Goal: Task Accomplishment & Management: Manage account settings

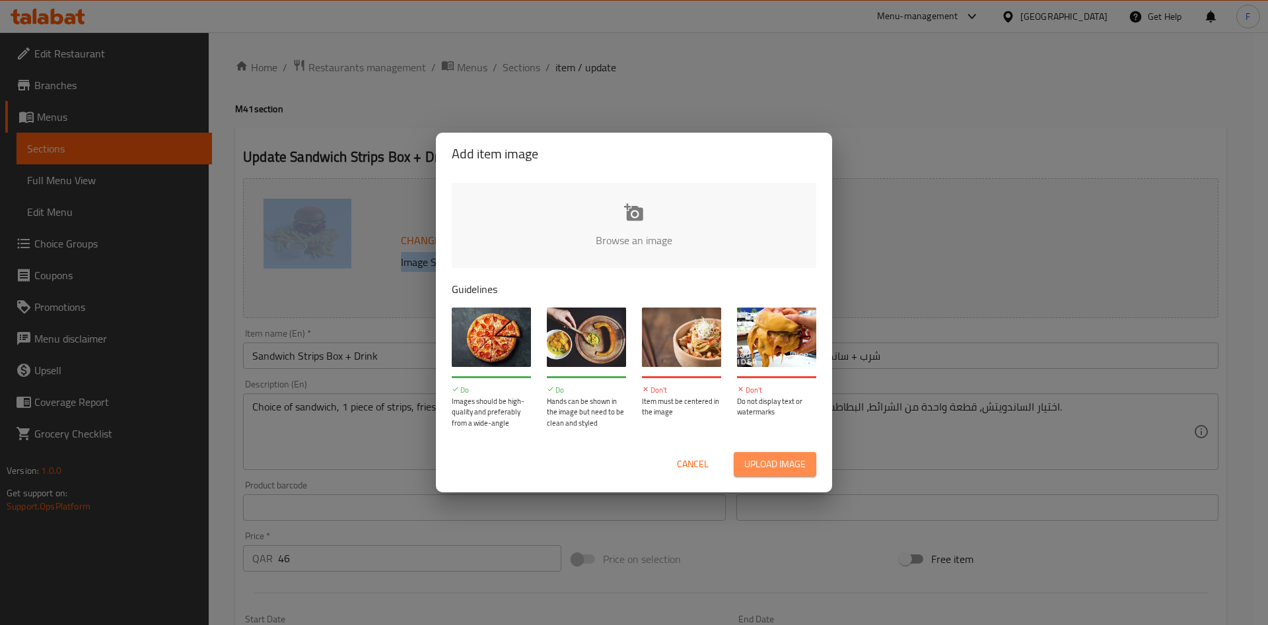
click at [785, 466] on span "Upload image" at bounding box center [774, 464] width 61 height 17
type input "C:\fakepath\WhatsApp Image [DATE] 3.42.46 PM_compressed_page-0001 (1) (1).jpg"
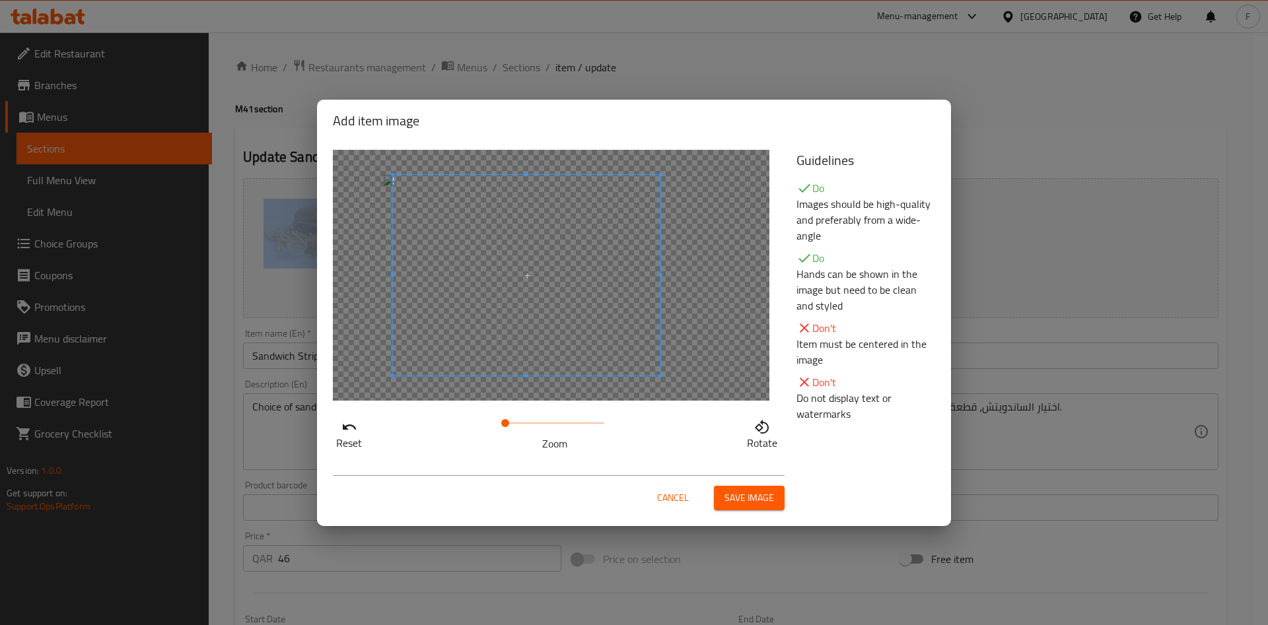
click at [546, 312] on span at bounding box center [526, 275] width 267 height 201
click at [764, 491] on span "Save image" at bounding box center [749, 498] width 50 height 17
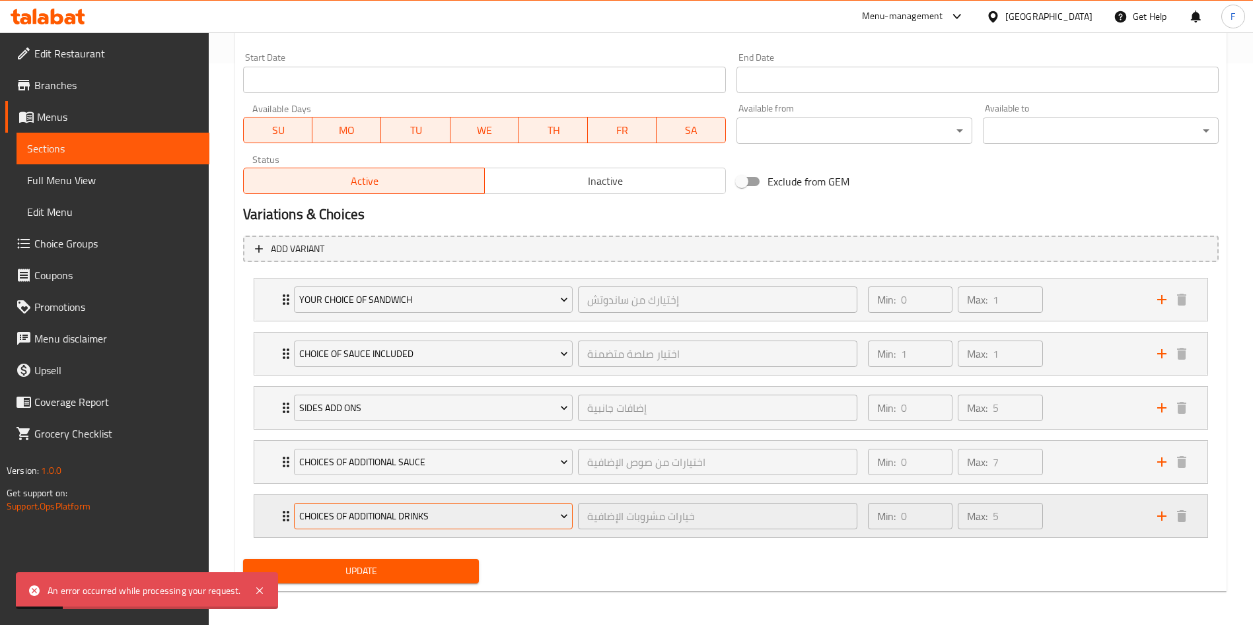
scroll to position [565, 0]
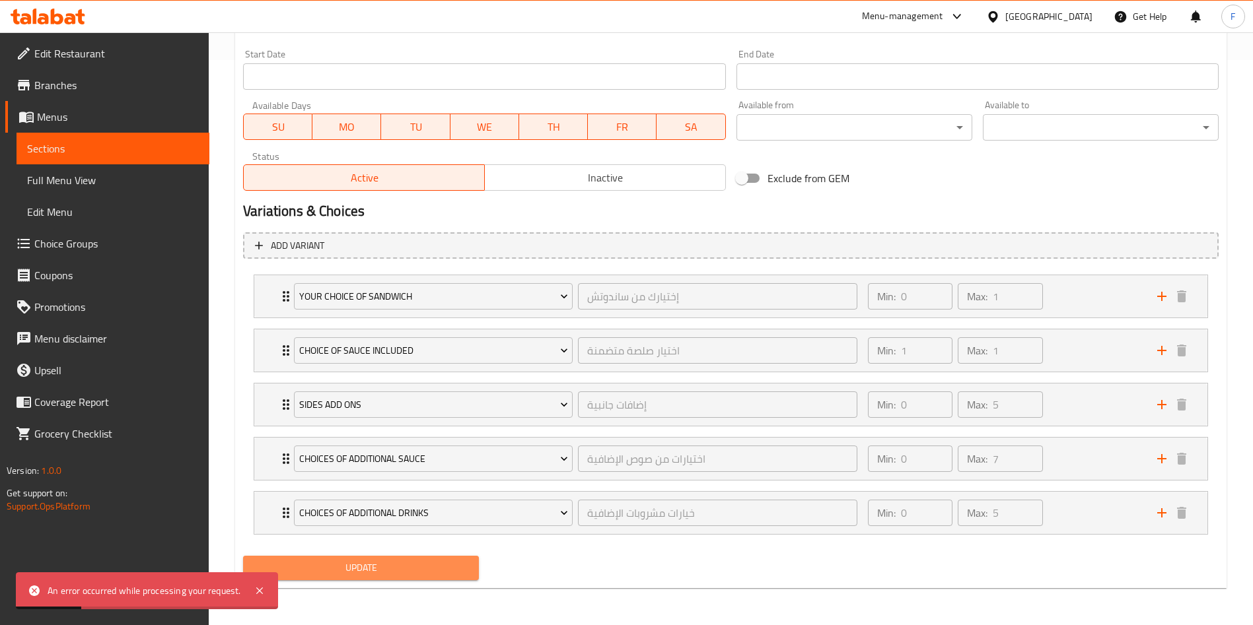
click at [409, 575] on span "Update" at bounding box center [361, 568] width 215 height 17
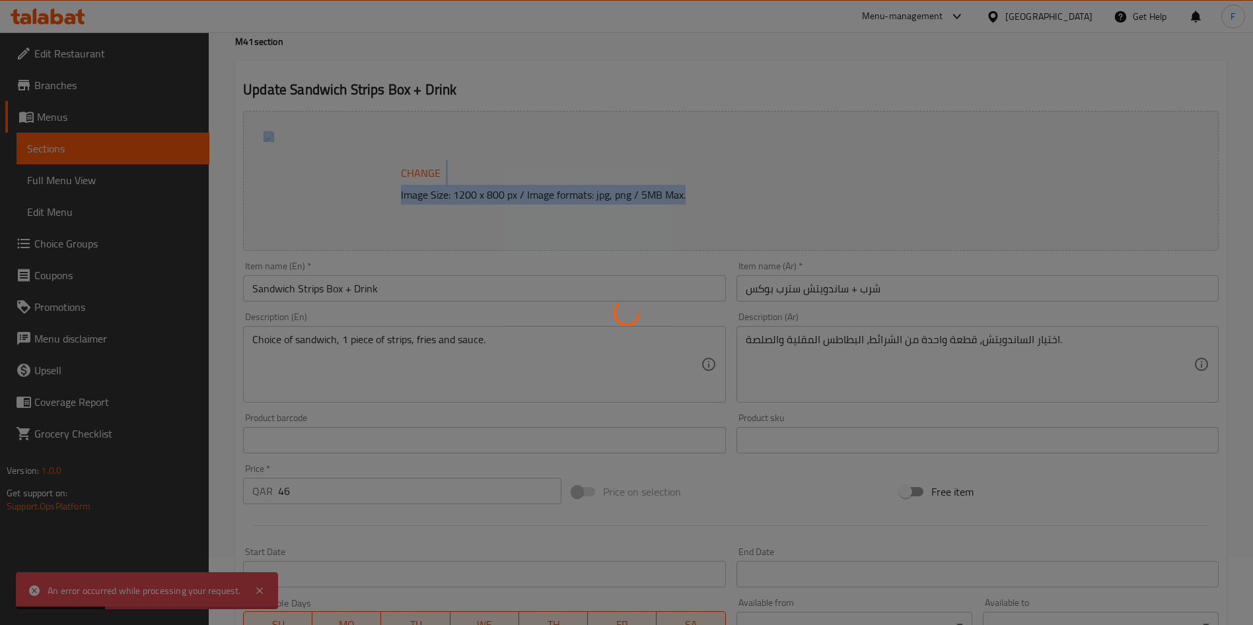
scroll to position [0, 0]
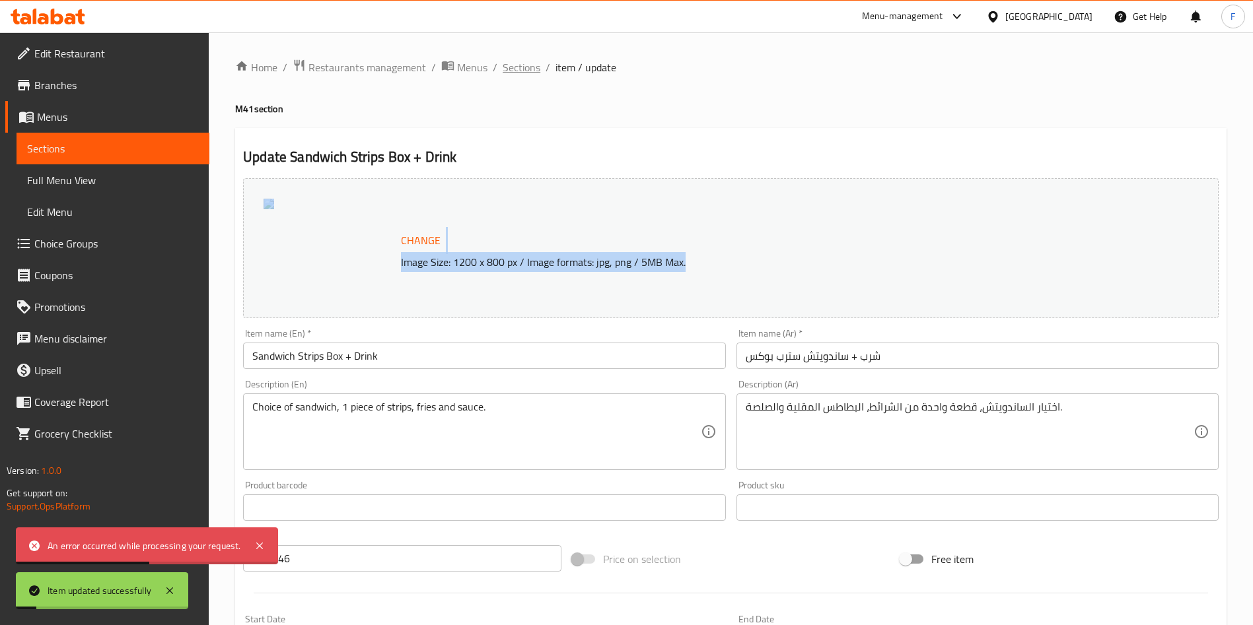
click at [524, 66] on span "Sections" at bounding box center [522, 67] width 38 height 16
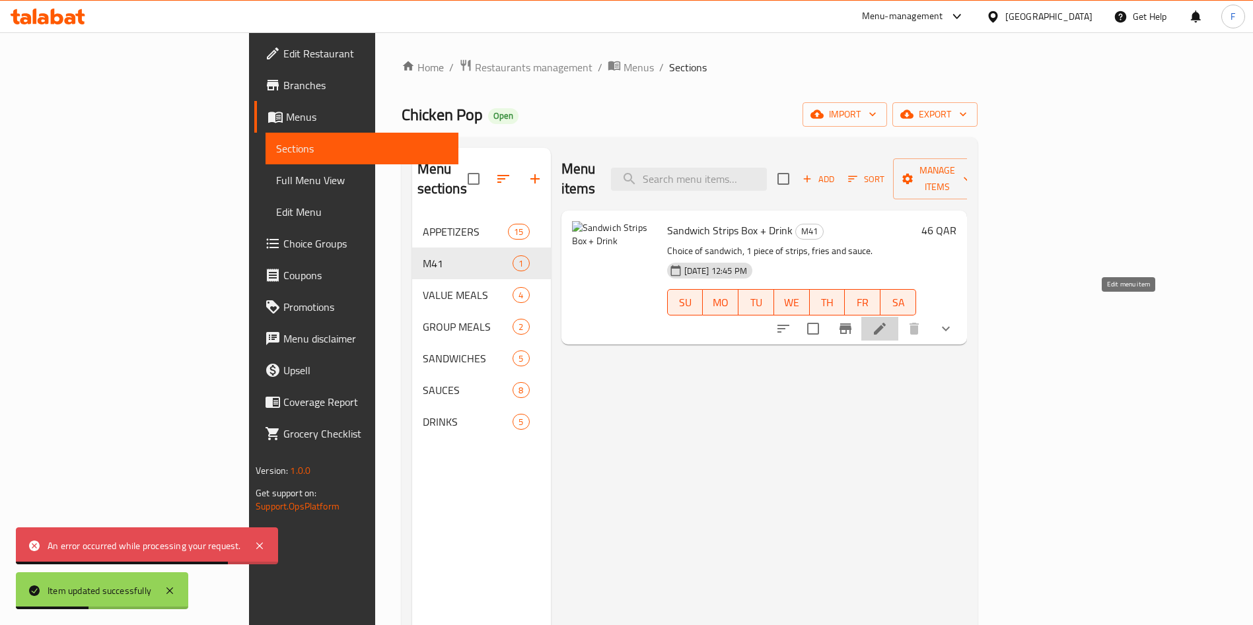
click at [888, 321] on icon at bounding box center [880, 329] width 16 height 16
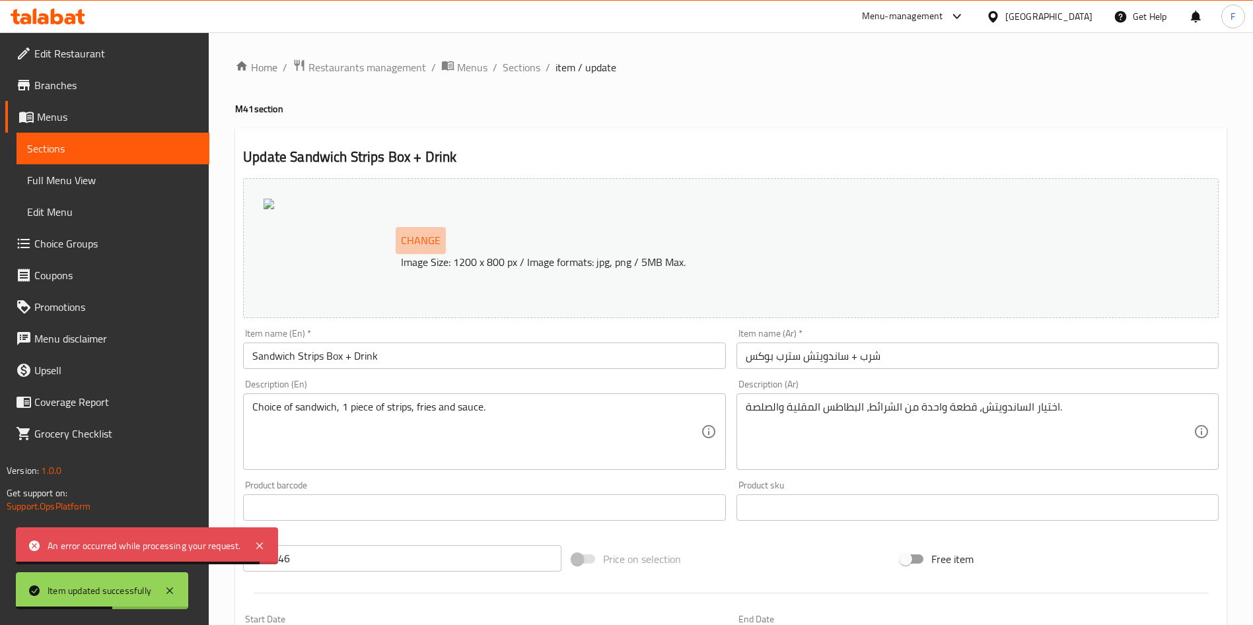
click at [430, 242] on span "Change" at bounding box center [421, 240] width 40 height 19
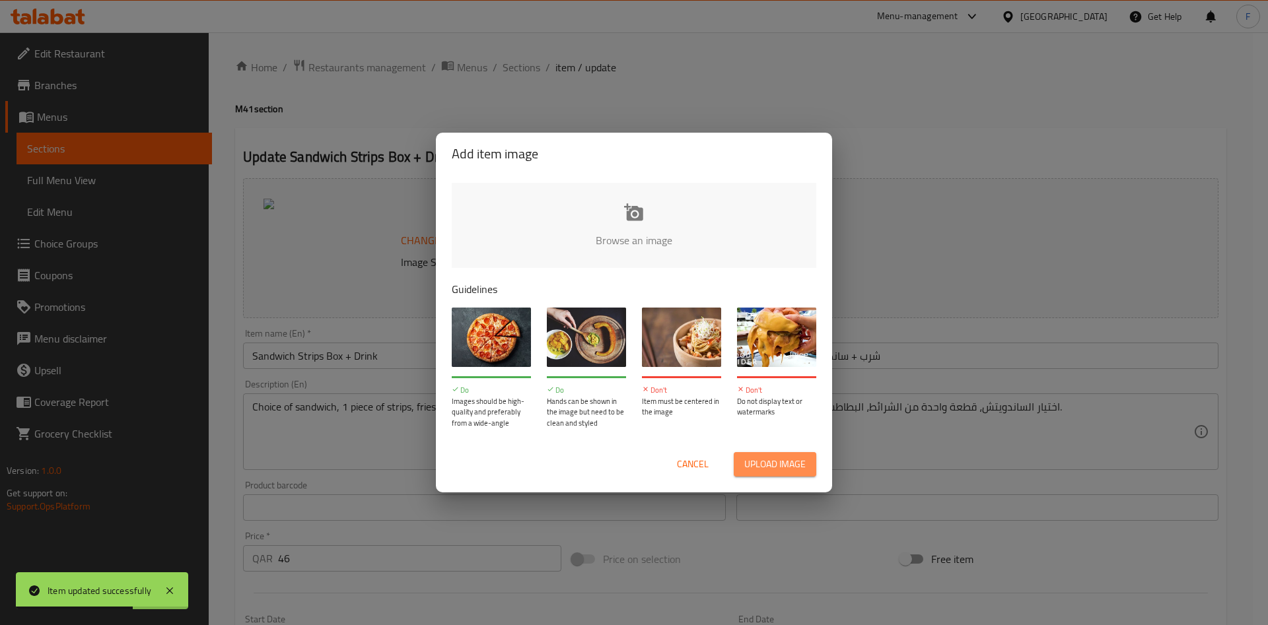
click at [779, 460] on span "Upload image" at bounding box center [774, 464] width 61 height 17
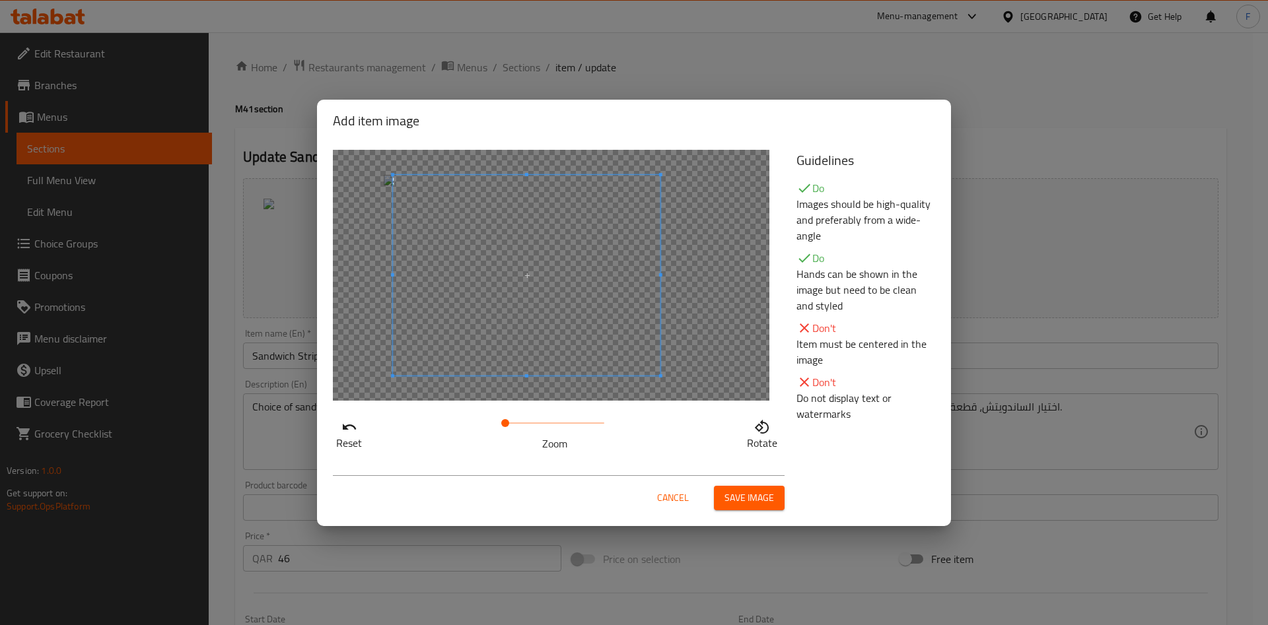
click at [524, 224] on span at bounding box center [526, 275] width 267 height 201
click at [745, 489] on button "Save image" at bounding box center [749, 498] width 71 height 24
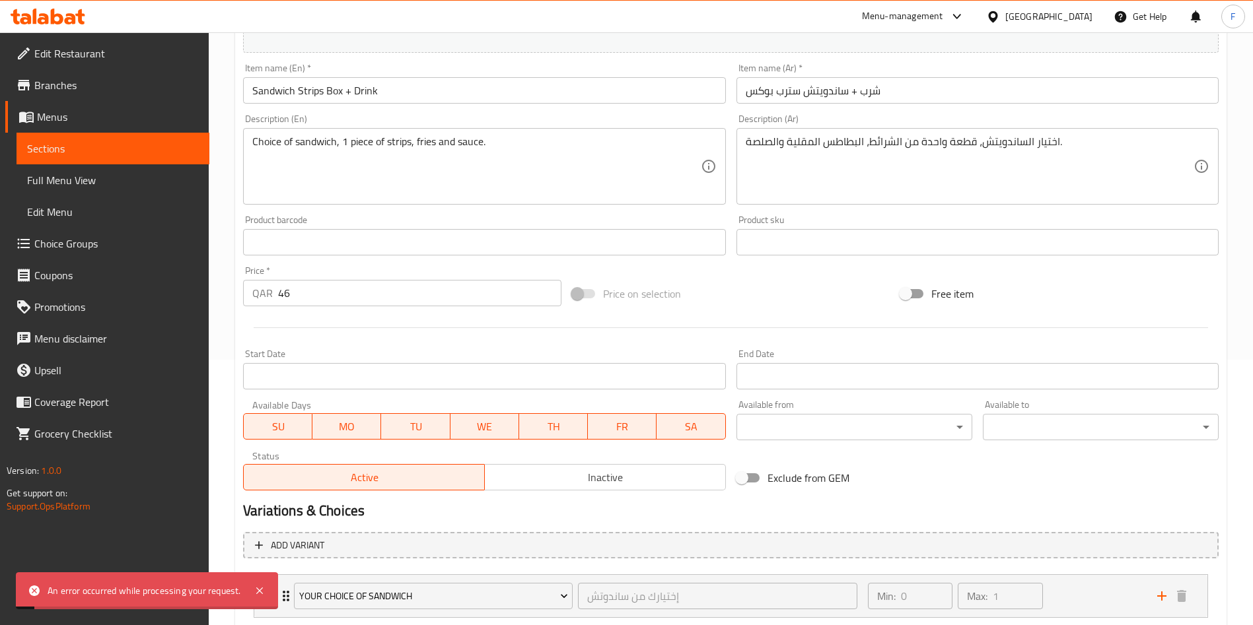
scroll to position [565, 0]
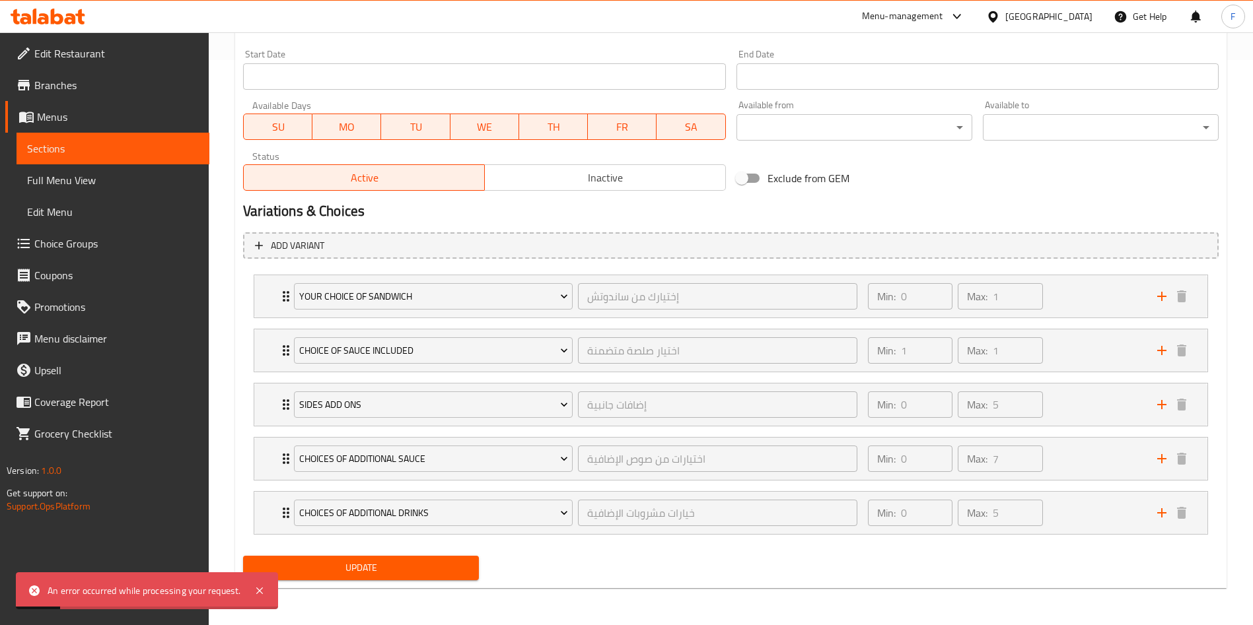
click at [395, 569] on span "Update" at bounding box center [361, 568] width 215 height 17
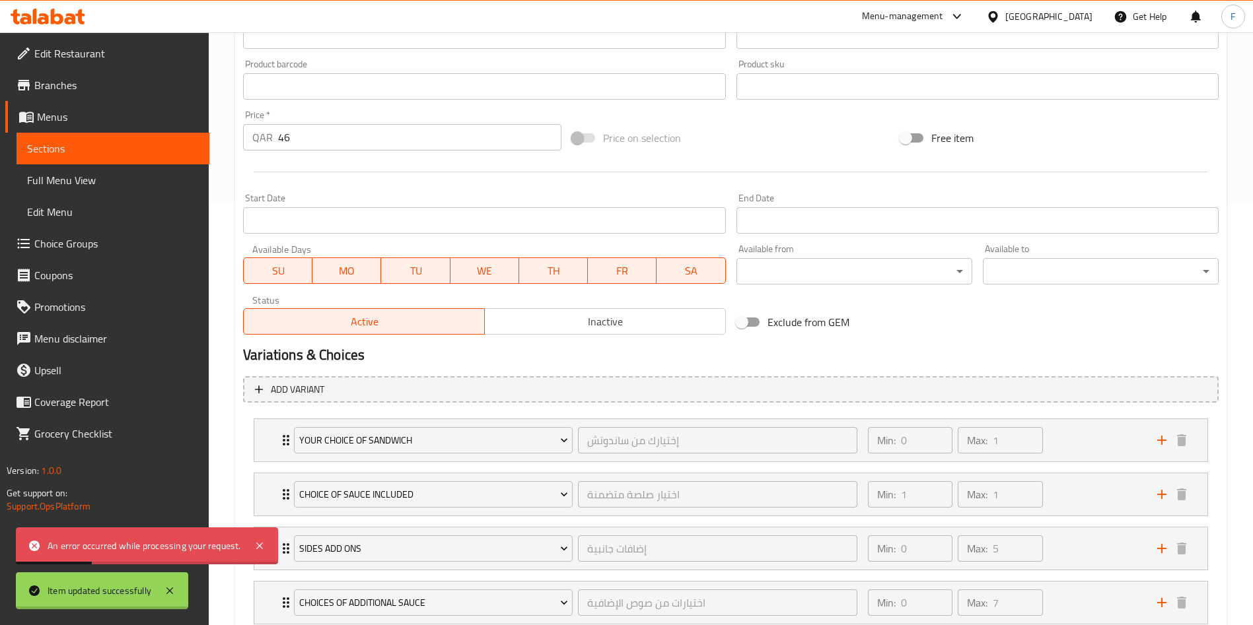
scroll to position [0, 0]
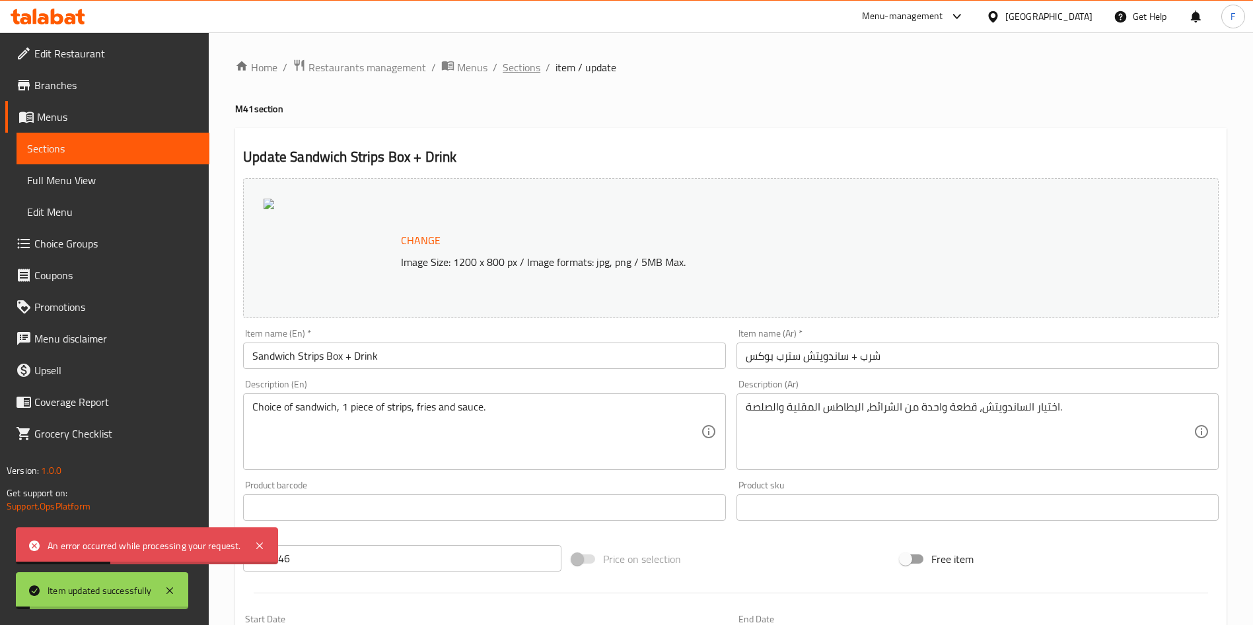
click at [504, 62] on span "Sections" at bounding box center [522, 67] width 38 height 16
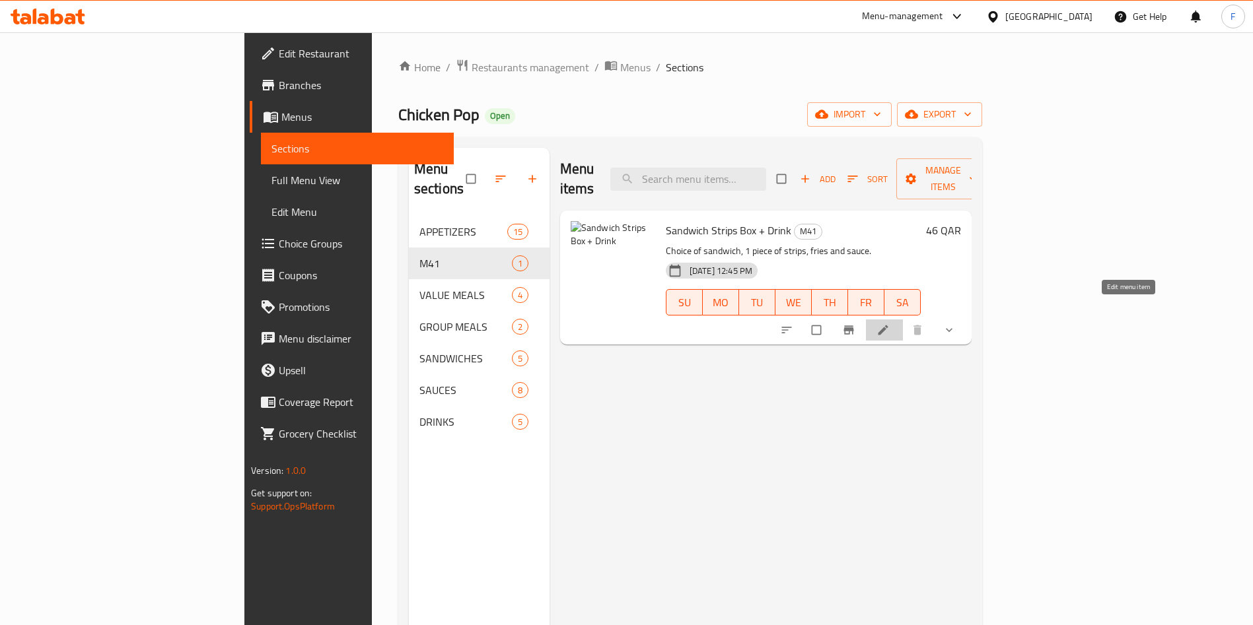
click at [889, 324] on icon at bounding box center [882, 330] width 13 height 13
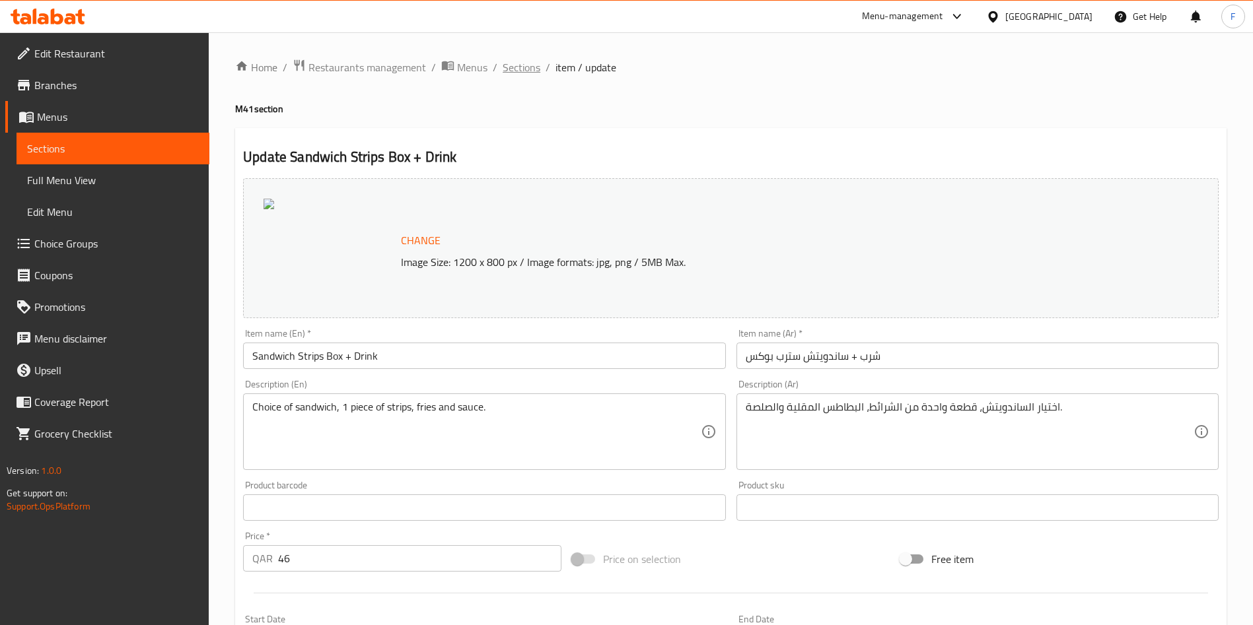
click at [514, 59] on span "Sections" at bounding box center [522, 67] width 38 height 16
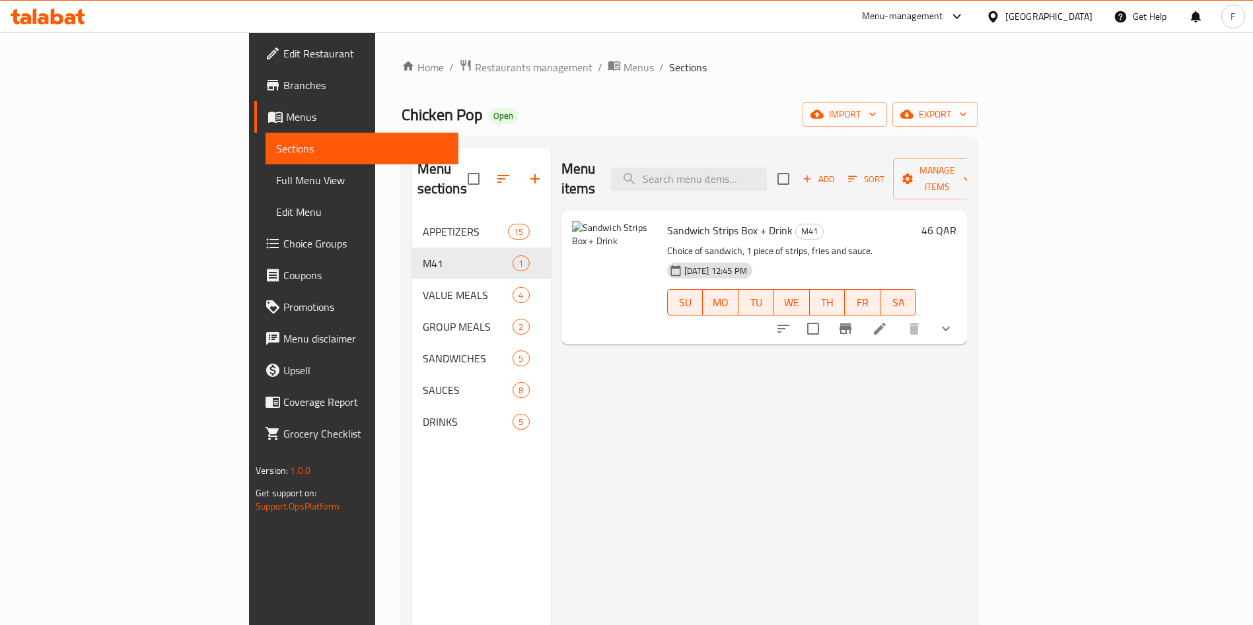
drag, startPoint x: 836, startPoint y: 487, endPoint x: 831, endPoint y: 493, distance: 8.1
click at [833, 491] on div "Menu items Add Sort Manage items Sandwich Strips Box + Drink M41 Choice of sand…" at bounding box center [759, 460] width 416 height 625
click at [845, 483] on div "Menu items Add Sort Manage items Sandwich Strips Box + Drink M41 Choice of sand…" at bounding box center [759, 460] width 416 height 625
click at [943, 13] on div "Menu-management" at bounding box center [902, 17] width 81 height 16
click at [924, 90] on div "Agent Campaigns Center" at bounding box center [893, 88] width 100 height 15
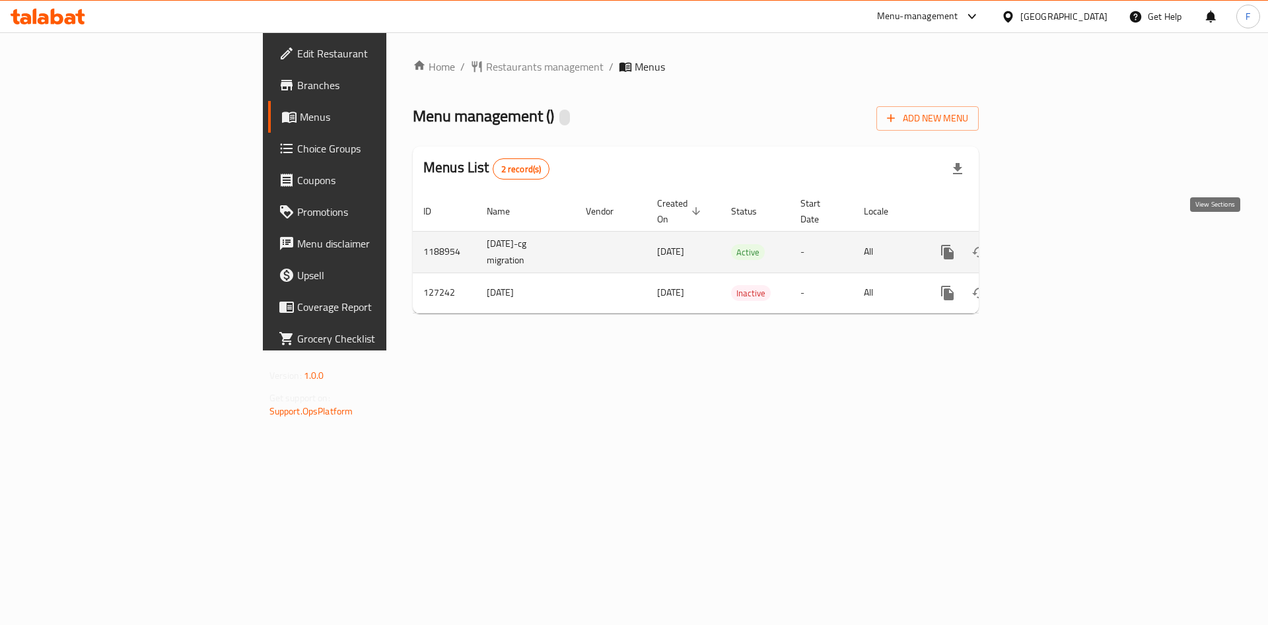
click at [1049, 246] on icon "enhanced table" at bounding box center [1043, 252] width 12 height 12
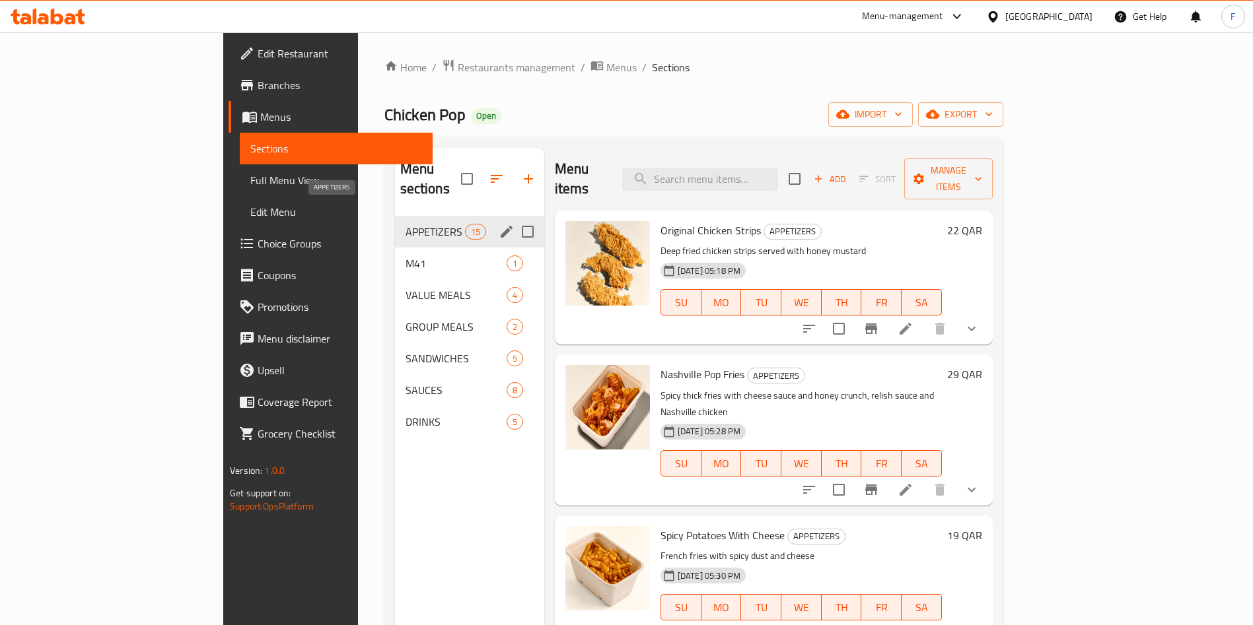
drag, startPoint x: 366, startPoint y: 208, endPoint x: 359, endPoint y: 234, distance: 26.8
click at [405, 224] on span "APPETIZERS" at bounding box center [434, 232] width 59 height 16
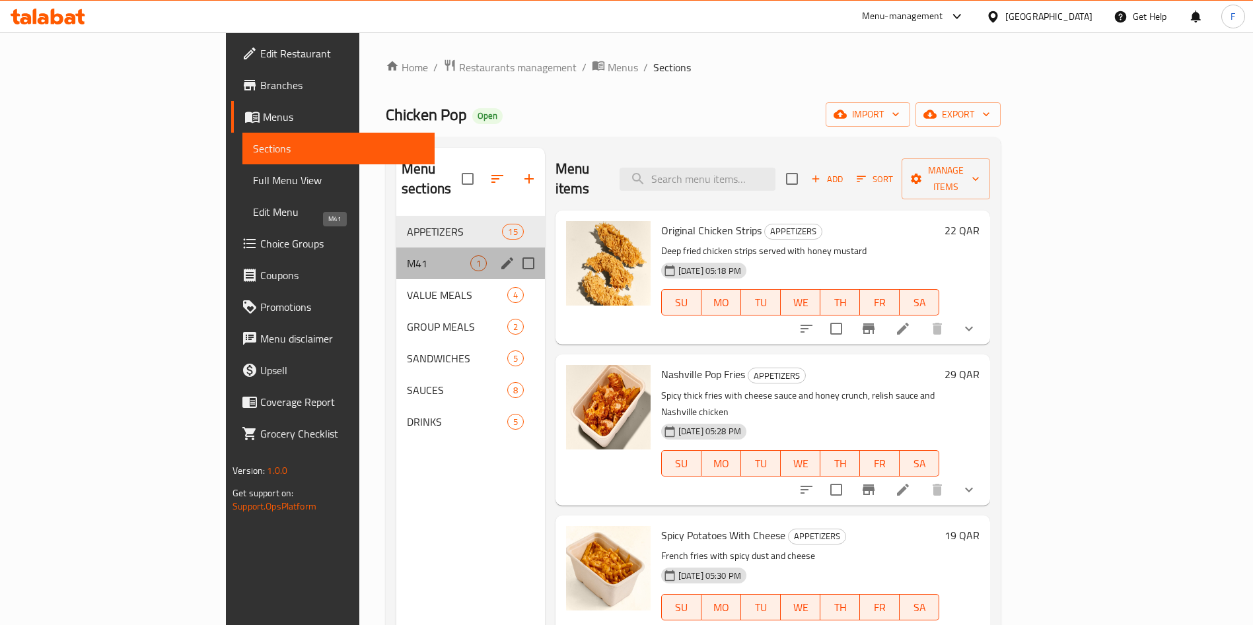
click at [407, 256] on span "M41" at bounding box center [438, 264] width 63 height 16
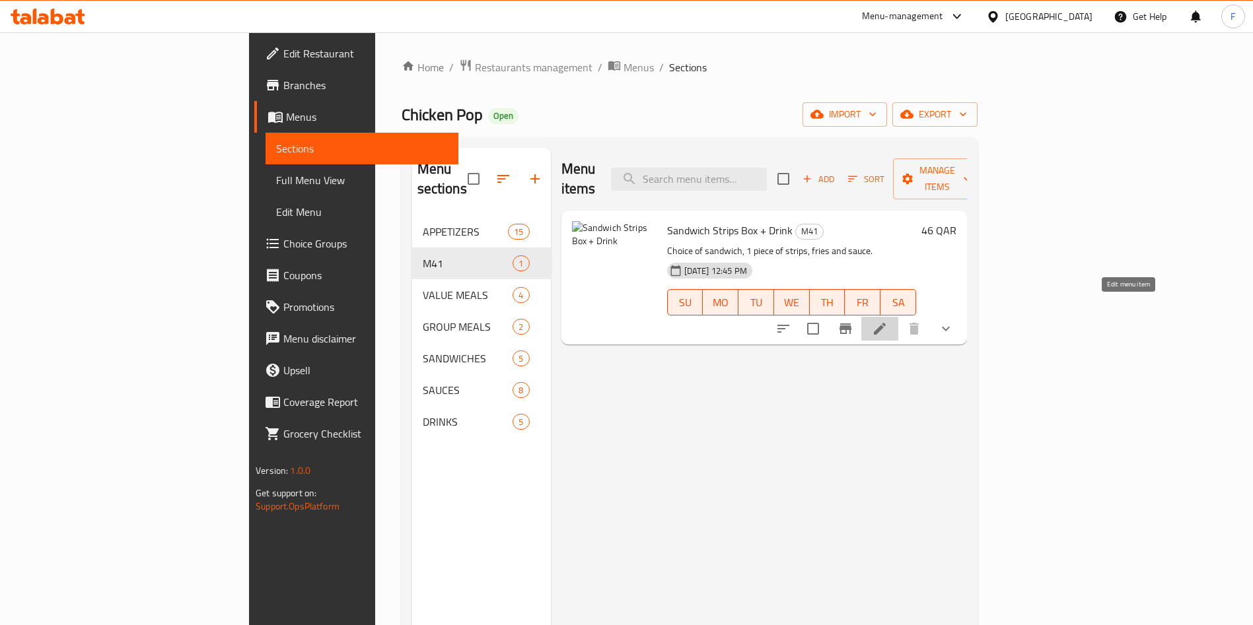
click at [888, 321] on icon at bounding box center [880, 329] width 16 height 16
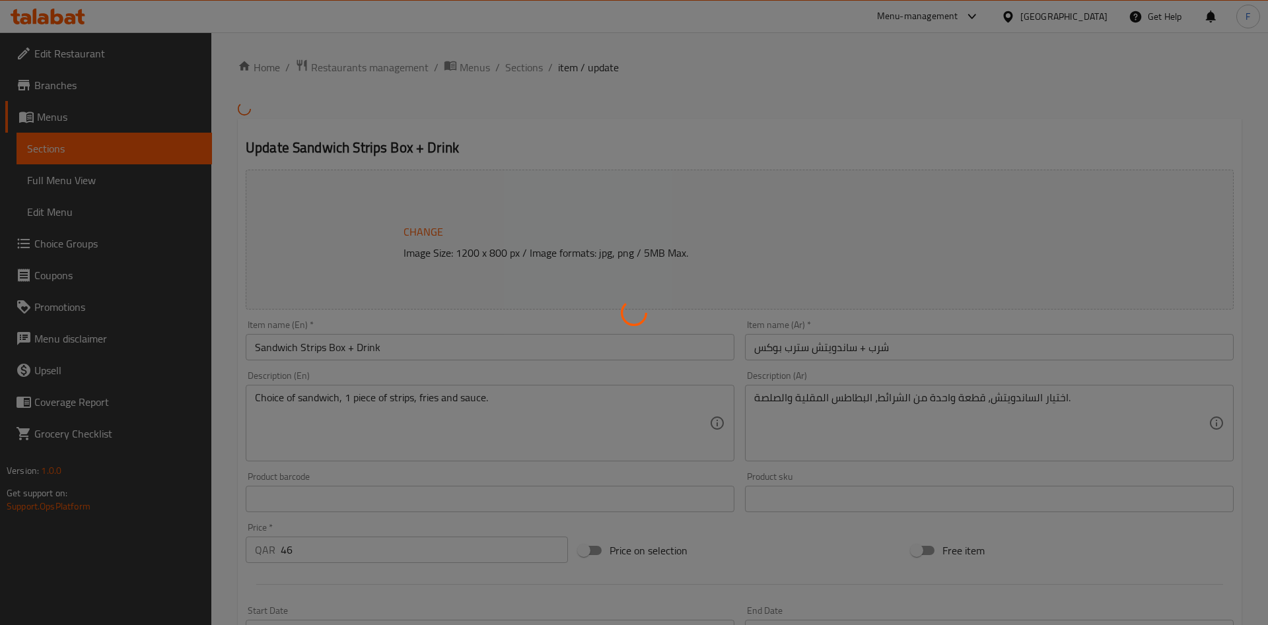
type input "إختيارك من ساندوتش"
type input "0"
type input "1"
type input "اختيار صلصة متضمنة"
type input "1"
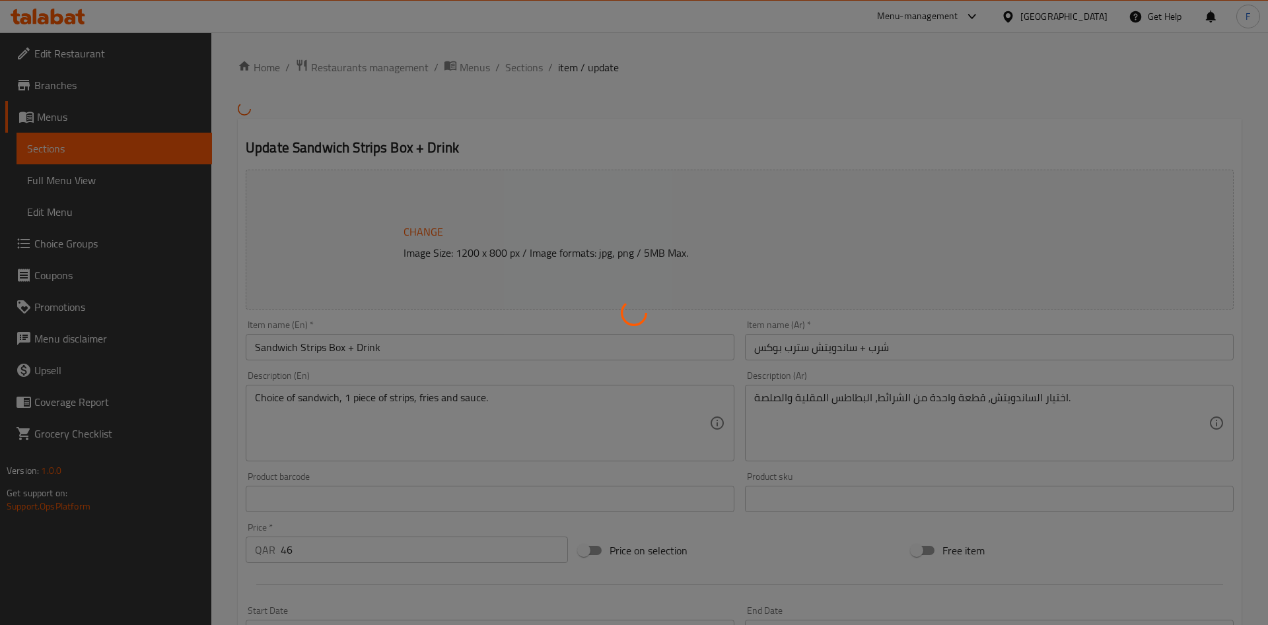
type input "1"
type input "إضافات جانبية"
type input "0"
type input "5"
type input "اختيارات من صوص الإضافية"
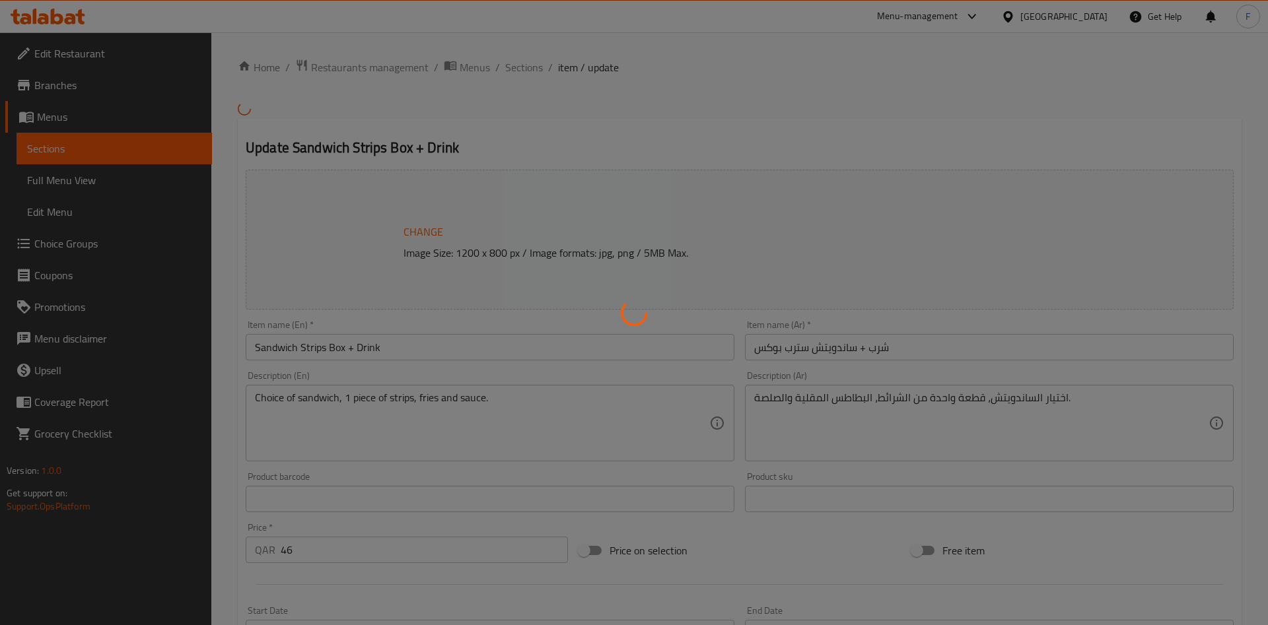
type input "0"
type input "7"
type input "خيارات مشروبات الإضافية"
type input "0"
type input "5"
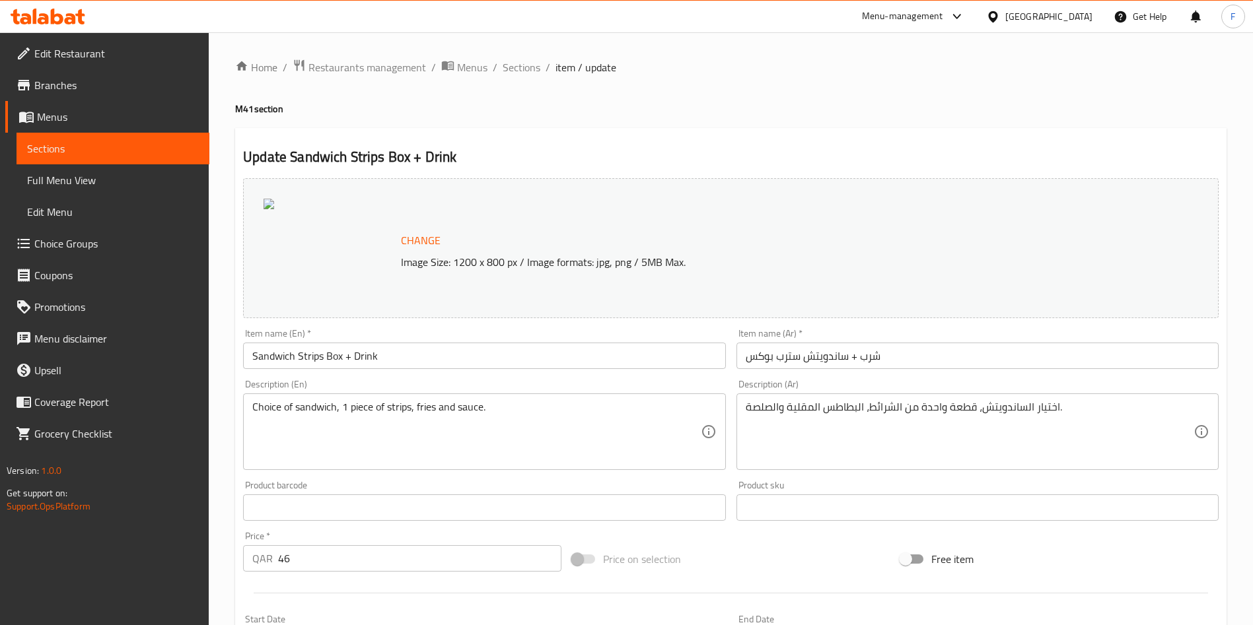
click at [430, 236] on span "Change" at bounding box center [421, 240] width 40 height 19
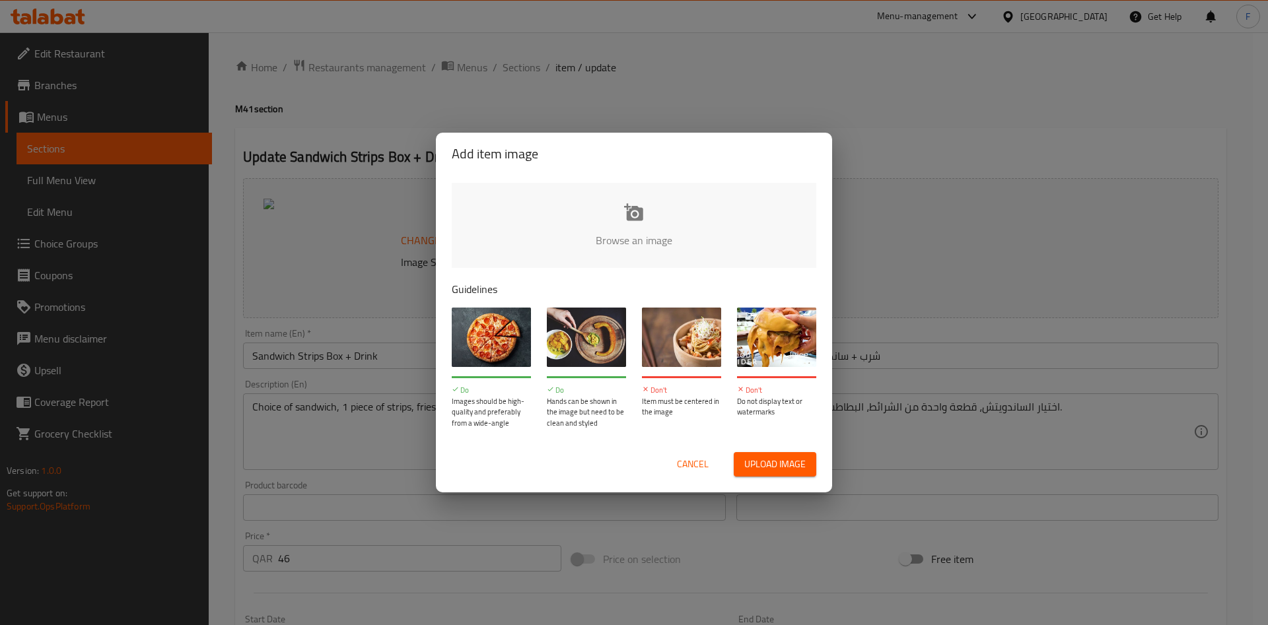
click at [776, 464] on span "Upload image" at bounding box center [774, 464] width 61 height 17
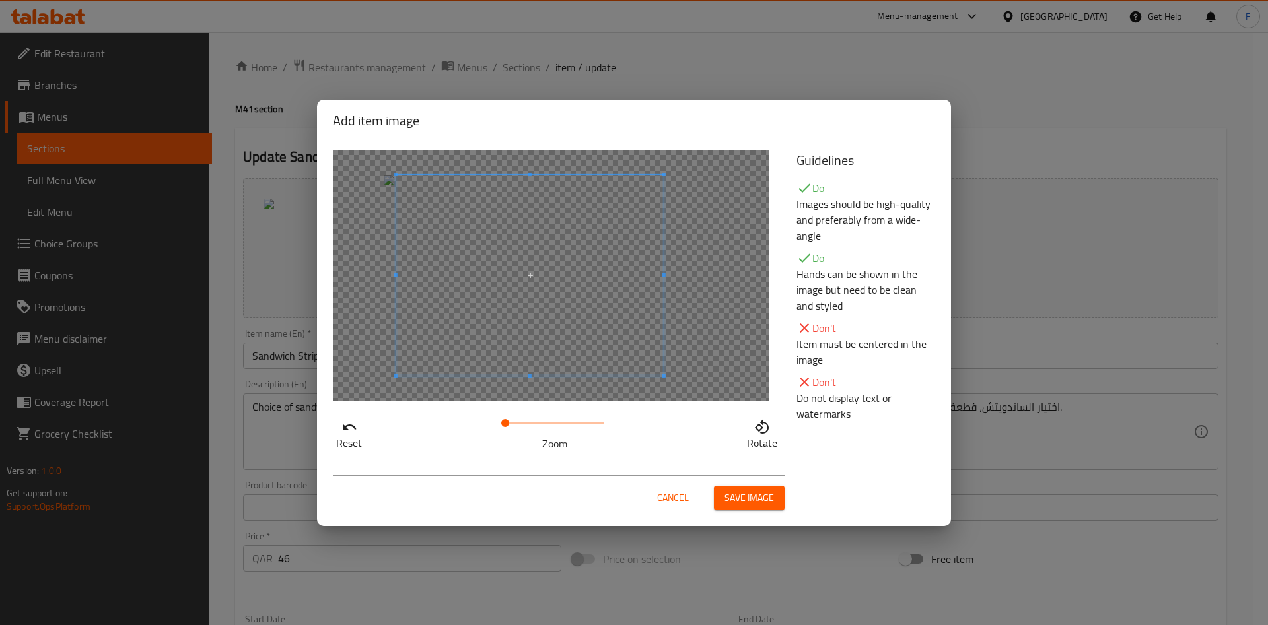
click at [497, 294] on span at bounding box center [529, 275] width 267 height 201
click at [761, 509] on div "Cancel Save image" at bounding box center [633, 493] width 623 height 56
click at [761, 488] on button "Save image" at bounding box center [749, 498] width 71 height 24
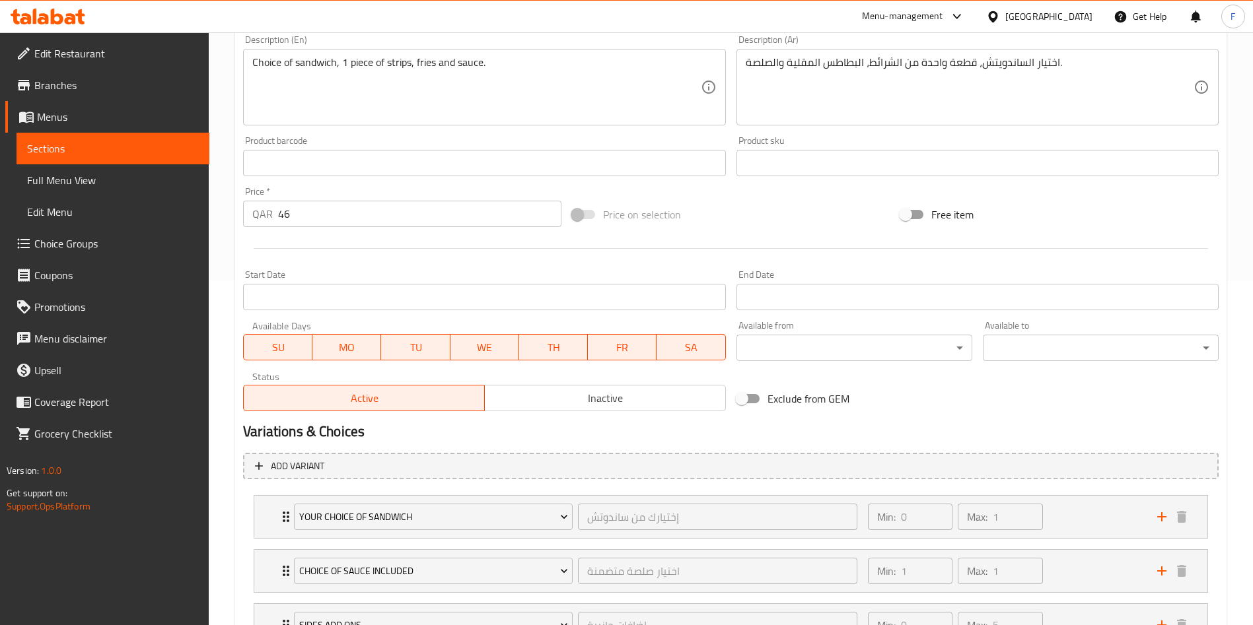
scroll to position [565, 0]
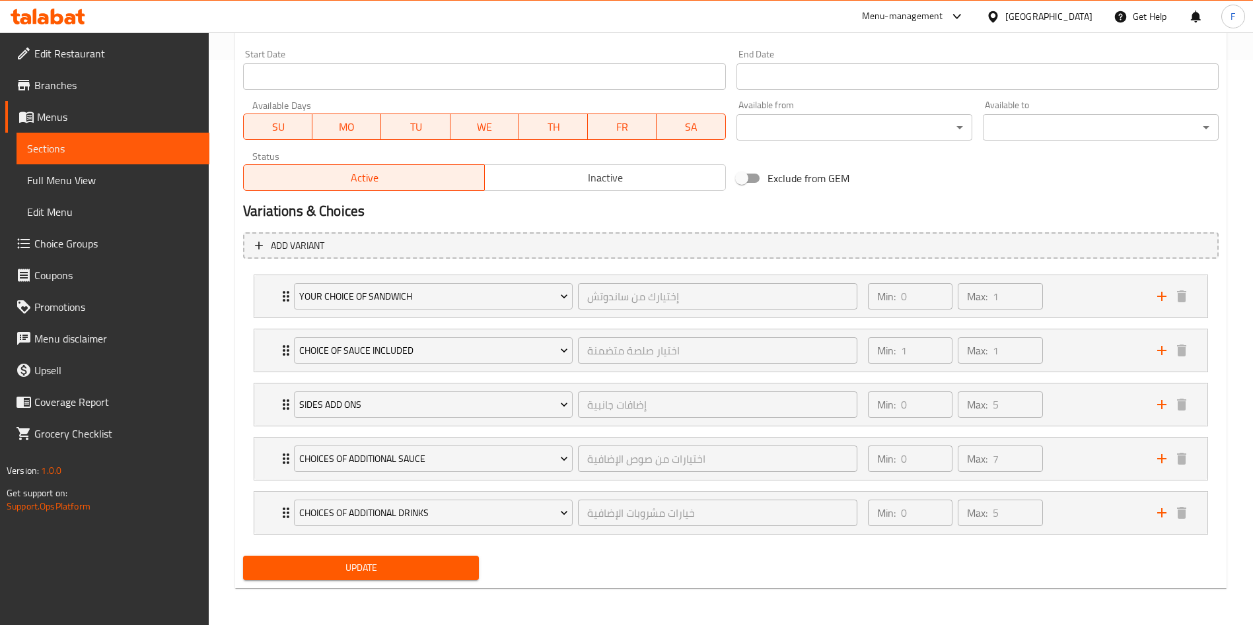
drag, startPoint x: 375, startPoint y: 553, endPoint x: 376, endPoint y: 561, distance: 8.7
click at [374, 554] on div "Update" at bounding box center [361, 568] width 246 height 35
click at [378, 563] on span "Update" at bounding box center [361, 568] width 215 height 17
click at [398, 558] on button "Update" at bounding box center [361, 568] width 236 height 24
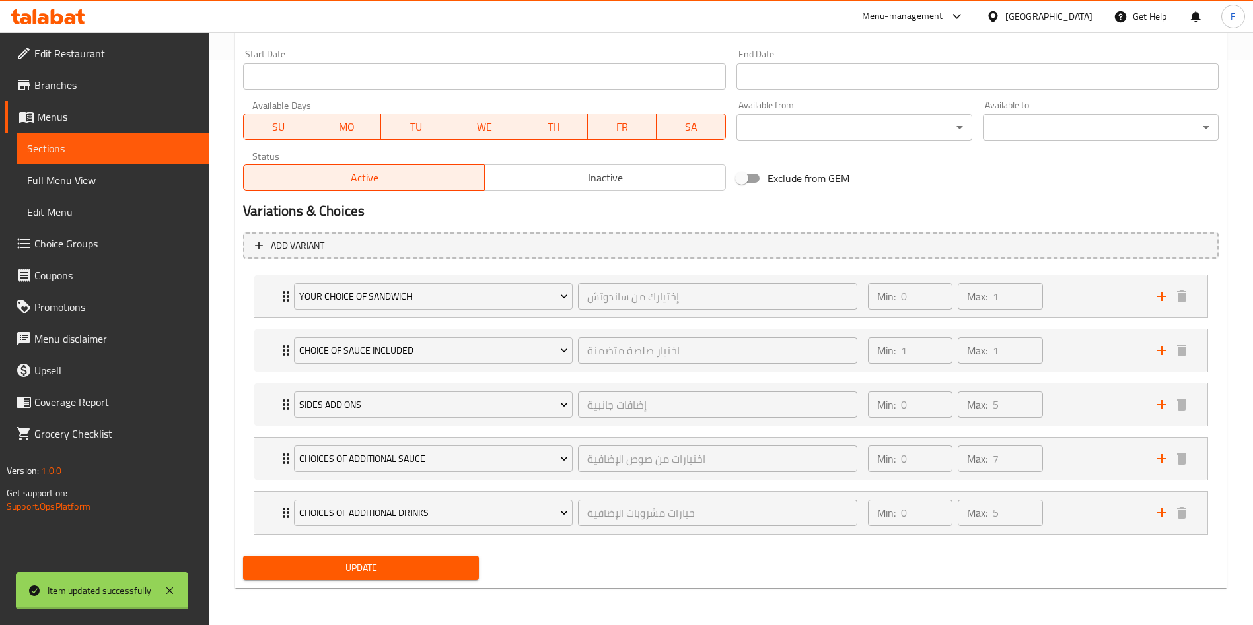
scroll to position [0, 0]
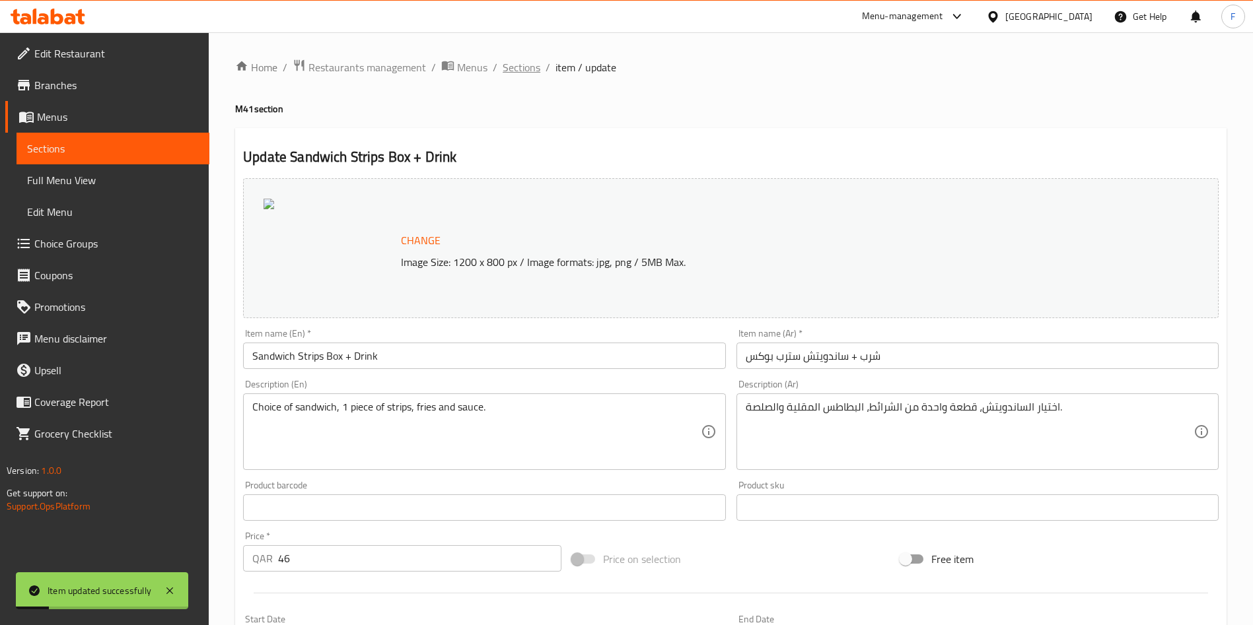
click at [516, 71] on span "Sections" at bounding box center [522, 67] width 38 height 16
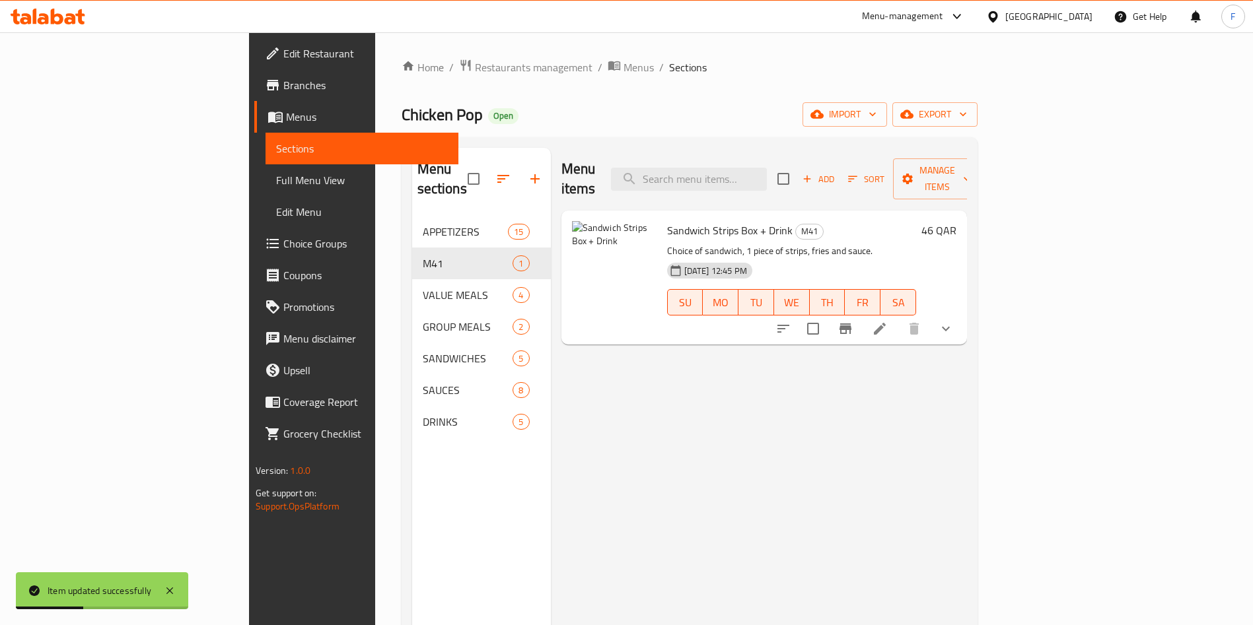
click at [888, 321] on icon at bounding box center [880, 329] width 16 height 16
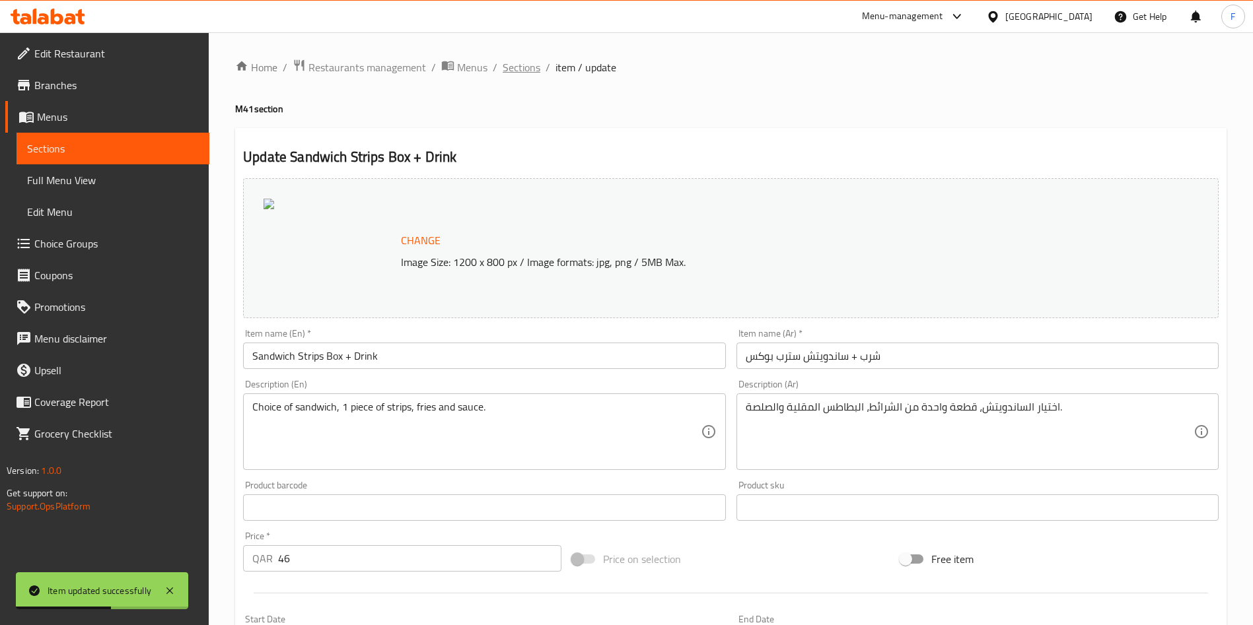
click at [523, 73] on span "Sections" at bounding box center [522, 67] width 38 height 16
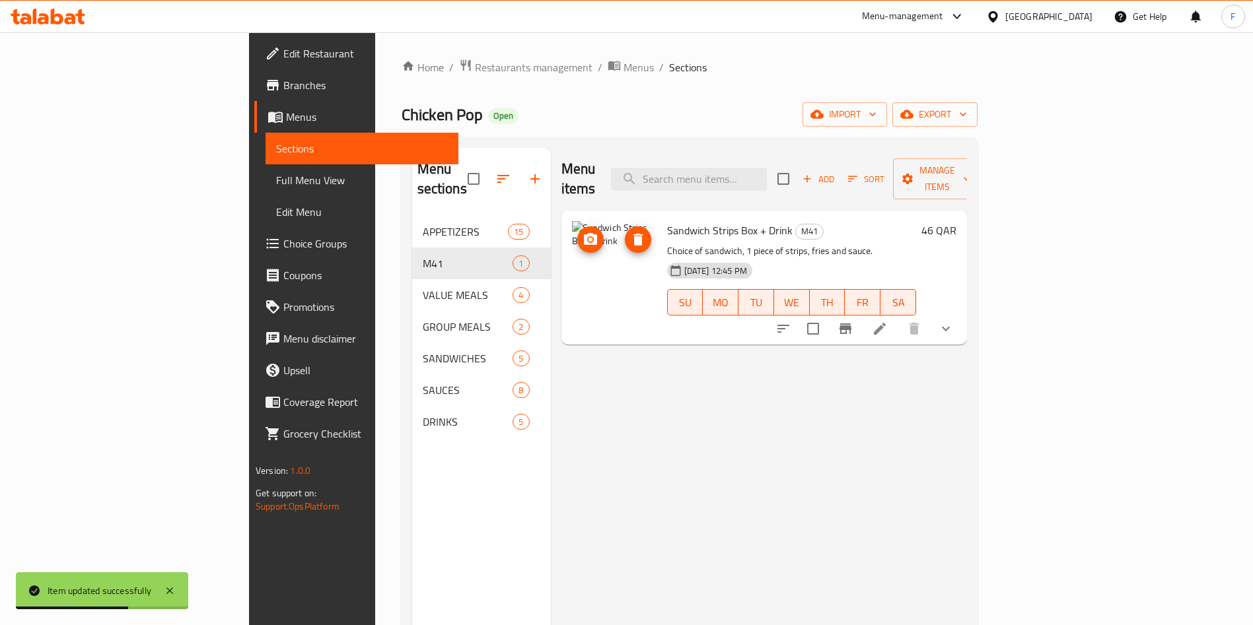
click at [572, 274] on img at bounding box center [614, 263] width 85 height 85
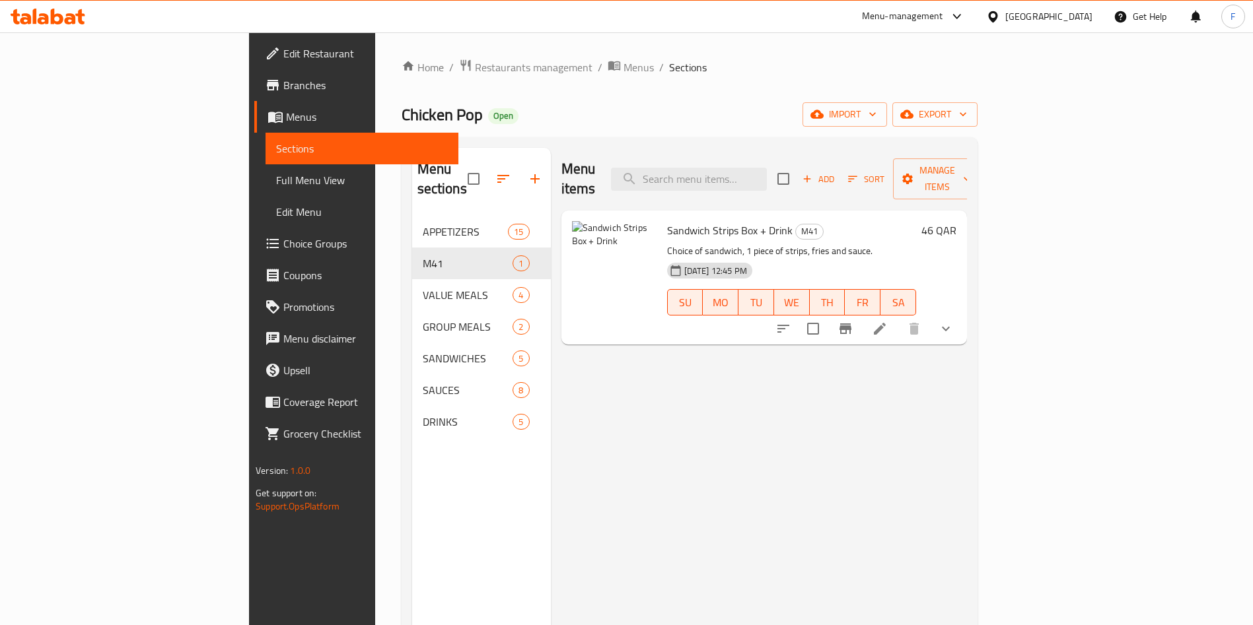
click at [633, 403] on div "Menu items Add Sort Manage items Sandwich Strips Box + Drink M41 Choice of sand…" at bounding box center [759, 460] width 416 height 625
click at [475, 71] on span "Restaurants management" at bounding box center [534, 67] width 118 height 16
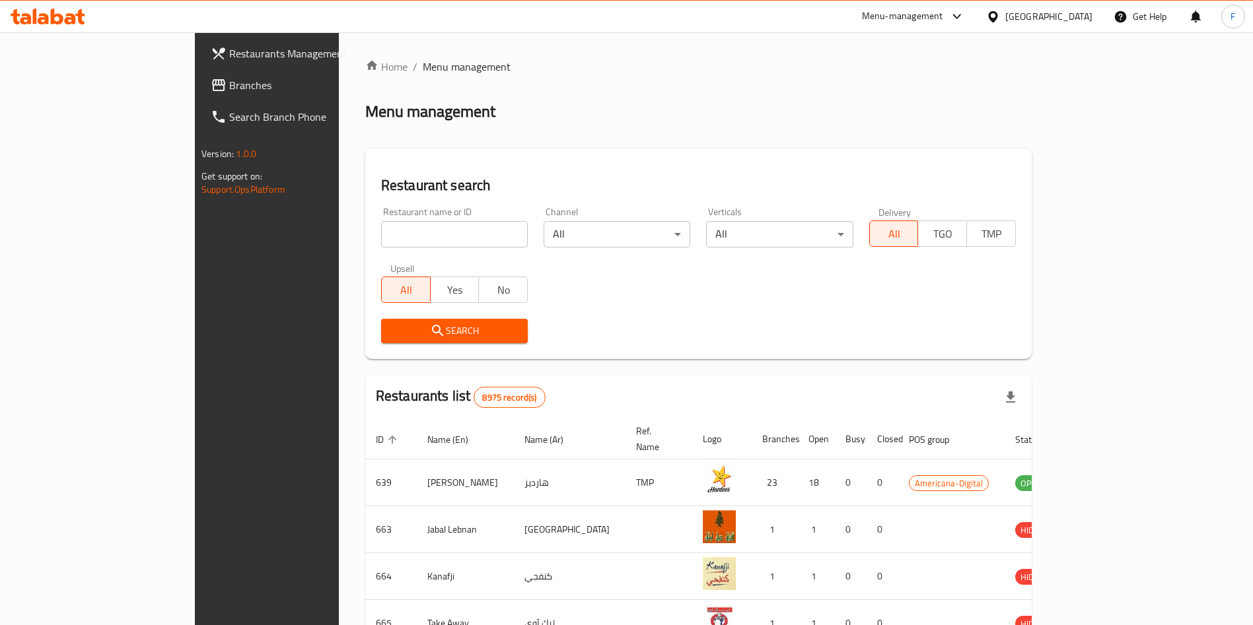
click at [200, 42] on link "Restaurants Management" at bounding box center [302, 54] width 204 height 32
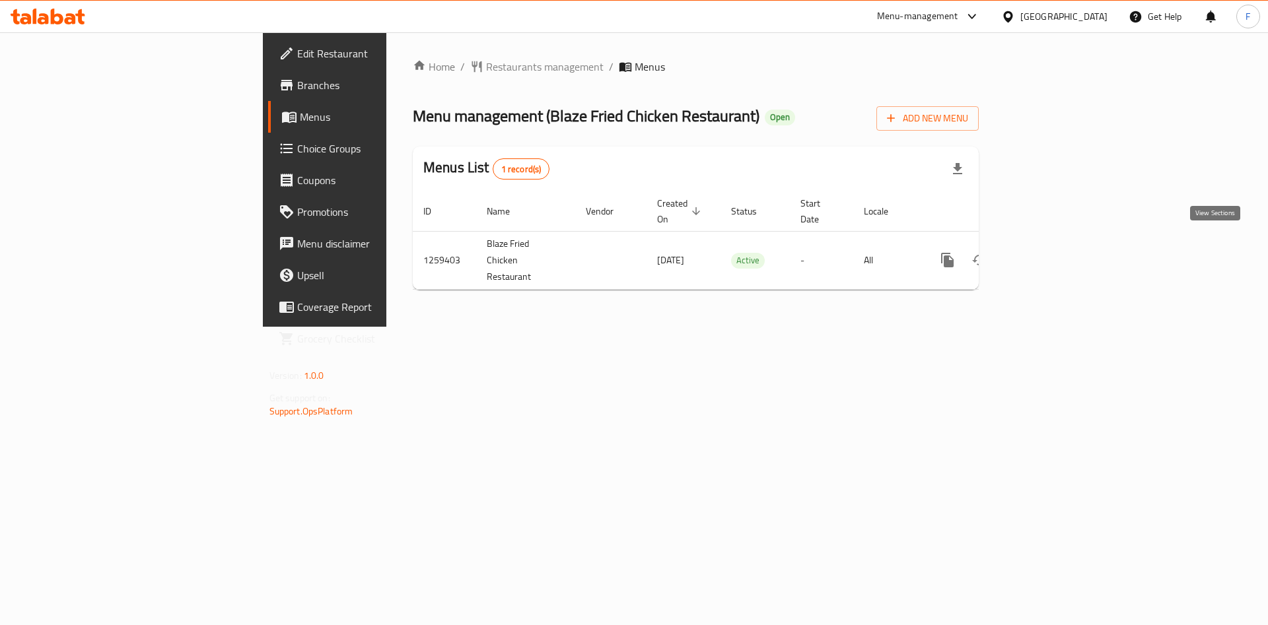
click at [1049, 254] on icon "enhanced table" at bounding box center [1043, 260] width 12 height 12
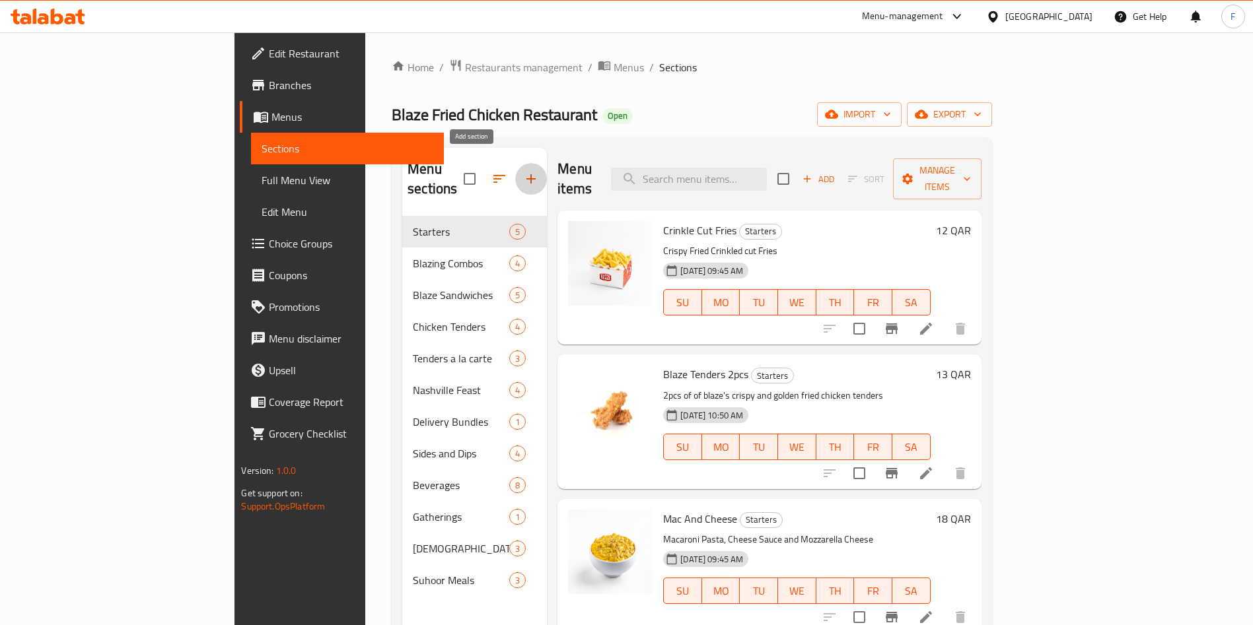
click at [523, 171] on icon "button" at bounding box center [531, 179] width 16 height 16
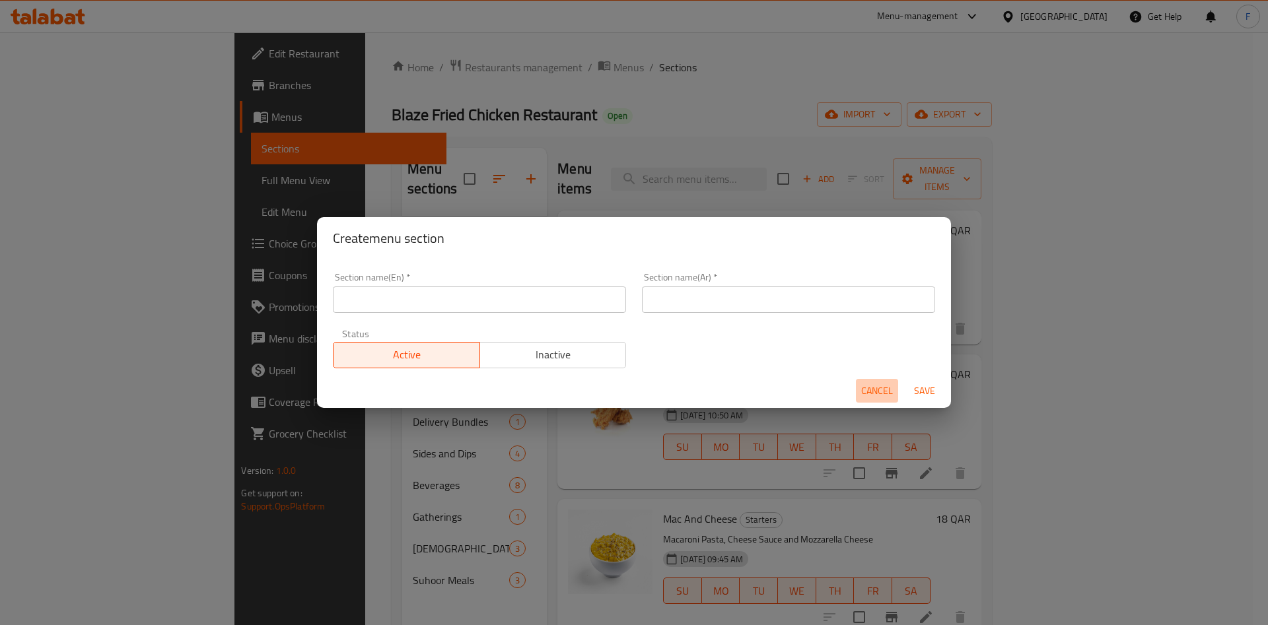
click at [878, 392] on span "Cancel" at bounding box center [877, 391] width 32 height 17
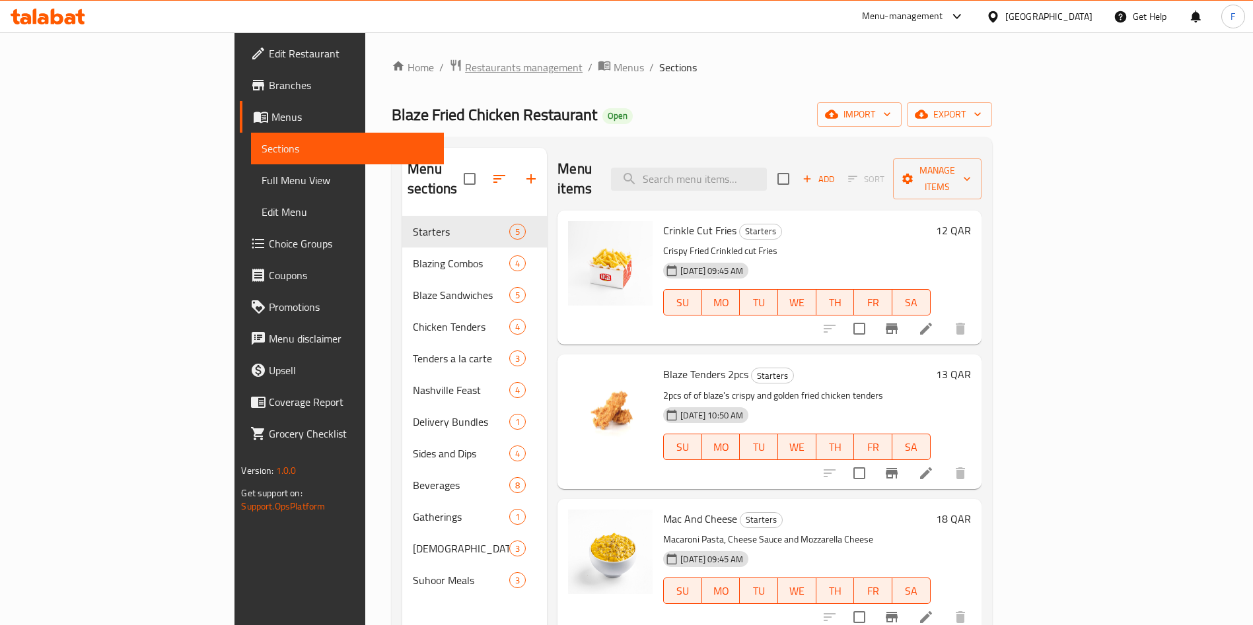
click at [465, 59] on span "Restaurants management" at bounding box center [524, 67] width 118 height 16
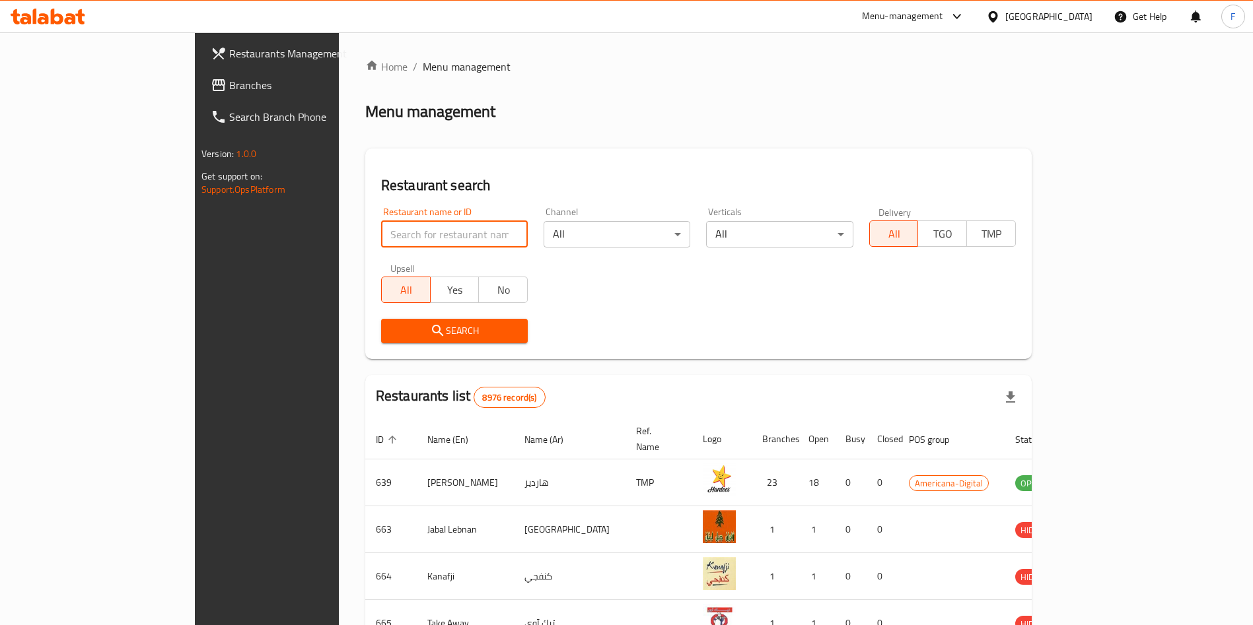
click at [381, 225] on input "search" at bounding box center [454, 234] width 147 height 26
type input "kachi"
click button "Search" at bounding box center [454, 331] width 147 height 24
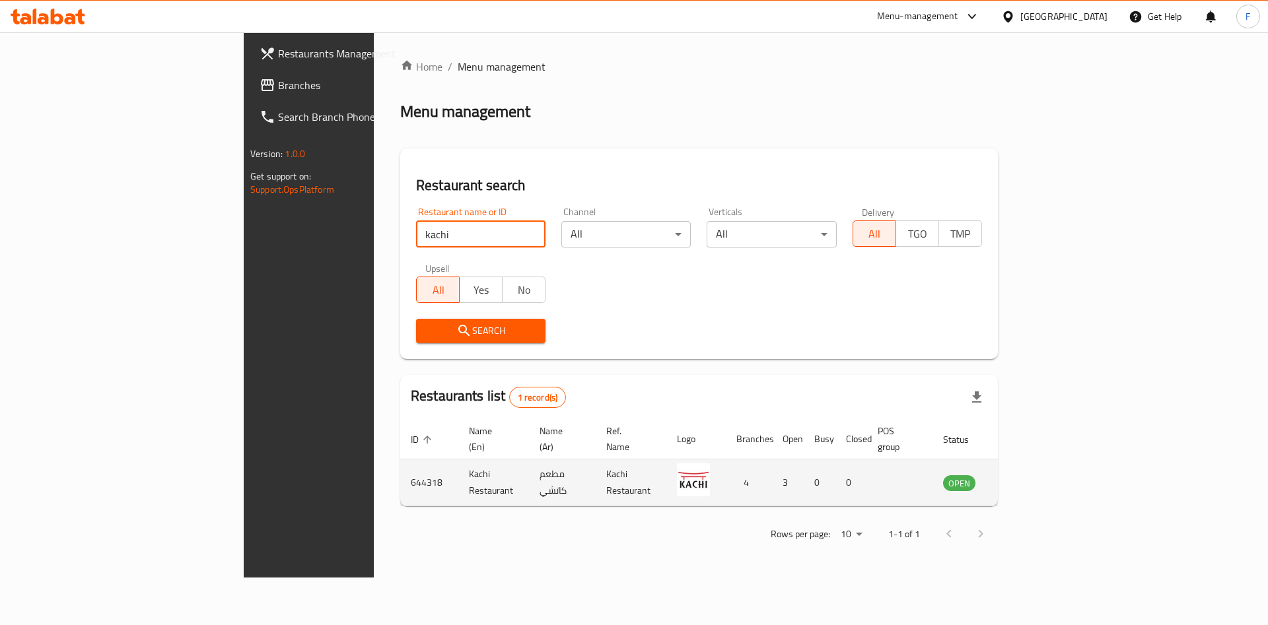
click at [1026, 481] on icon "enhanced table" at bounding box center [1023, 483] width 5 height 5
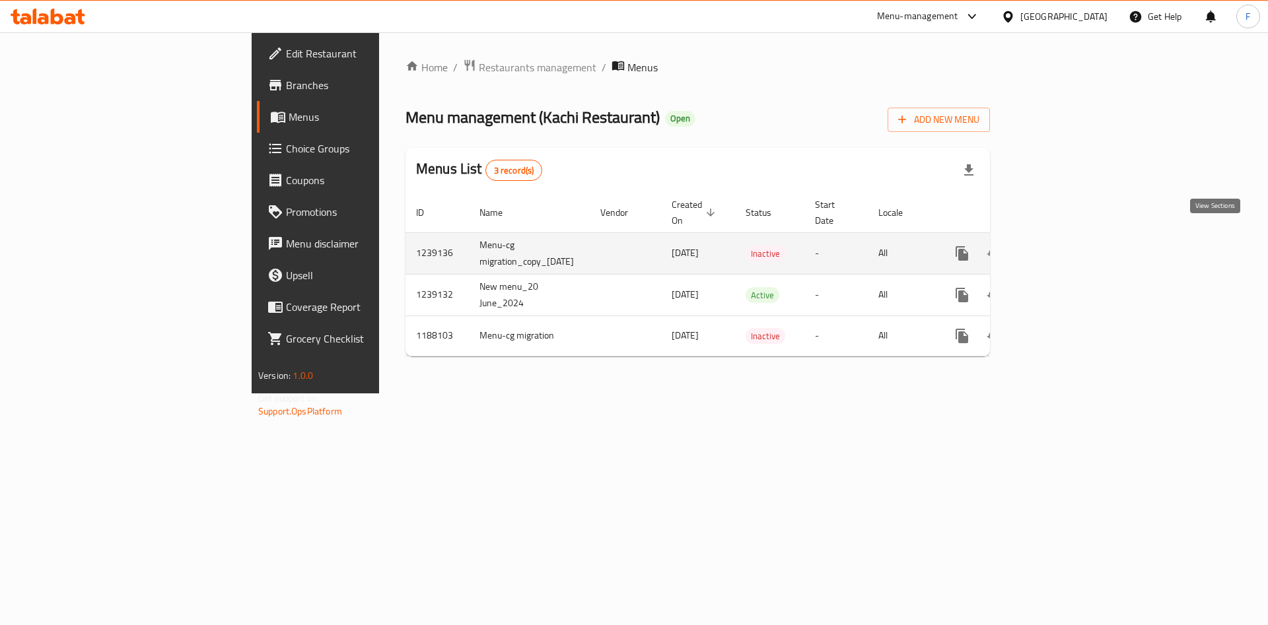
click at [1063, 248] on icon "enhanced table" at bounding box center [1057, 254] width 12 height 12
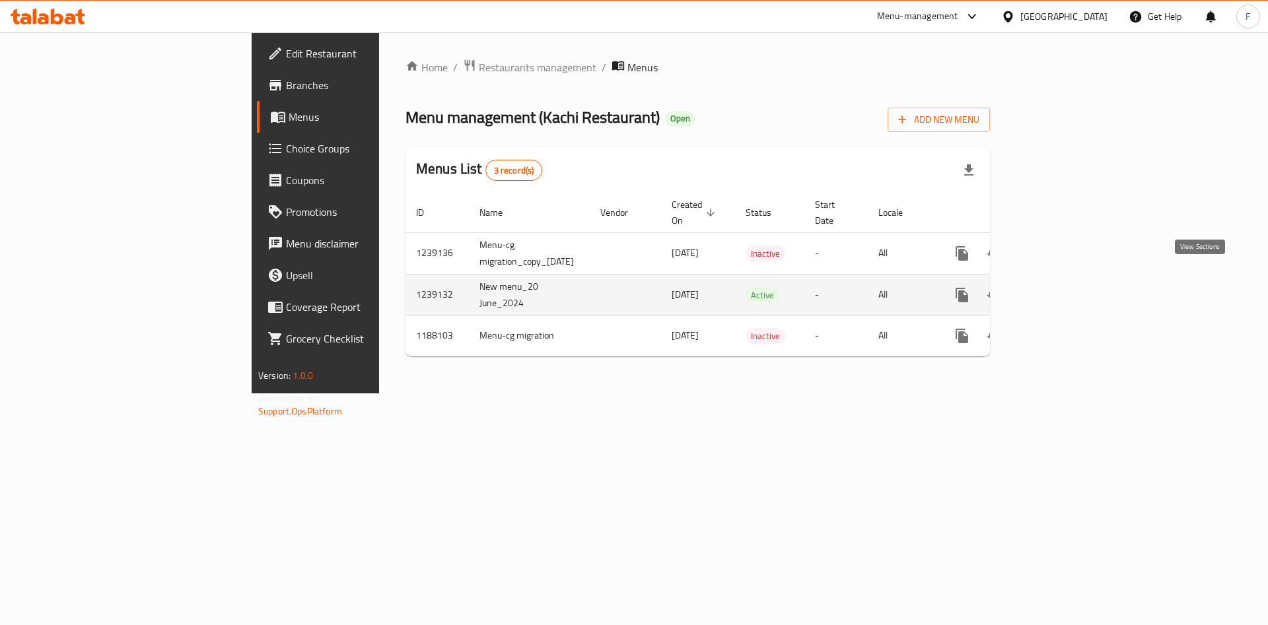
click at [1065, 287] on icon "enhanced table" at bounding box center [1057, 295] width 16 height 16
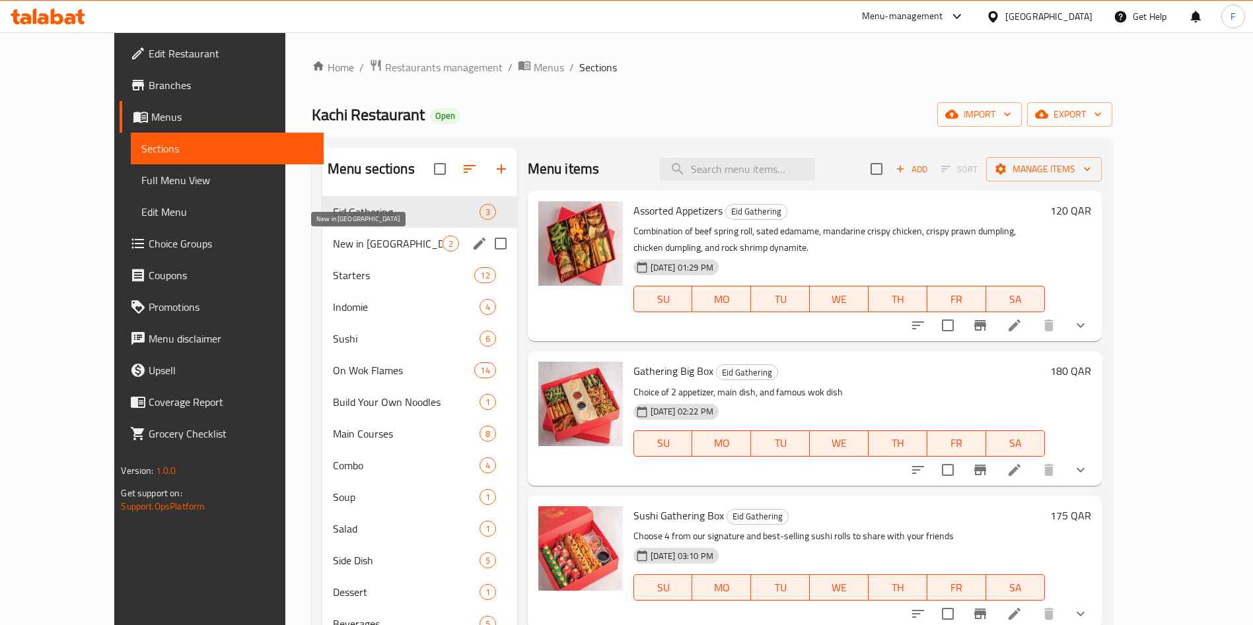
click at [333, 238] on span "New in [GEOGRAPHIC_DATA]" at bounding box center [388, 244] width 110 height 16
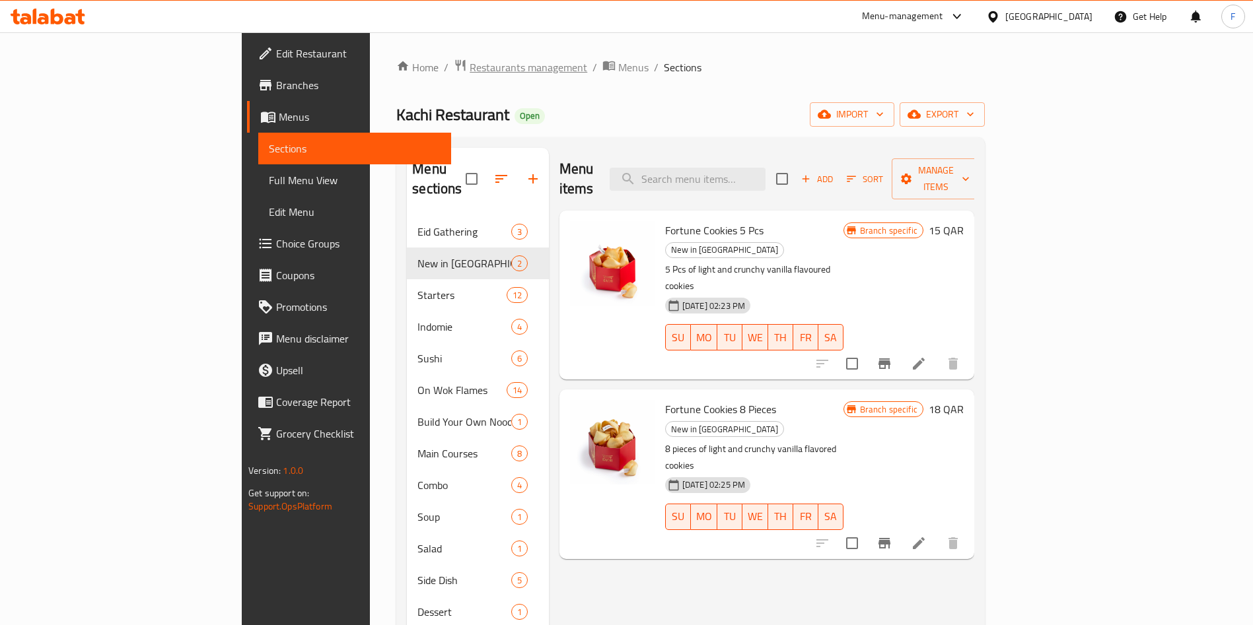
click at [470, 70] on span "Restaurants management" at bounding box center [529, 67] width 118 height 16
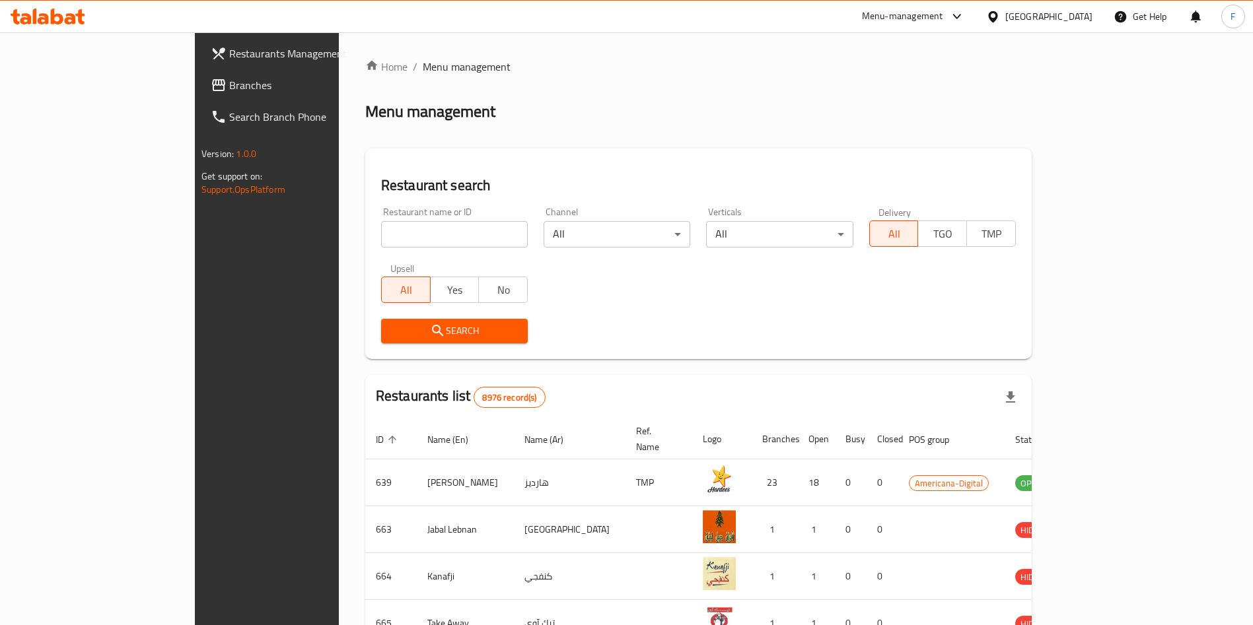
drag, startPoint x: 398, startPoint y: 239, endPoint x: 398, endPoint y: 229, distance: 9.9
click at [396, 233] on input "search" at bounding box center [454, 234] width 147 height 26
type input "blaze"
click button "Search" at bounding box center [454, 331] width 147 height 24
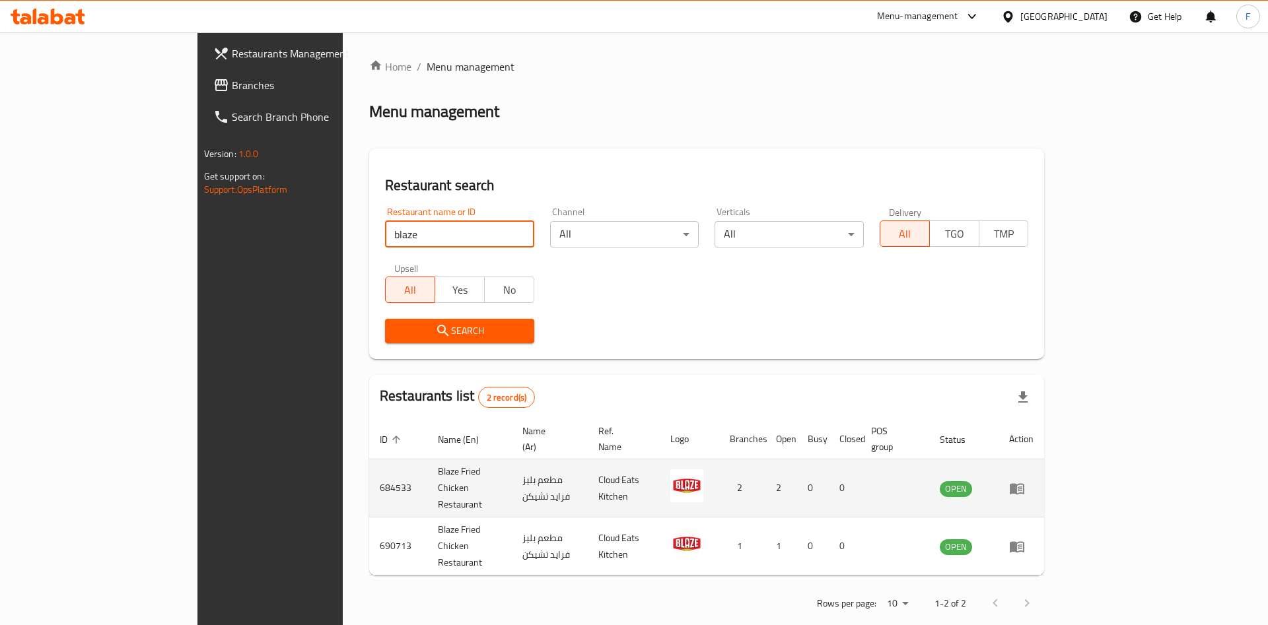
click at [1024, 483] on icon "enhanced table" at bounding box center [1017, 488] width 15 height 11
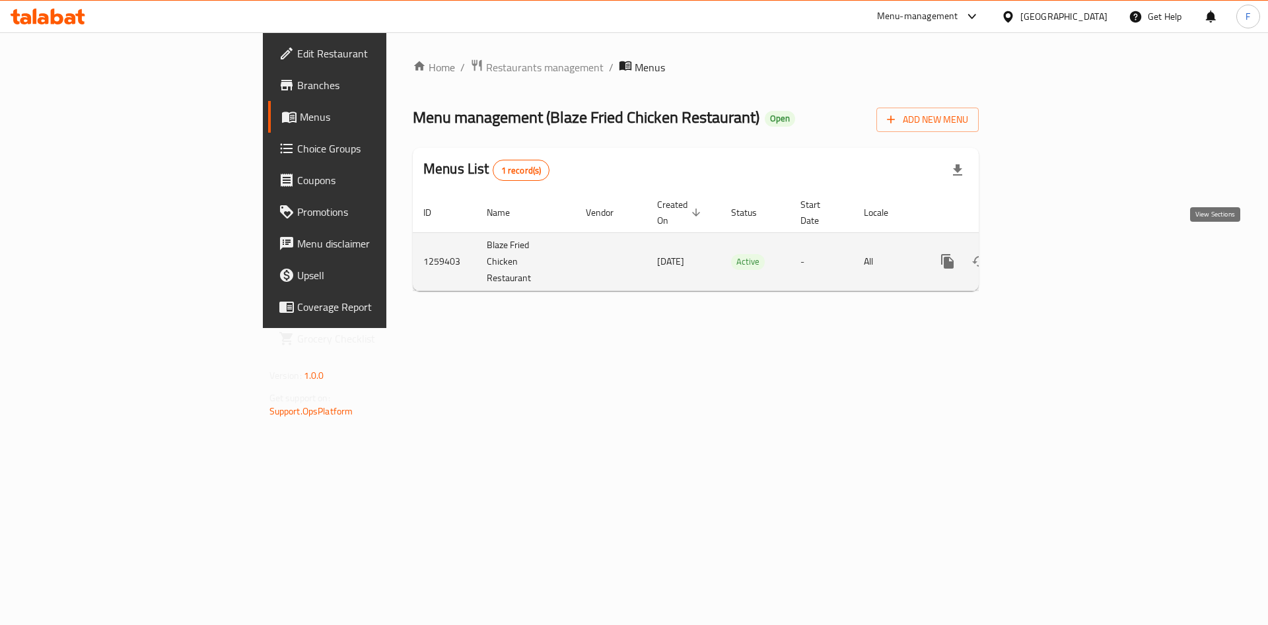
click at [1059, 246] on link "enhanced table" at bounding box center [1043, 262] width 32 height 32
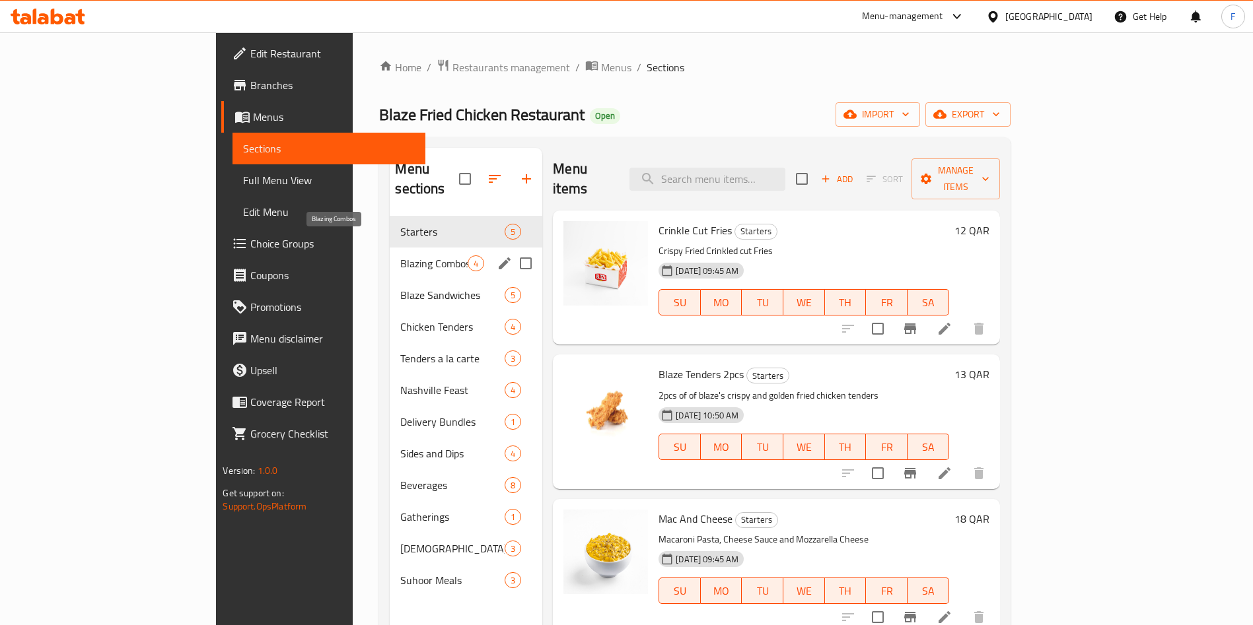
drag, startPoint x: 324, startPoint y: 242, endPoint x: 324, endPoint y: 250, distance: 8.6
click at [400, 256] on span "Blazing Combos" at bounding box center [433, 264] width 67 height 16
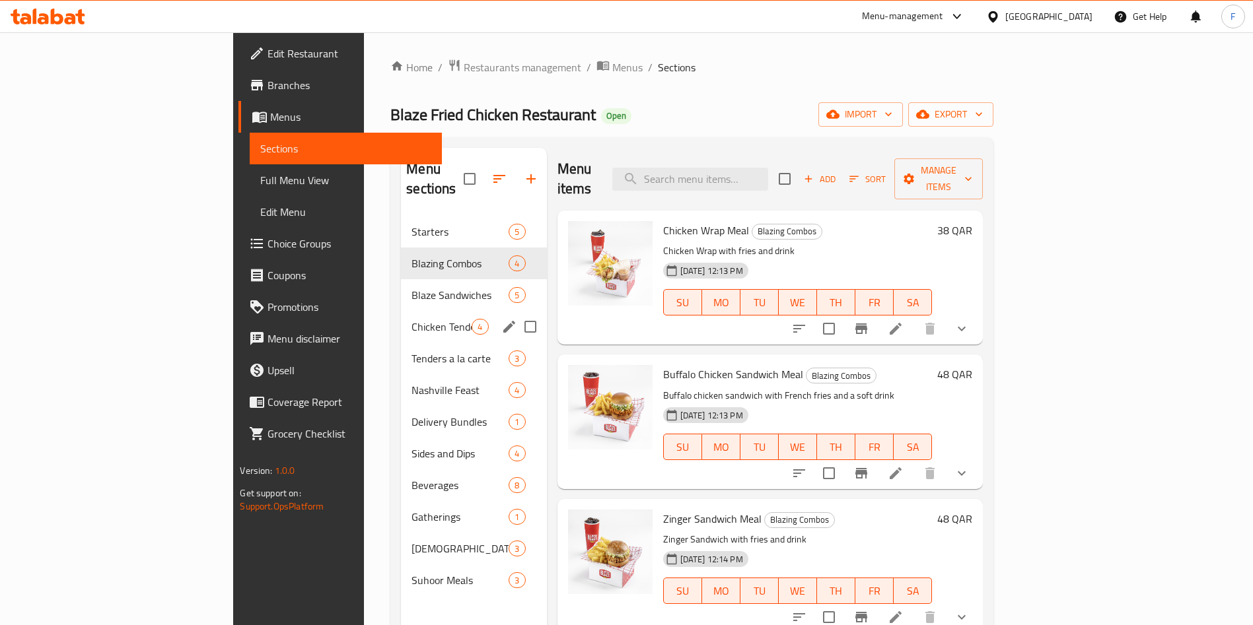
click at [401, 289] on div "Starters 5 Blazing Combos 4 Blaze Sandwiches 5 Chicken Tenders 4 Tenders a la c…" at bounding box center [473, 406] width 145 height 380
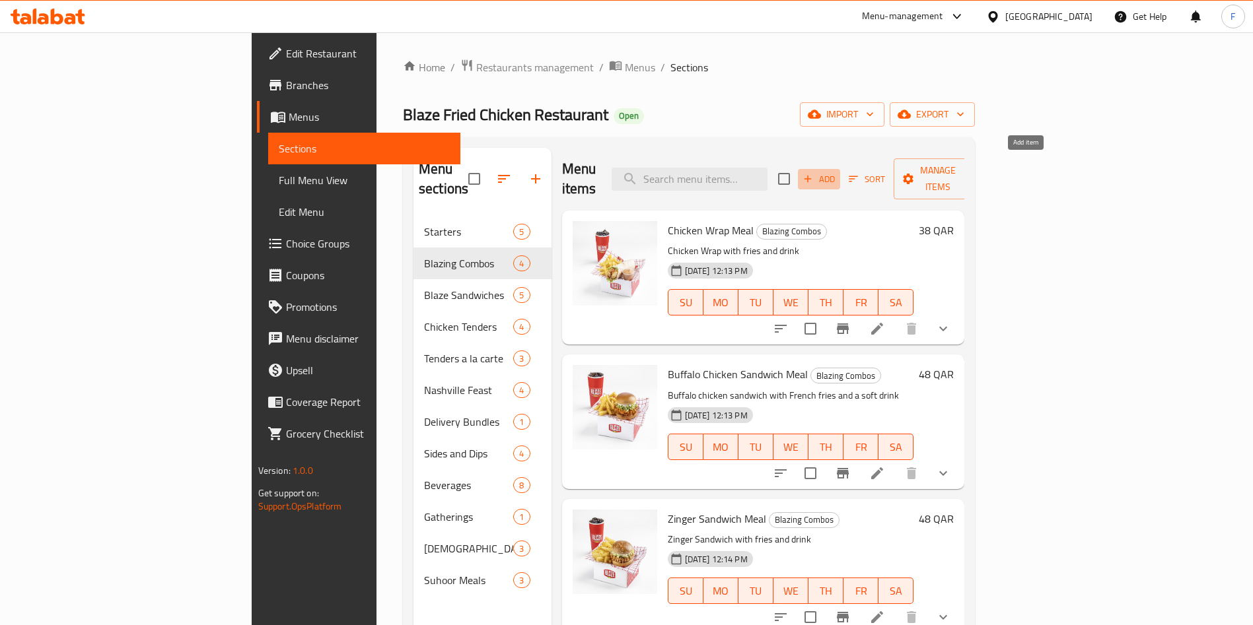
click at [837, 172] on span "Add" at bounding box center [819, 179] width 36 height 15
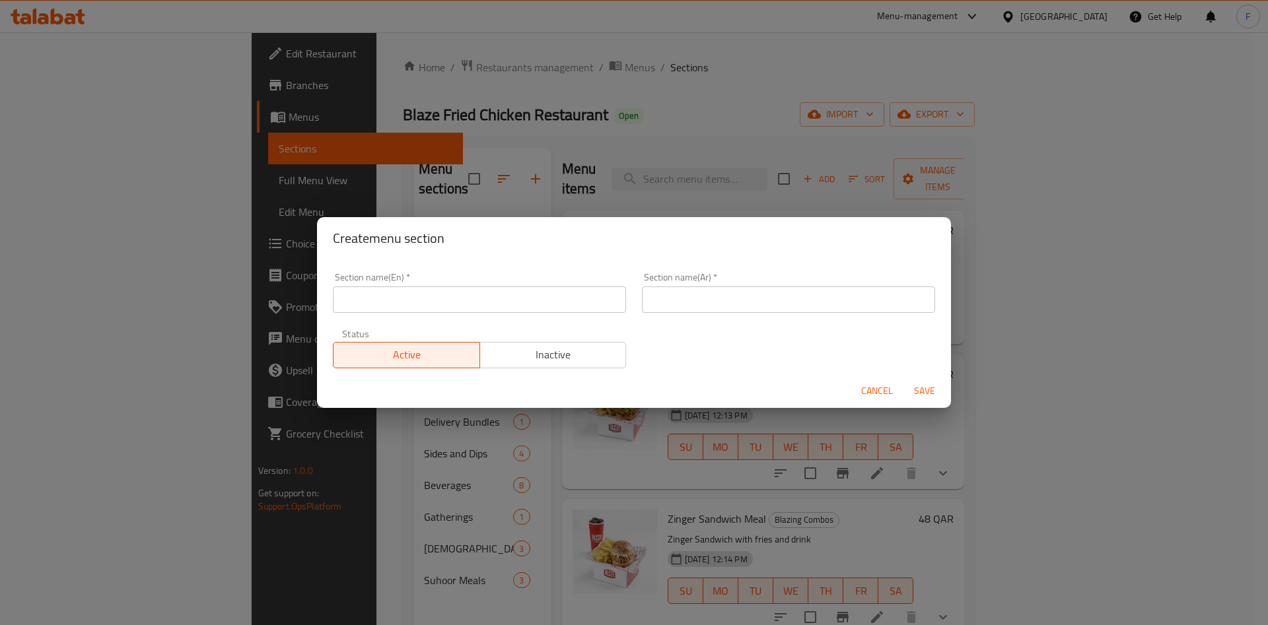
click at [444, 298] on input "text" at bounding box center [479, 300] width 293 height 26
type input "M41"
click at [822, 291] on input "text" at bounding box center [788, 300] width 293 height 26
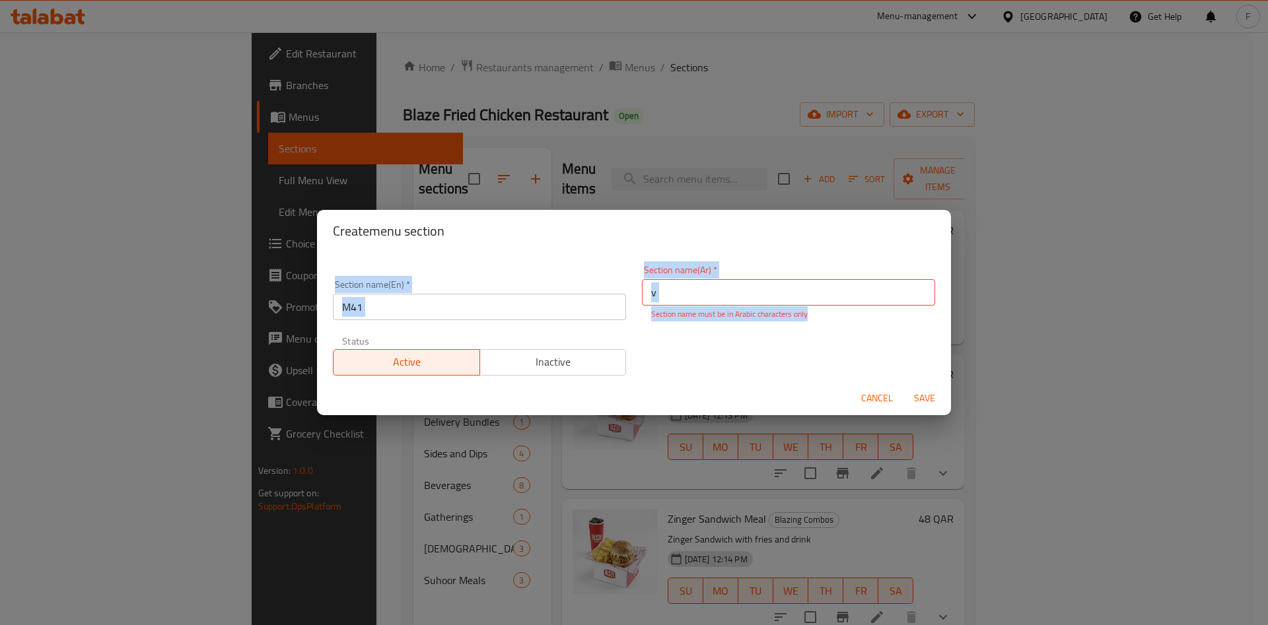
drag, startPoint x: 802, startPoint y: 312, endPoint x: 617, endPoint y: 277, distance: 188.8
click at [617, 277] on div "Section name(En)   * M41 Section name(En) * Section name(Ar)   * v Section name…" at bounding box center [634, 321] width 618 height 126
click at [691, 295] on input "v" at bounding box center [788, 292] width 293 height 26
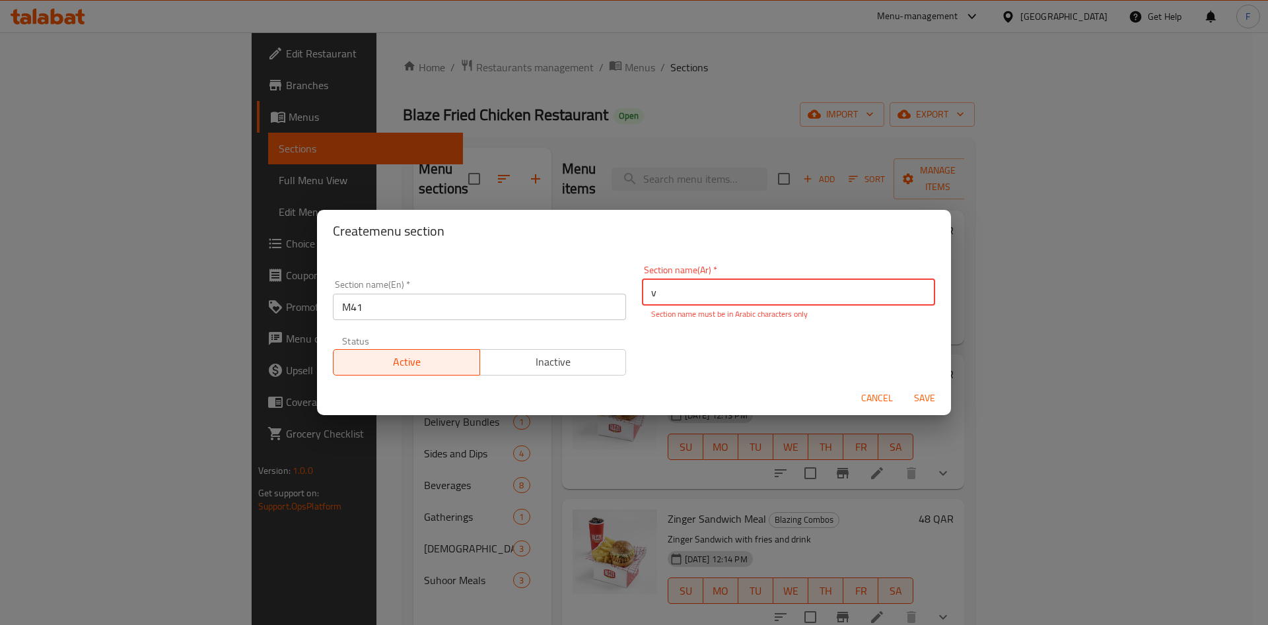
drag, startPoint x: 691, startPoint y: 295, endPoint x: 608, endPoint y: 300, distance: 83.4
click at [608, 300] on div "Section name(En)   * M41 Section name(En) * Section name(Ar)   * v Section name…" at bounding box center [634, 321] width 618 height 126
paste input "م41"
type input "م41"
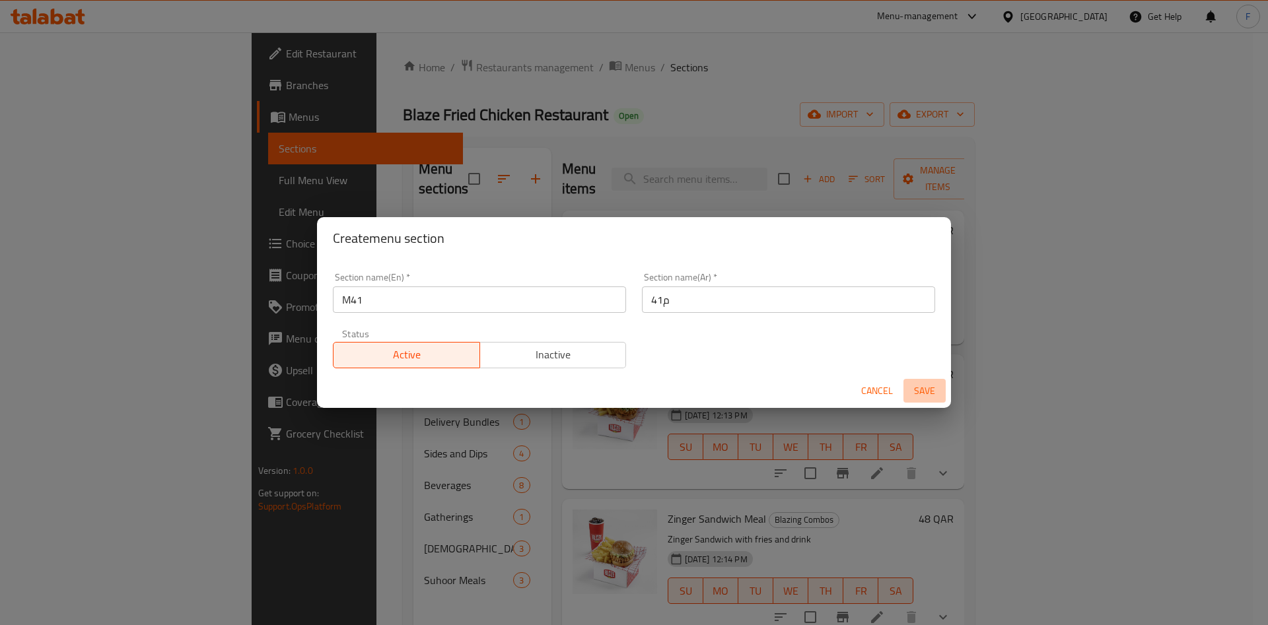
click at [928, 394] on span "Save" at bounding box center [925, 391] width 32 height 17
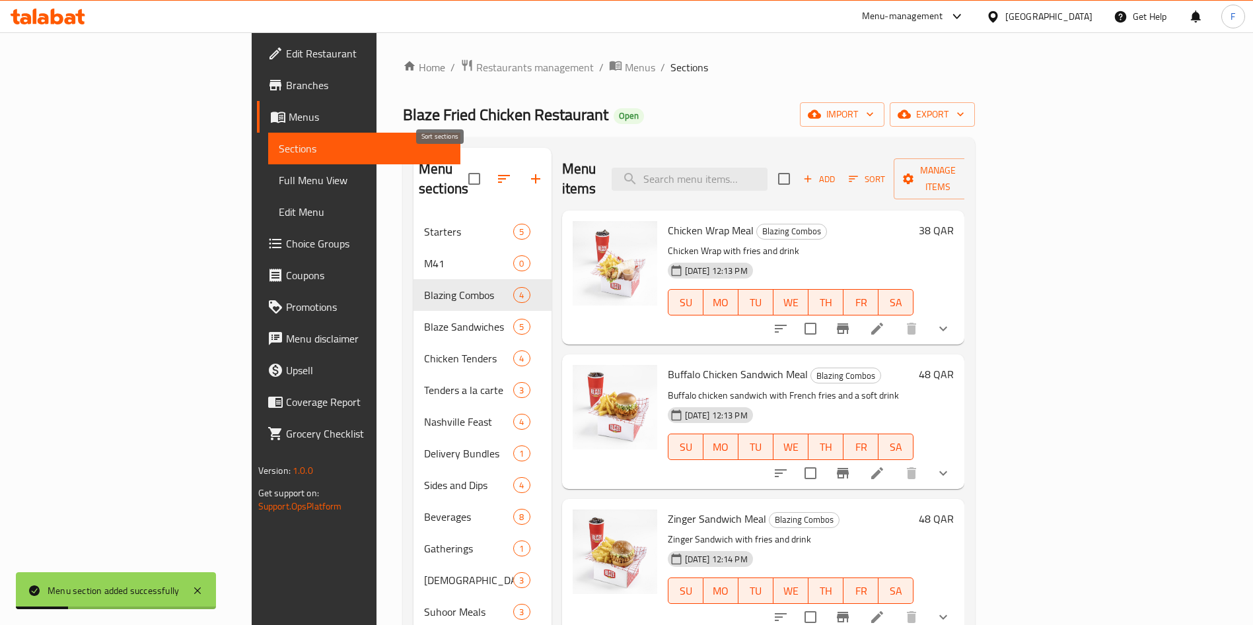
click at [496, 172] on icon "button" at bounding box center [504, 179] width 16 height 16
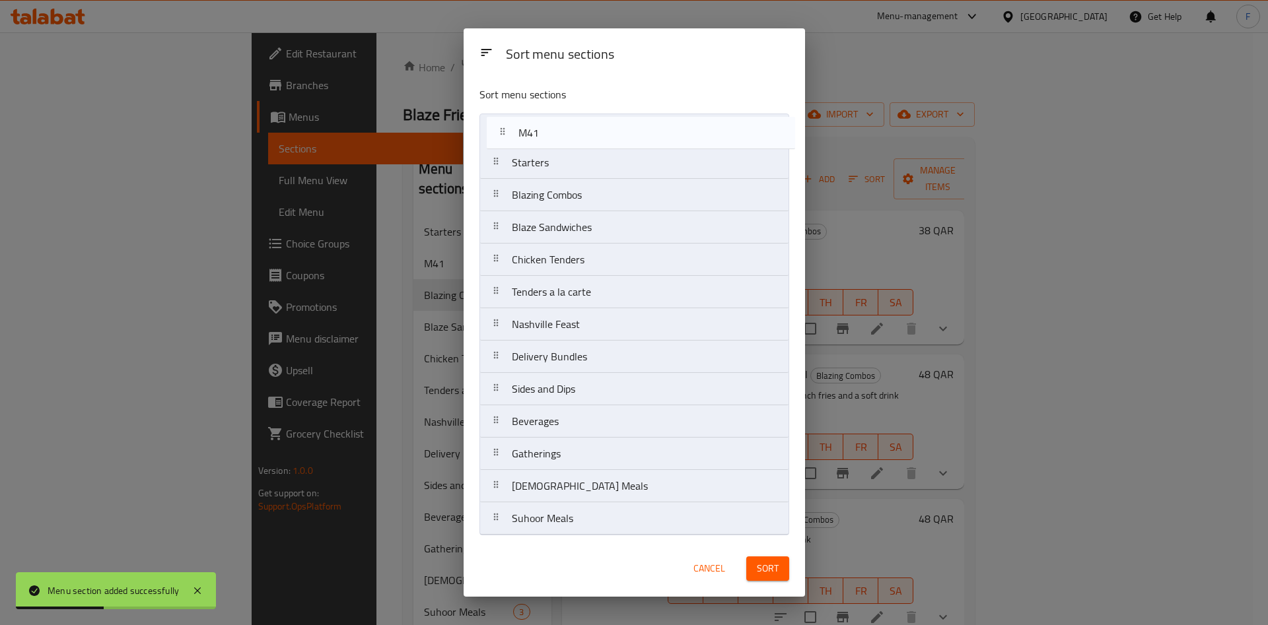
drag, startPoint x: 546, startPoint y: 176, endPoint x: 711, endPoint y: 370, distance: 254.9
click at [555, 138] on nav "Starters M41 Blazing Combos Blaze Sandwiches Chicken Tenders Tenders a la carte…" at bounding box center [634, 325] width 310 height 422
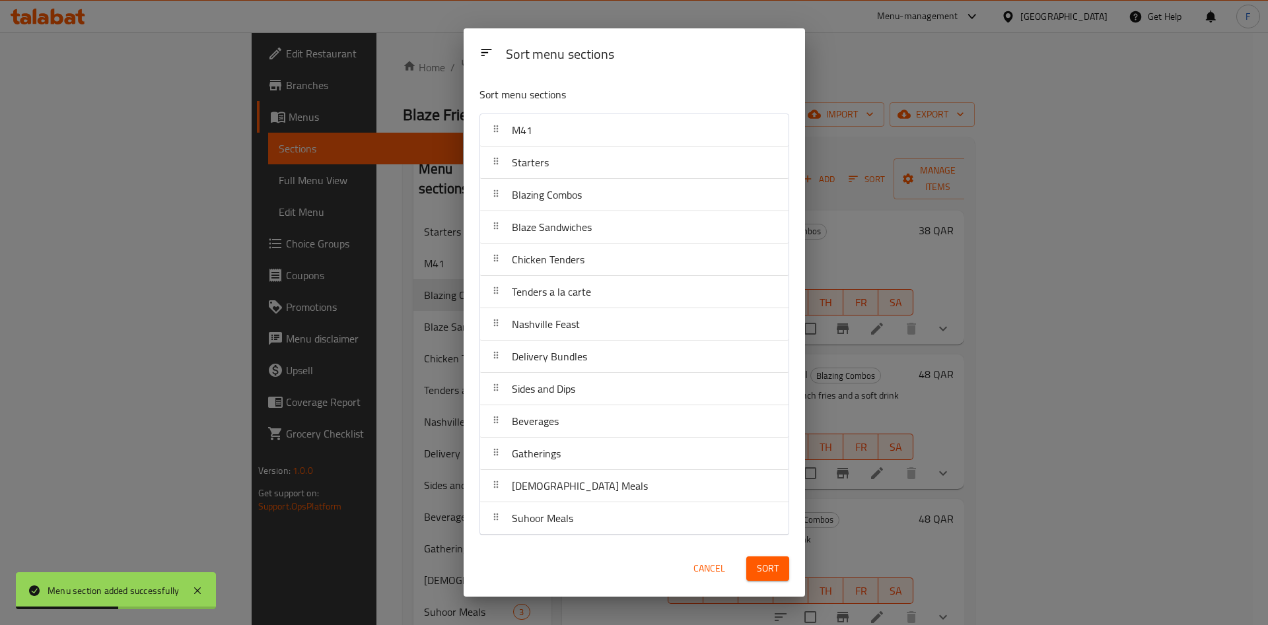
click at [775, 565] on span "Sort" at bounding box center [768, 569] width 22 height 17
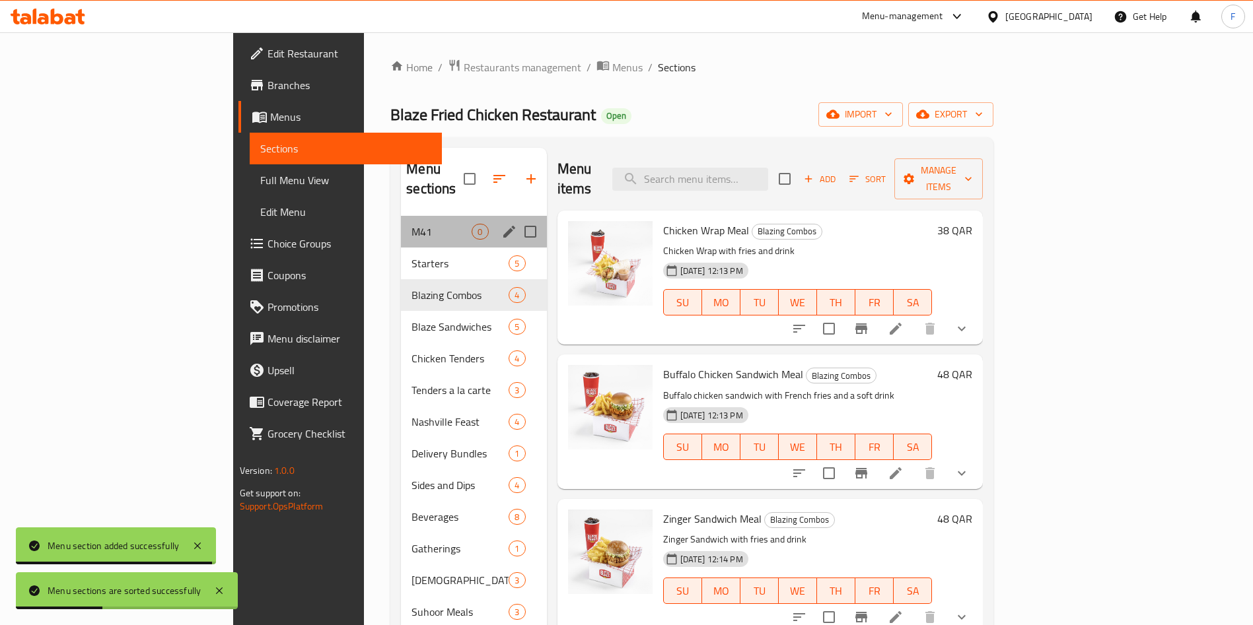
click at [411, 224] on span "M41" at bounding box center [441, 232] width 60 height 16
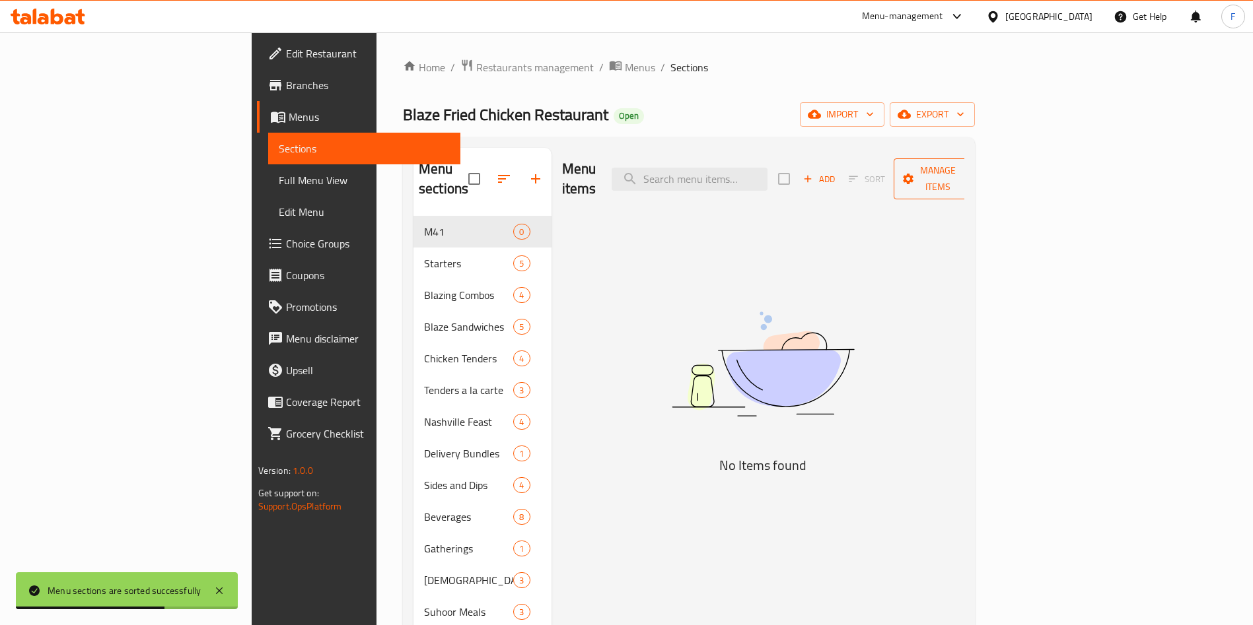
click at [971, 167] on span "Manage items" at bounding box center [937, 178] width 67 height 33
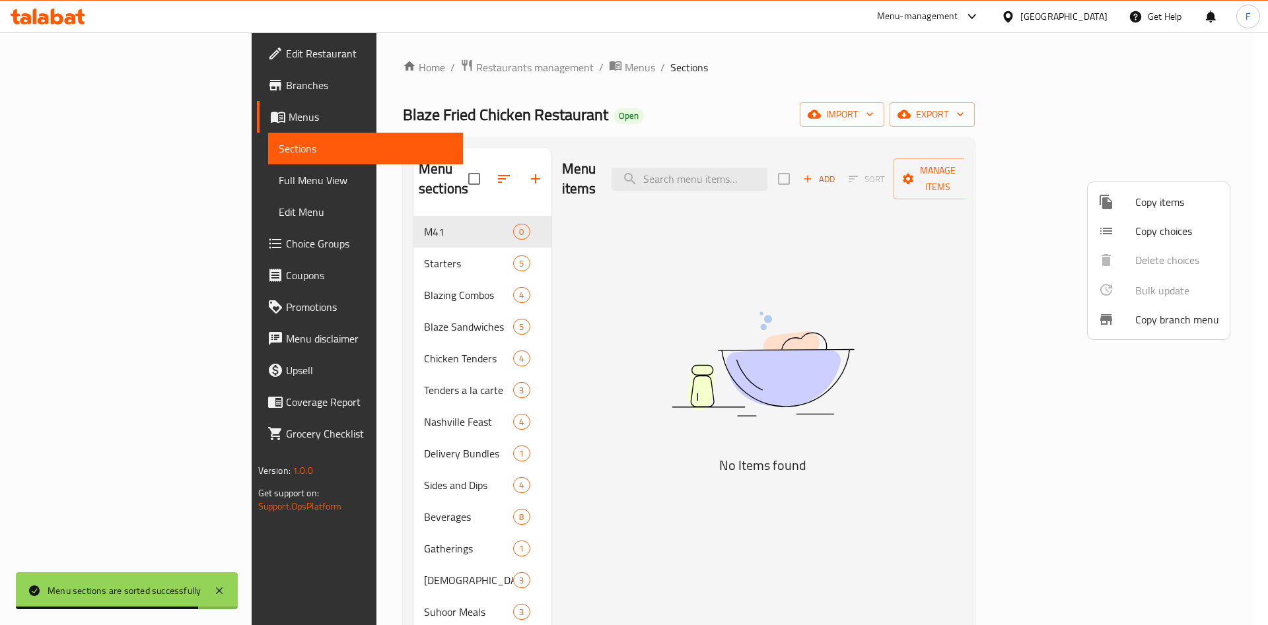
click at [1036, 168] on div at bounding box center [634, 312] width 1268 height 625
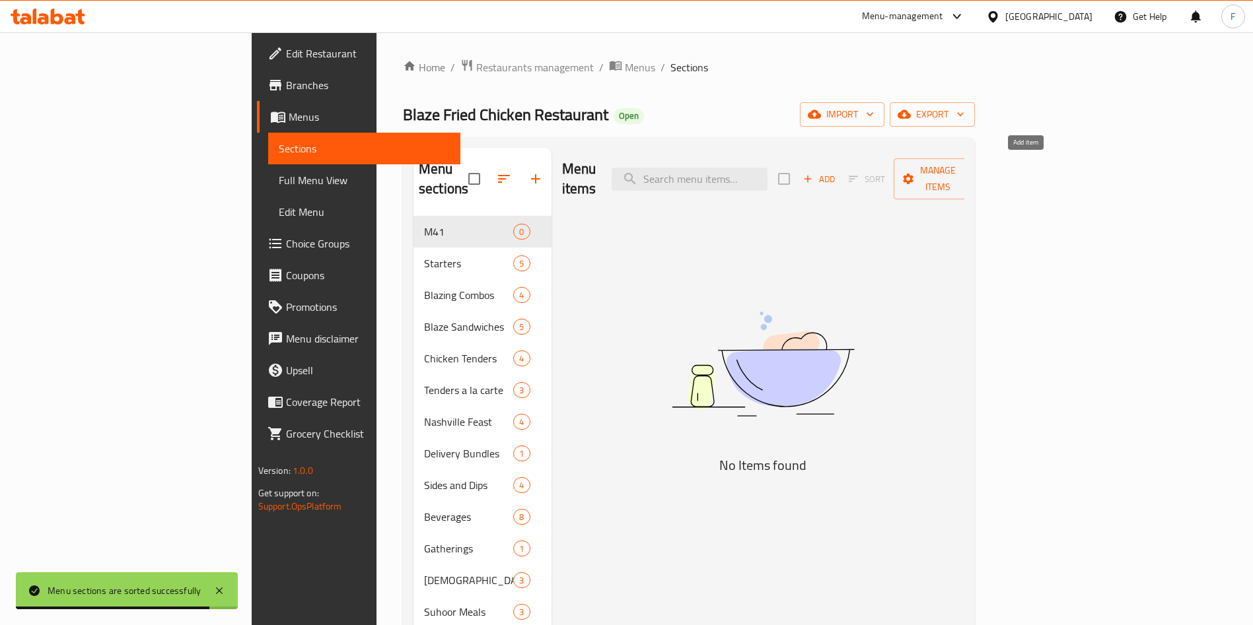
click at [837, 172] on span "Add" at bounding box center [819, 179] width 36 height 15
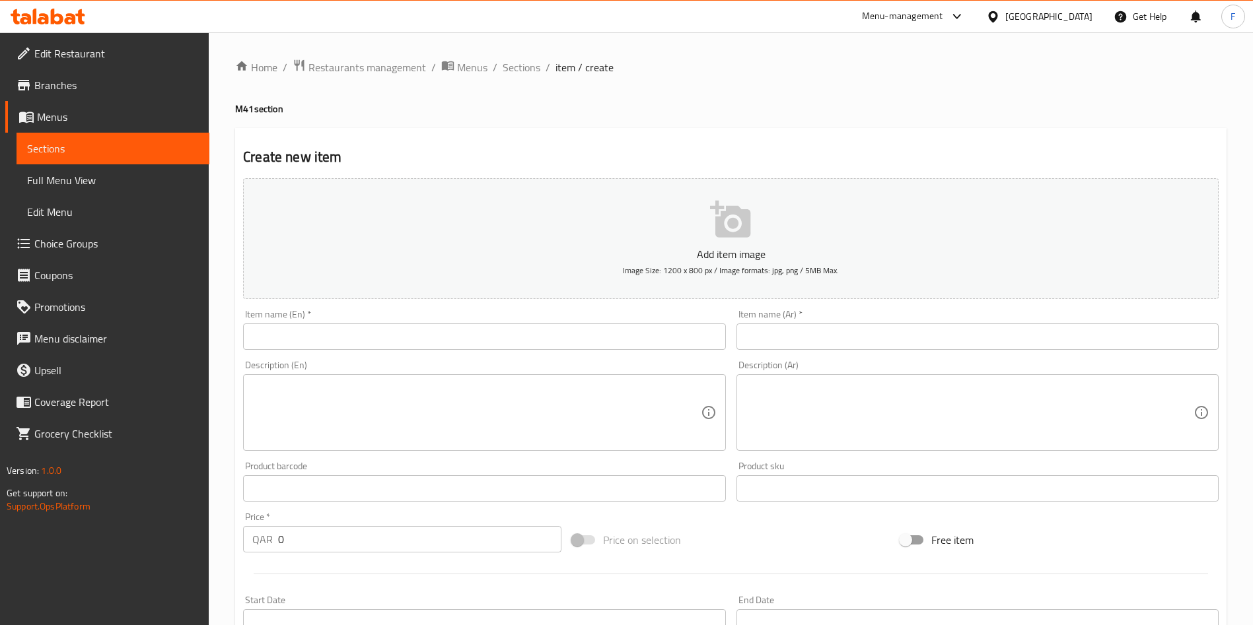
click at [721, 224] on icon "button" at bounding box center [730, 219] width 40 height 37
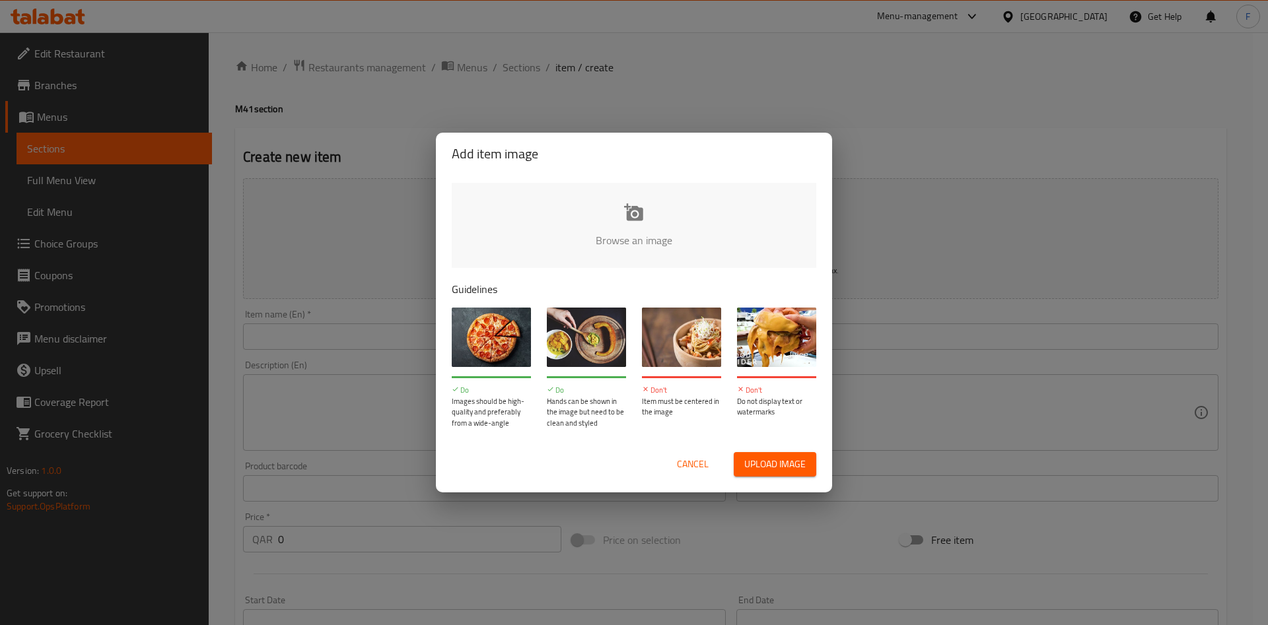
click at [744, 461] on button "Upload image" at bounding box center [775, 464] width 83 height 24
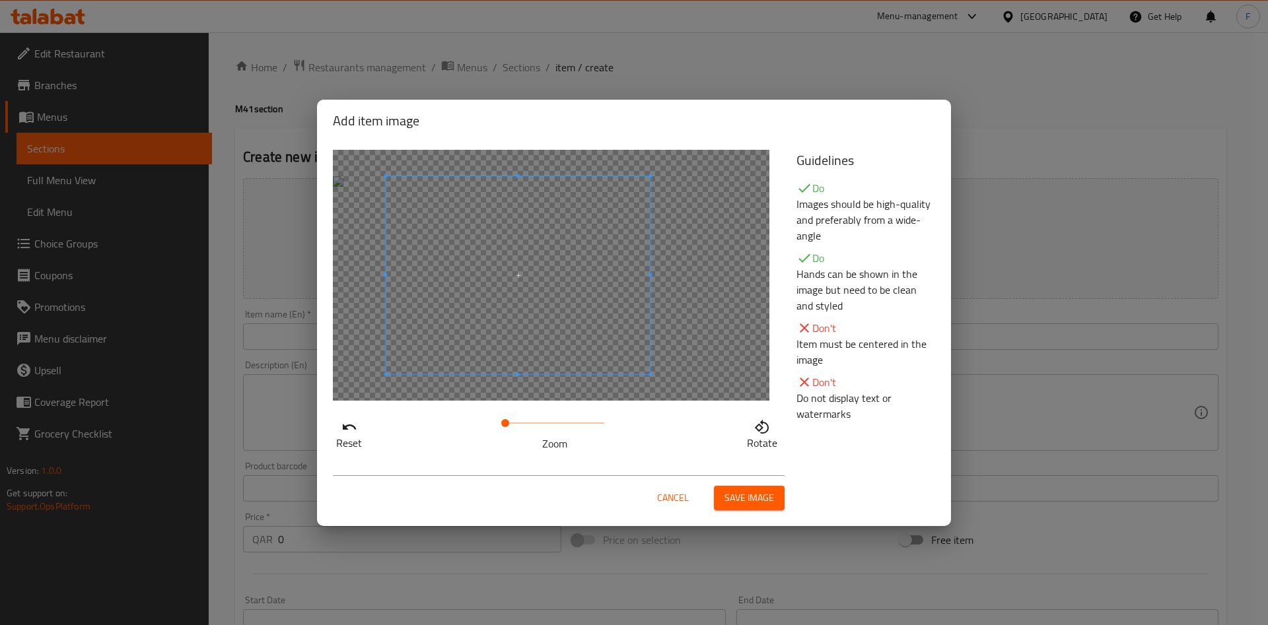
click at [591, 309] on span at bounding box center [518, 275] width 264 height 198
click at [739, 495] on span "Save image" at bounding box center [749, 498] width 50 height 17
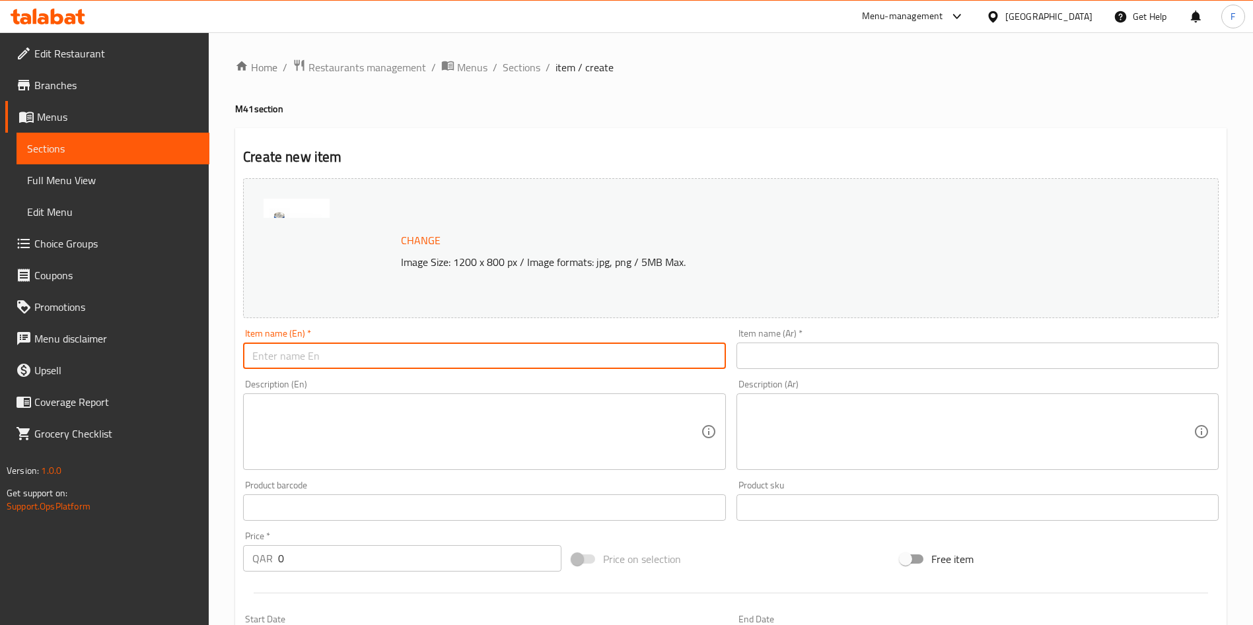
click at [298, 363] on input "text" at bounding box center [484, 356] width 482 height 26
paste input "Nasvhille Chicken Tender 4Pcs Meal"
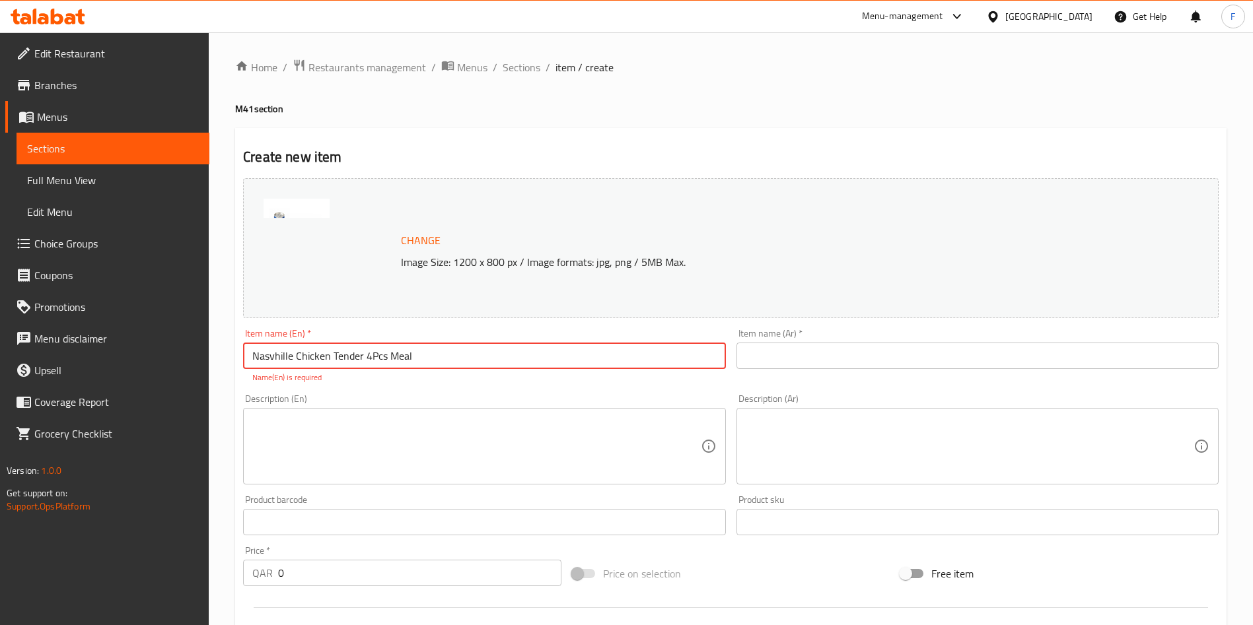
type input "Nasvhille Chicken Tender 4Pcs Meal"
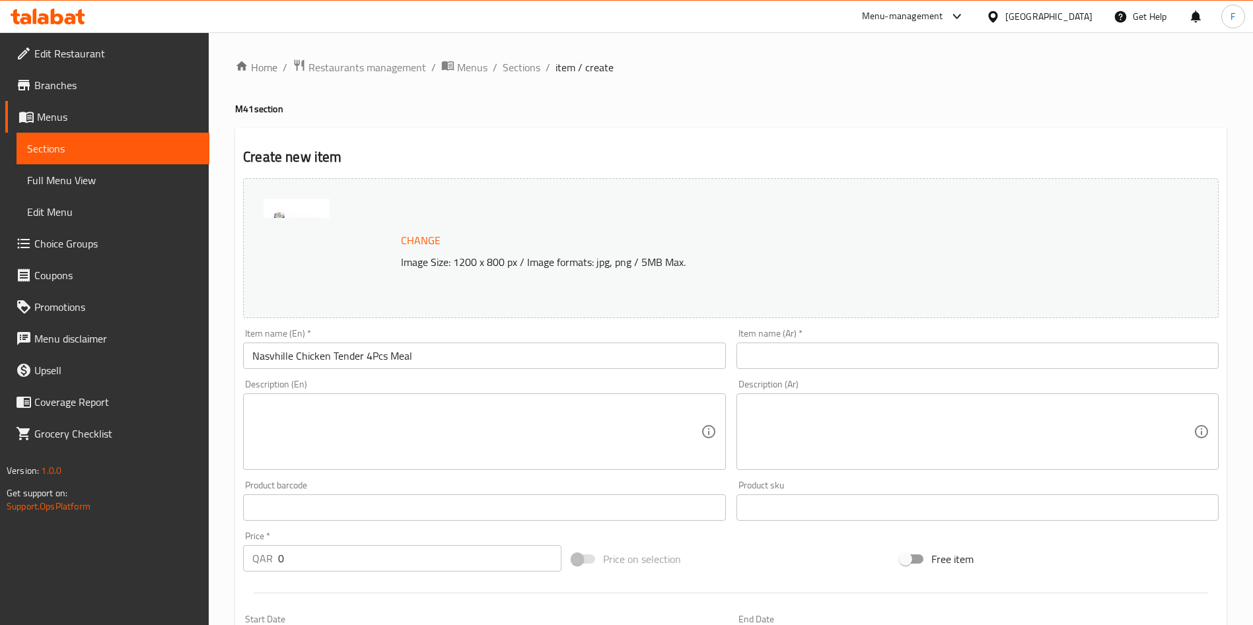
click at [929, 337] on div "Item name (Ar)   * Item name (Ar) *" at bounding box center [977, 349] width 482 height 40
click at [926, 347] on input "text" at bounding box center [977, 356] width 482 height 26
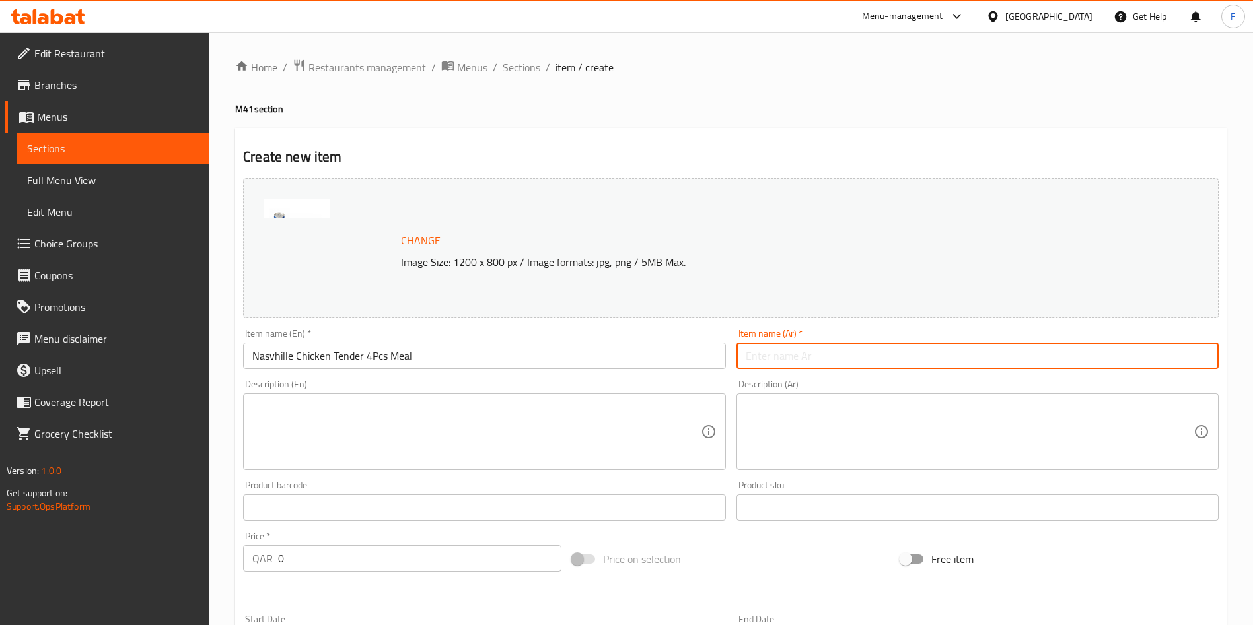
paste input "وجبة ناشفيل دجاج تندر 4 قطع"
type input "وجبة ناشفيل دجاج تندر 4 قطع"
click at [541, 438] on textarea at bounding box center [476, 432] width 448 height 63
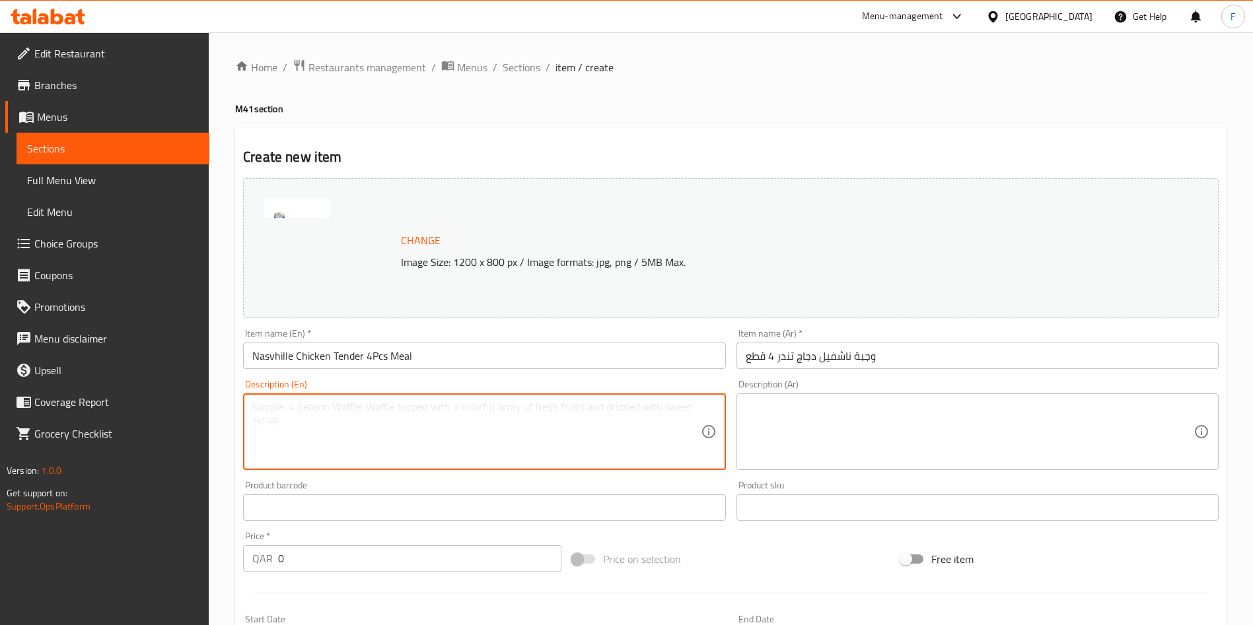
paste textarea "crispy and spicy nashville-style chicken, with a rich, spicy flavor, served wit…"
type textarea "crispy and spicy nashville-style chicken, with a rich, spicy flavor, served wit…"
click at [818, 425] on textarea at bounding box center [970, 432] width 448 height 63
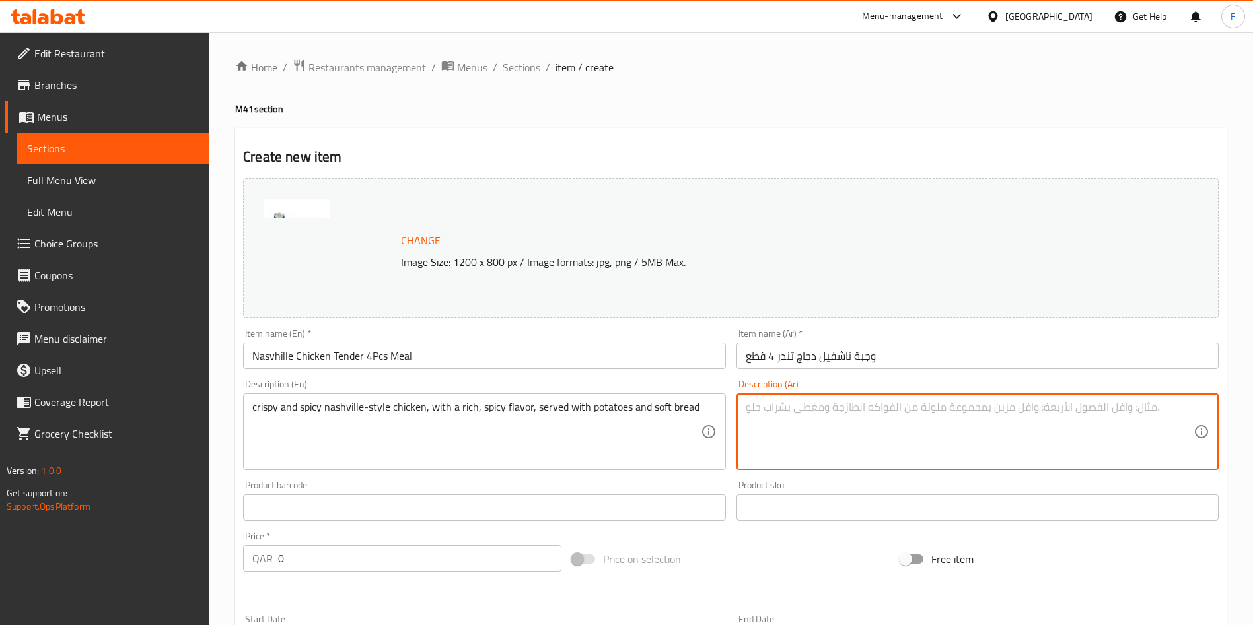
paste textarea "دجاج مقرمش وحار على طريقة ناشفيل، بنكهة غنية وحارة، يقدم مع البطاطس والخبز الطري"
type textarea "دجاج مقرمش وحار على طريقة ناشفيل، بنكهة غنية وحارة، يقدم مع البطاطس والخبز الطري"
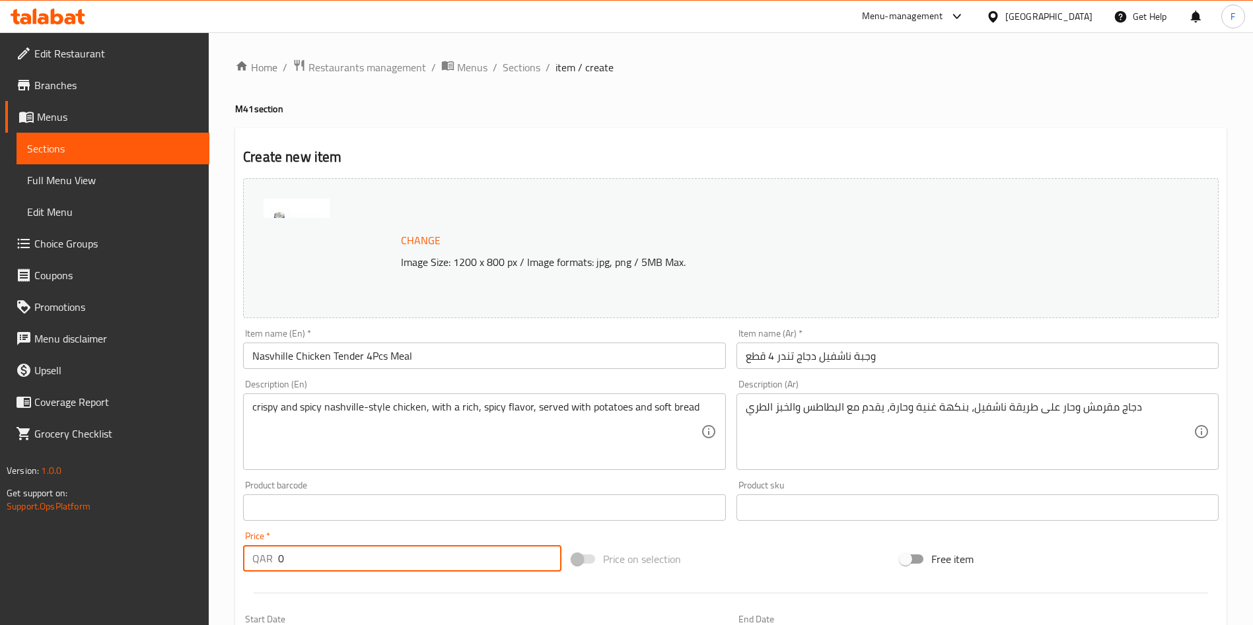
drag, startPoint x: 343, startPoint y: 566, endPoint x: 267, endPoint y: 559, distance: 76.9
click at [267, 559] on div "QAR 0 Price *" at bounding box center [402, 558] width 318 height 26
type input "42"
click at [779, 553] on div "Price on selection" at bounding box center [731, 559] width 329 height 36
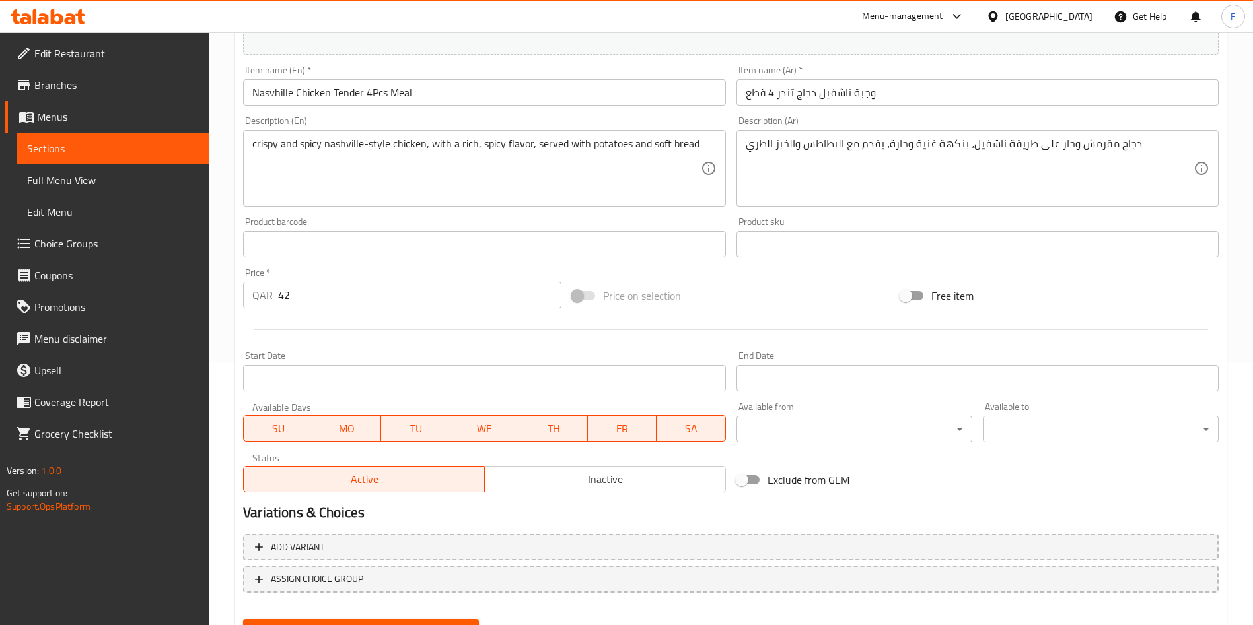
scroll to position [327, 0]
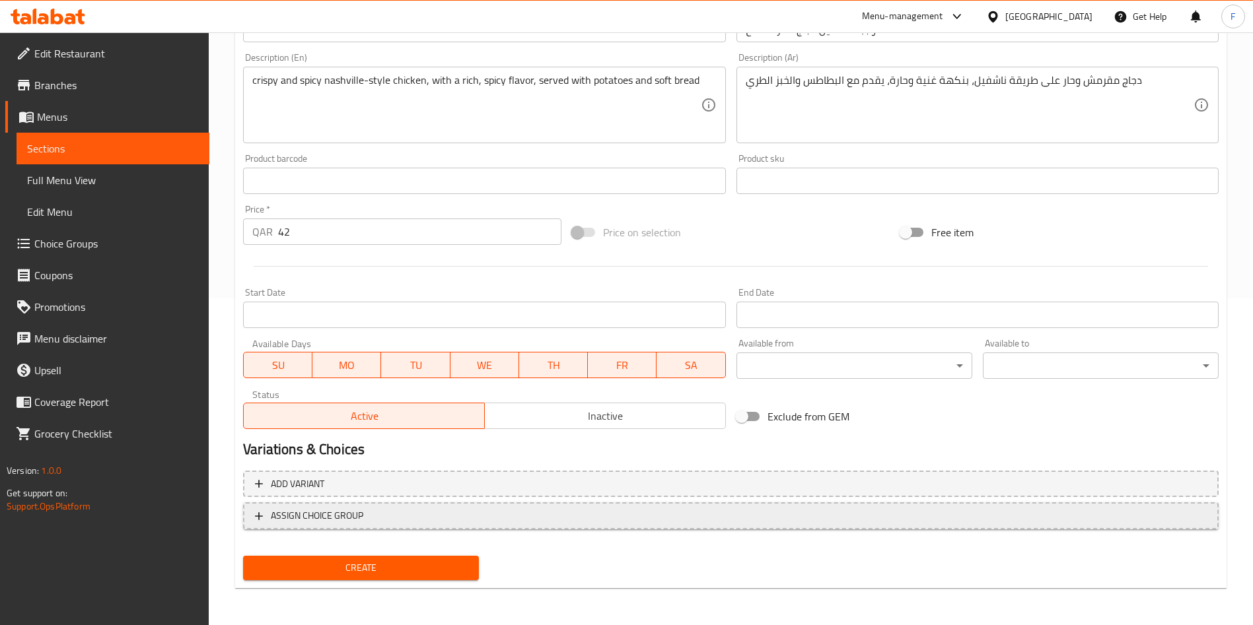
click at [514, 519] on span "ASSIGN CHOICE GROUP" at bounding box center [731, 516] width 952 height 17
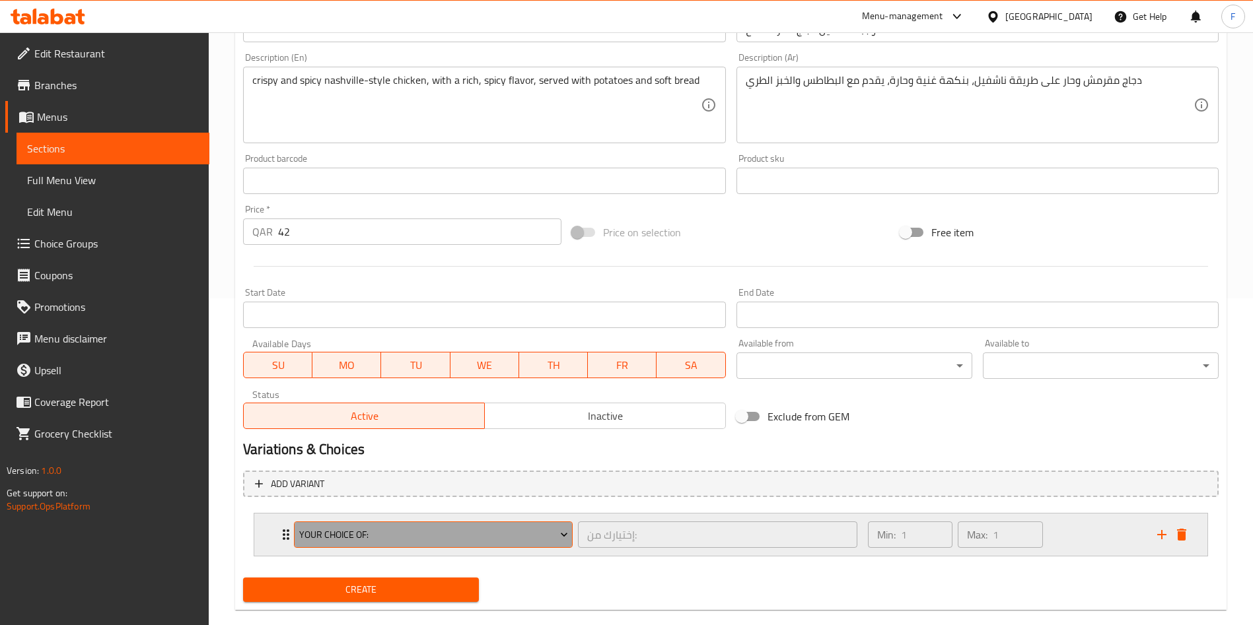
click at [527, 527] on span "Your Choice Of:" at bounding box center [433, 535] width 269 height 17
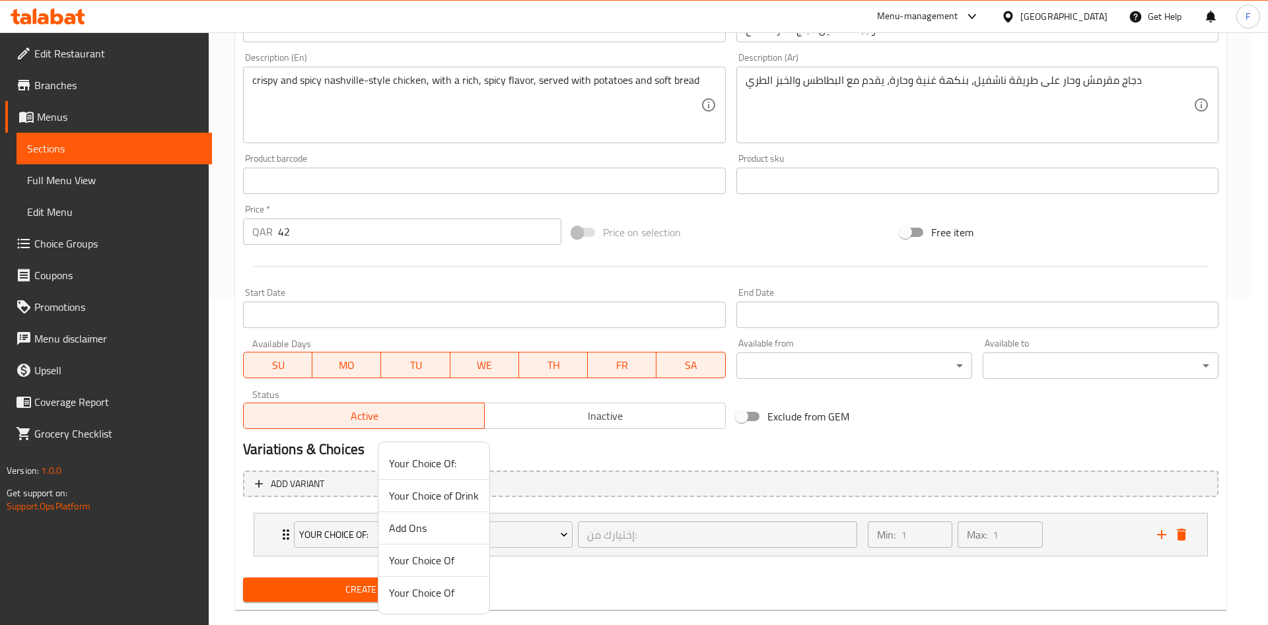
click at [452, 499] on span "Your Choice of Drink" at bounding box center [434, 496] width 90 height 16
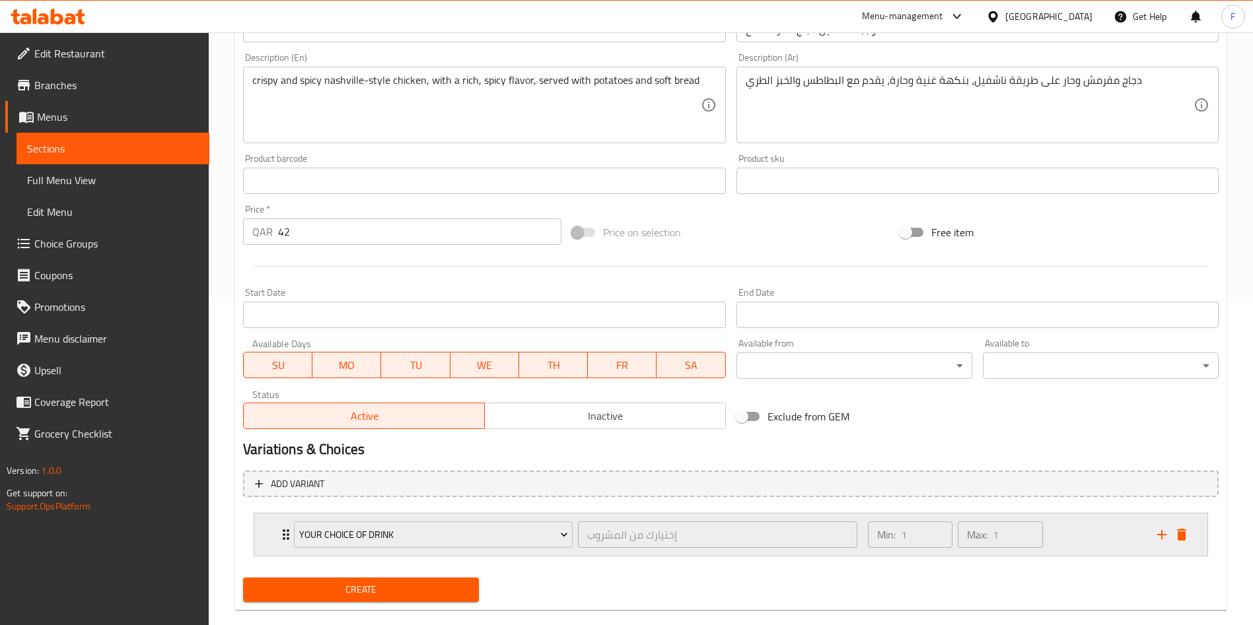
click at [1079, 515] on div "Min: 1 ​ Max: 1 ​" at bounding box center [1004, 535] width 289 height 42
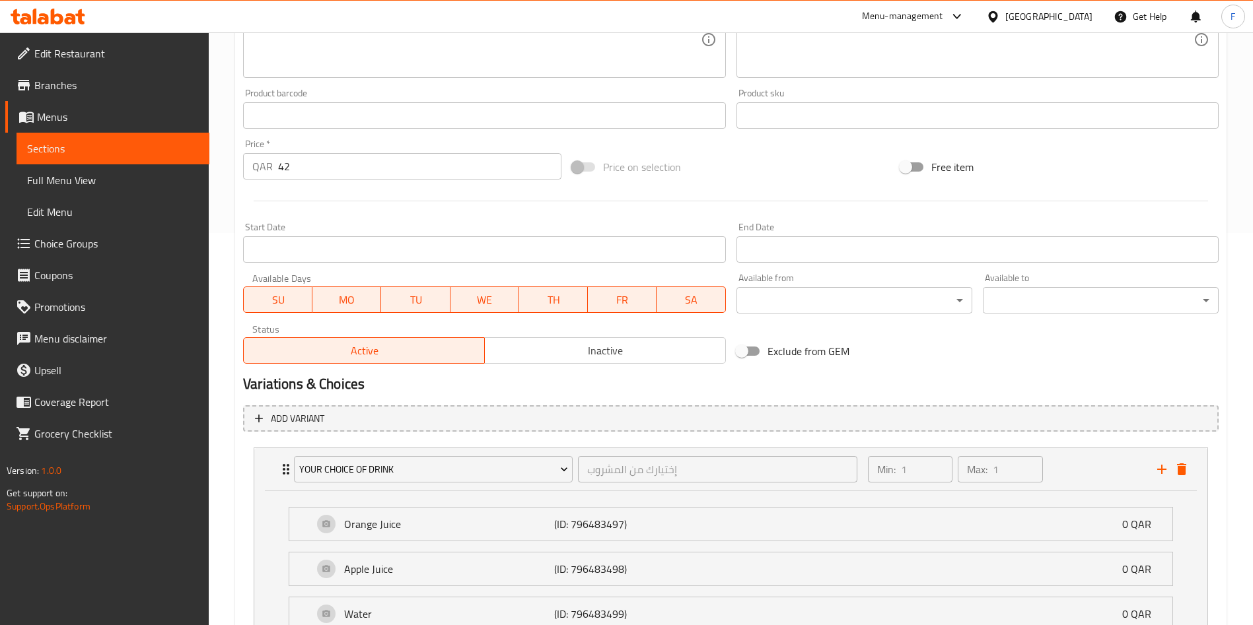
scroll to position [510, 0]
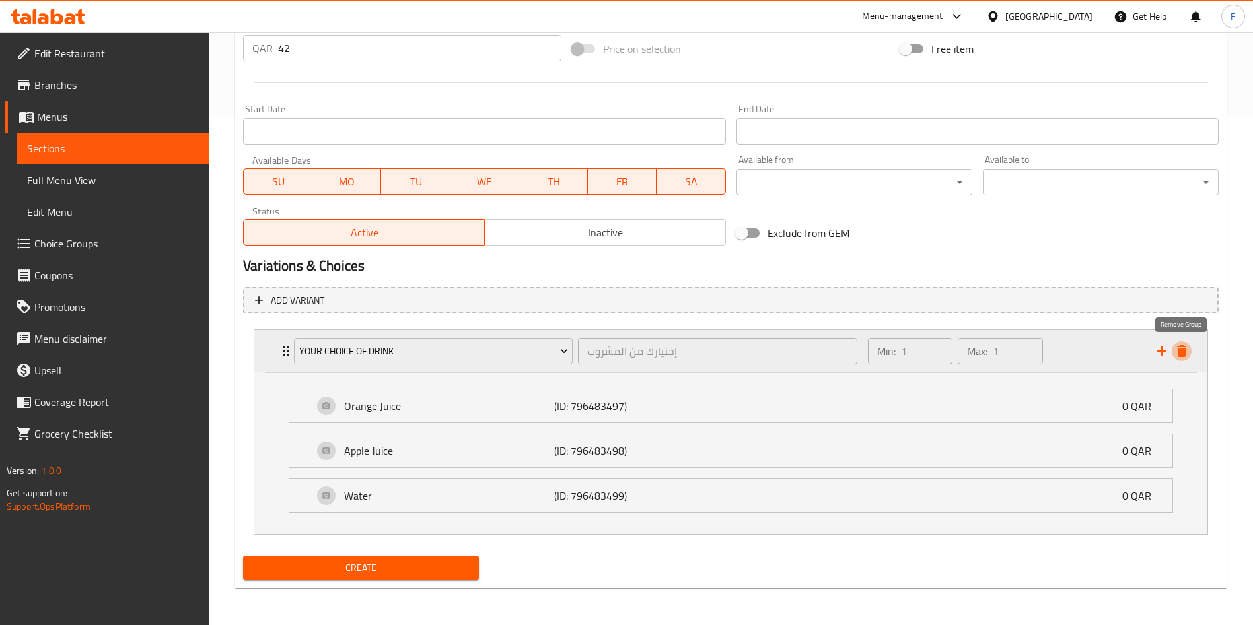
click at [1179, 354] on icon "delete" at bounding box center [1181, 351] width 9 height 12
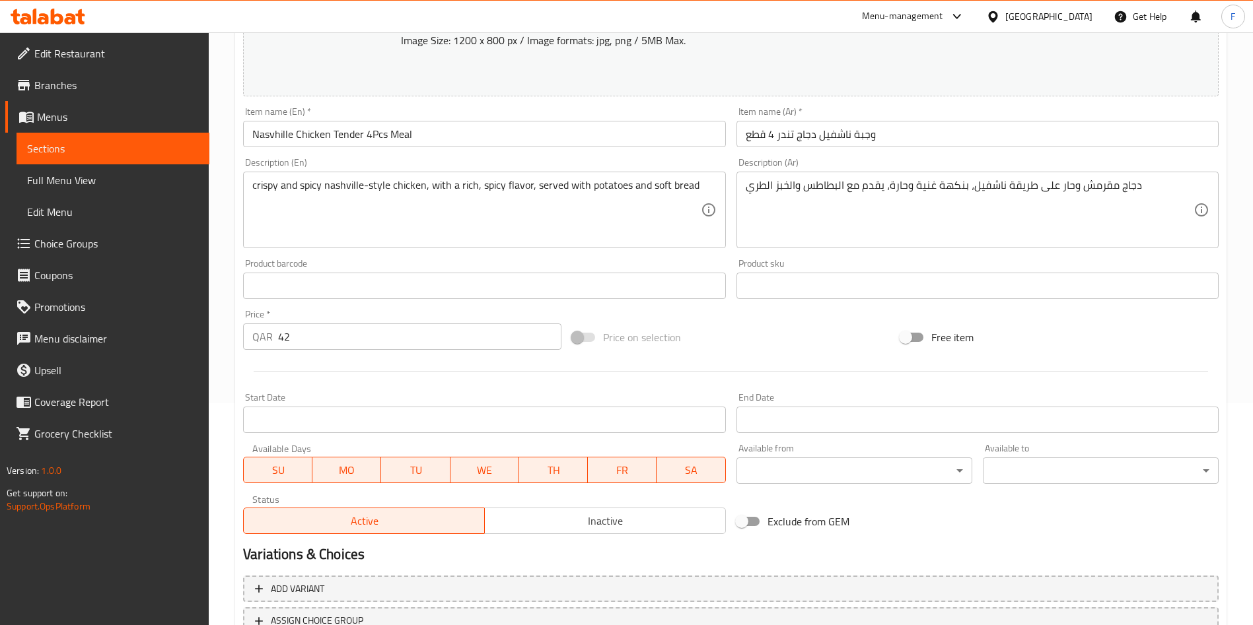
scroll to position [0, 0]
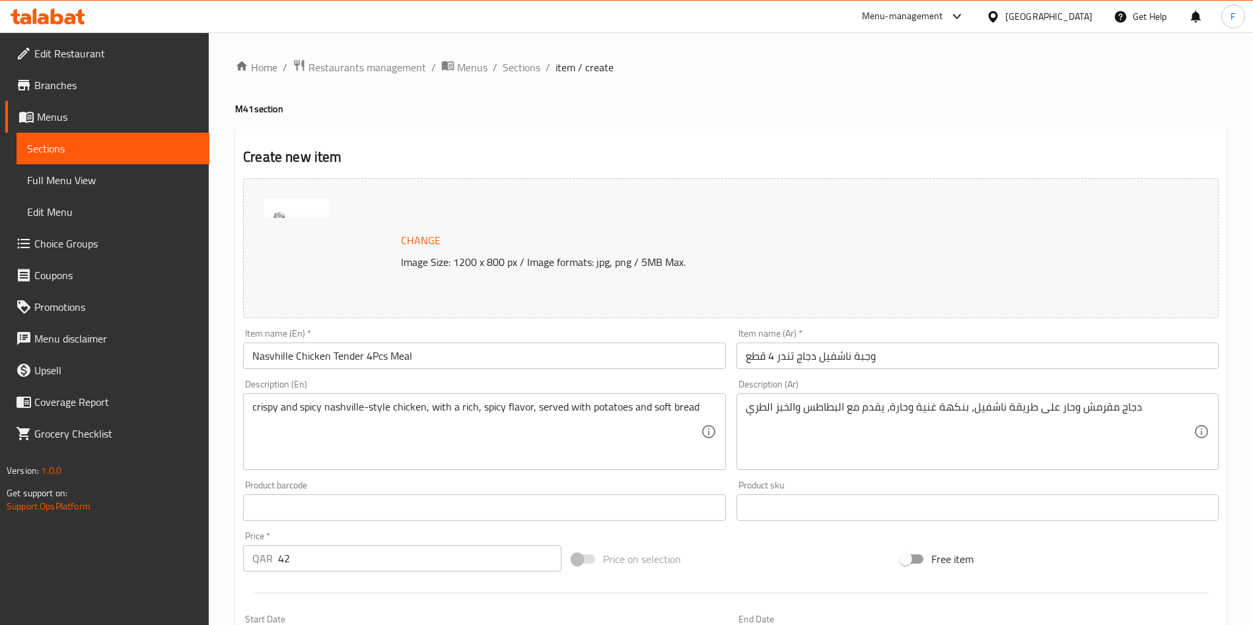
click at [425, 239] on span "Change" at bounding box center [421, 240] width 40 height 19
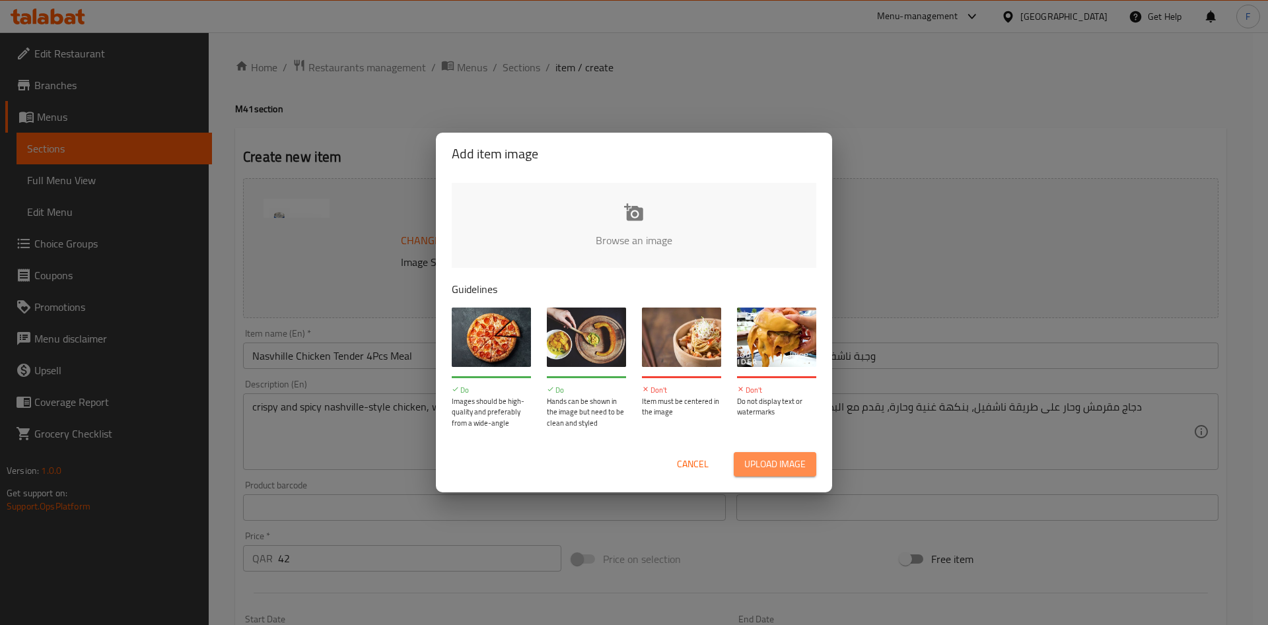
click at [762, 460] on span "Upload image" at bounding box center [774, 464] width 61 height 17
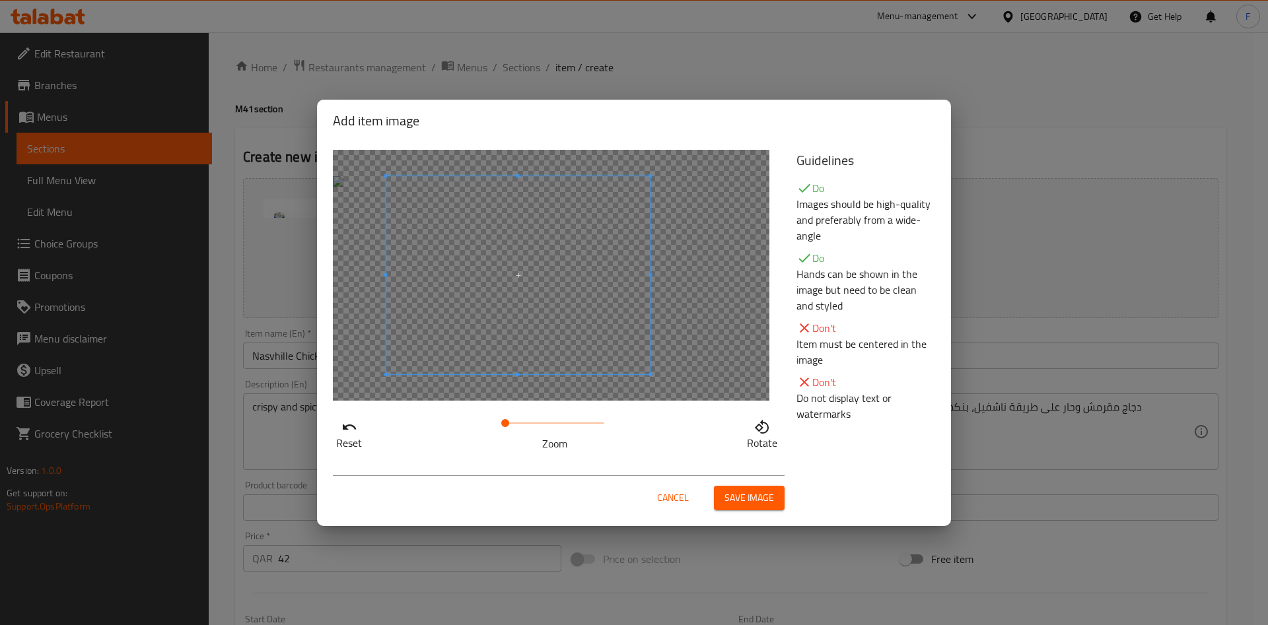
click at [443, 273] on span at bounding box center [518, 275] width 264 height 198
click at [621, 275] on div at bounding box center [519, 275] width 264 height 198
click at [741, 499] on span "Save image" at bounding box center [749, 498] width 50 height 17
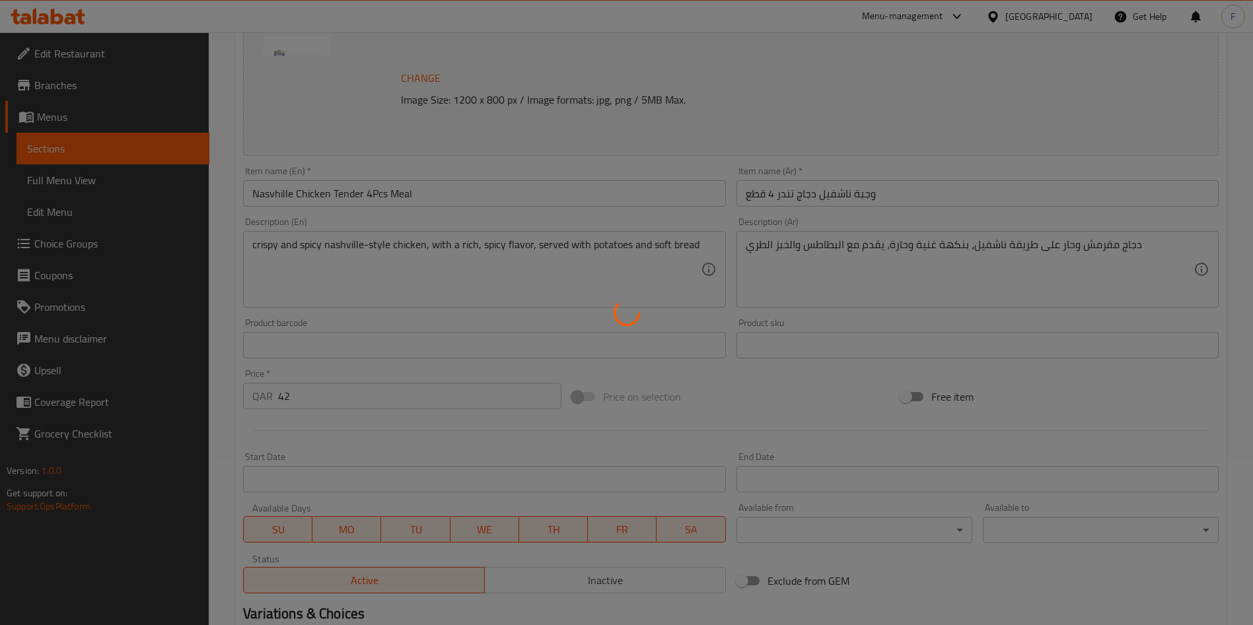
scroll to position [327, 0]
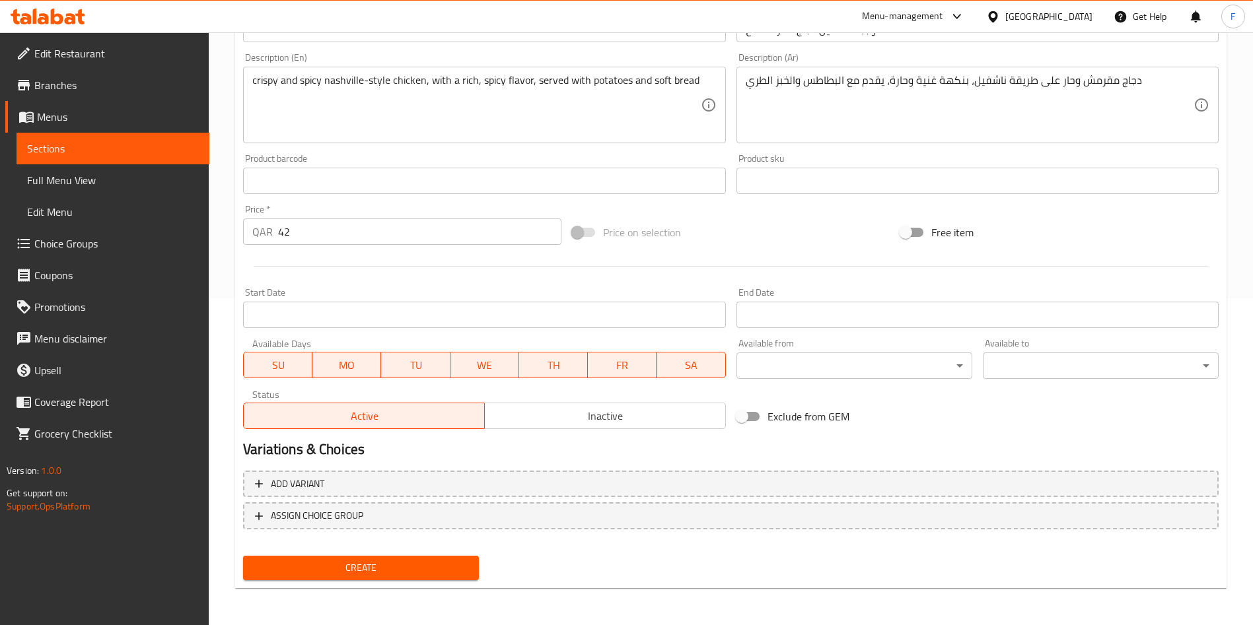
click at [410, 566] on span "Create" at bounding box center [361, 568] width 215 height 17
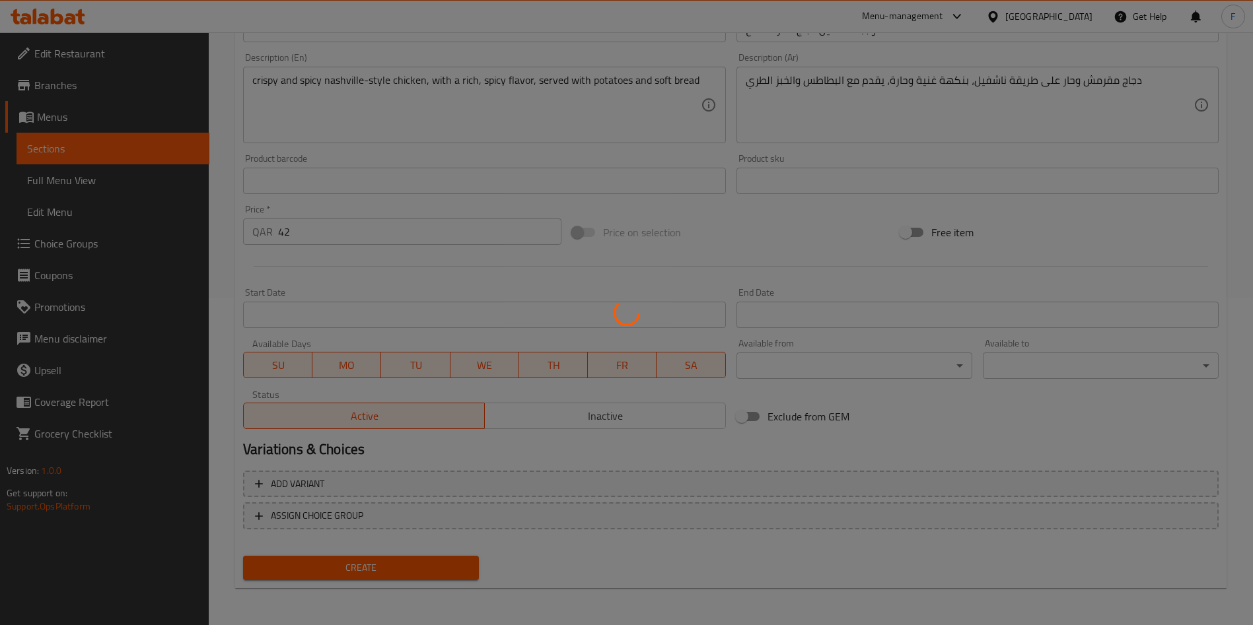
type input "0"
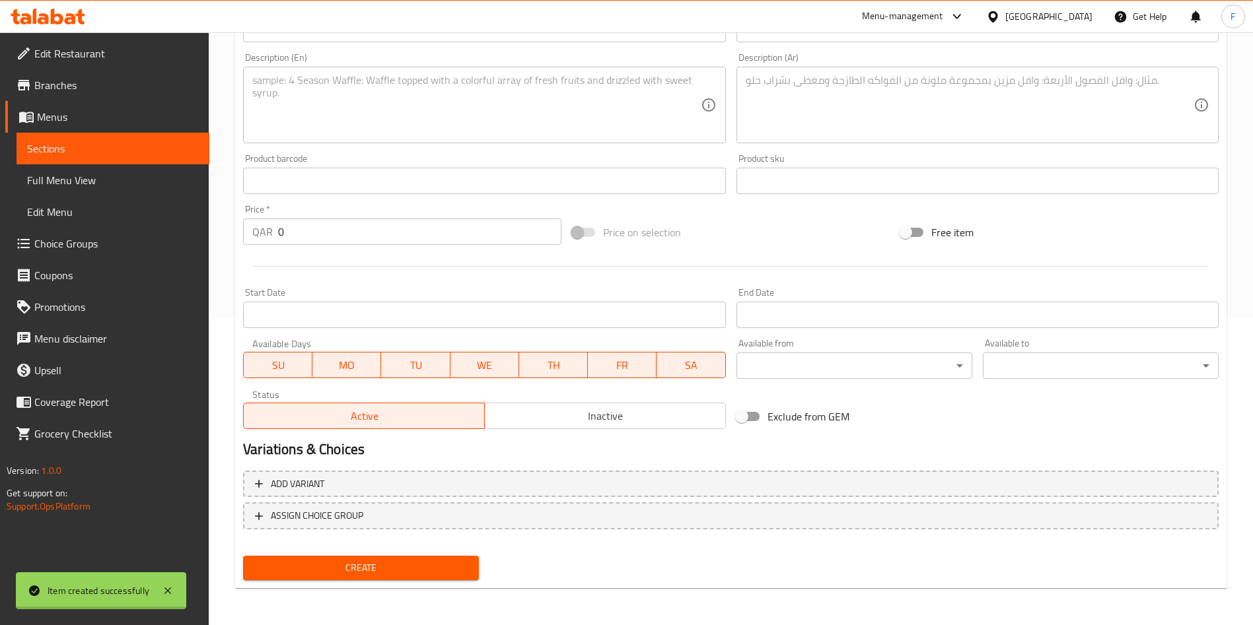
scroll to position [308, 0]
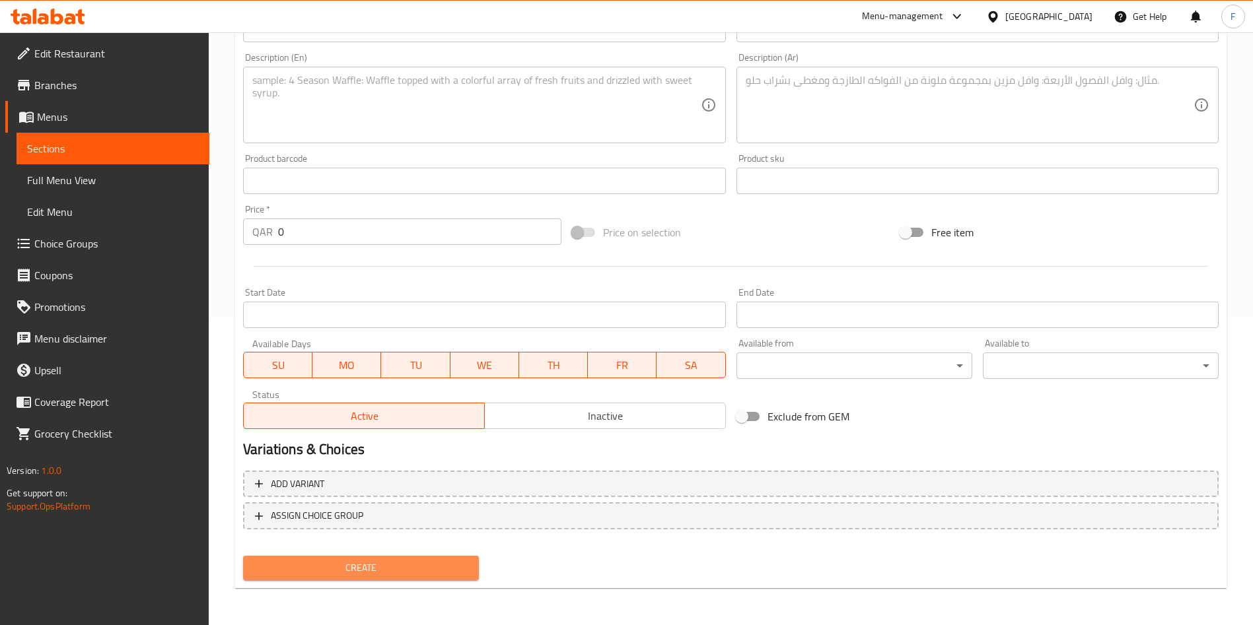
click at [428, 571] on span "Create" at bounding box center [361, 568] width 215 height 17
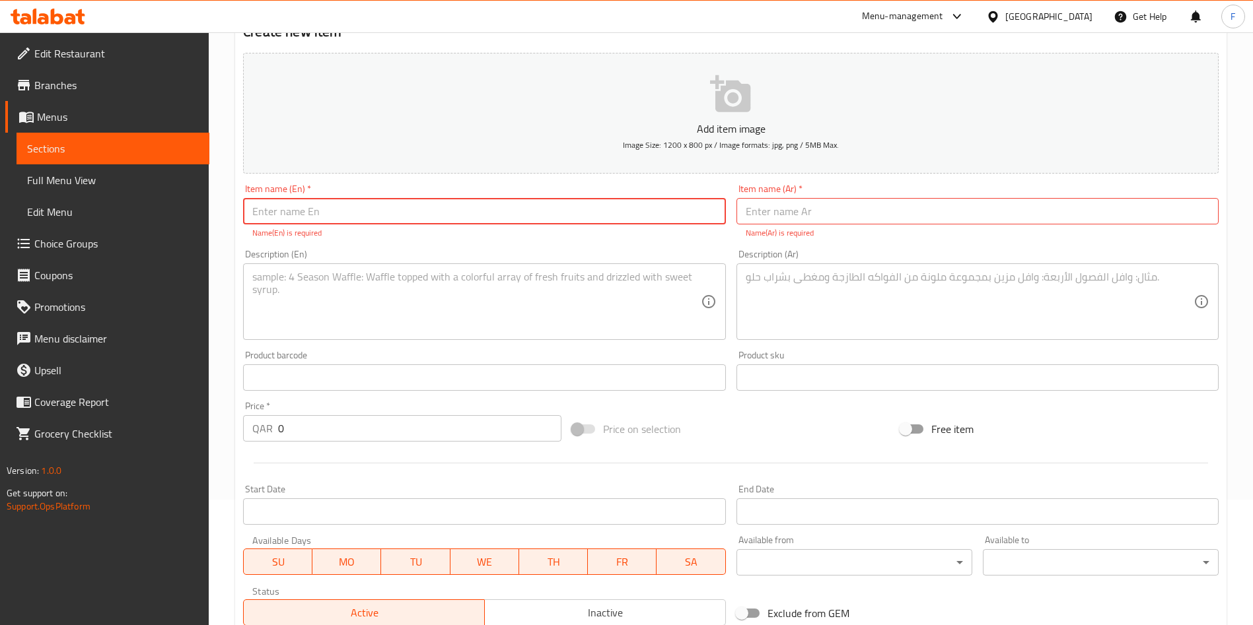
scroll to position [0, 0]
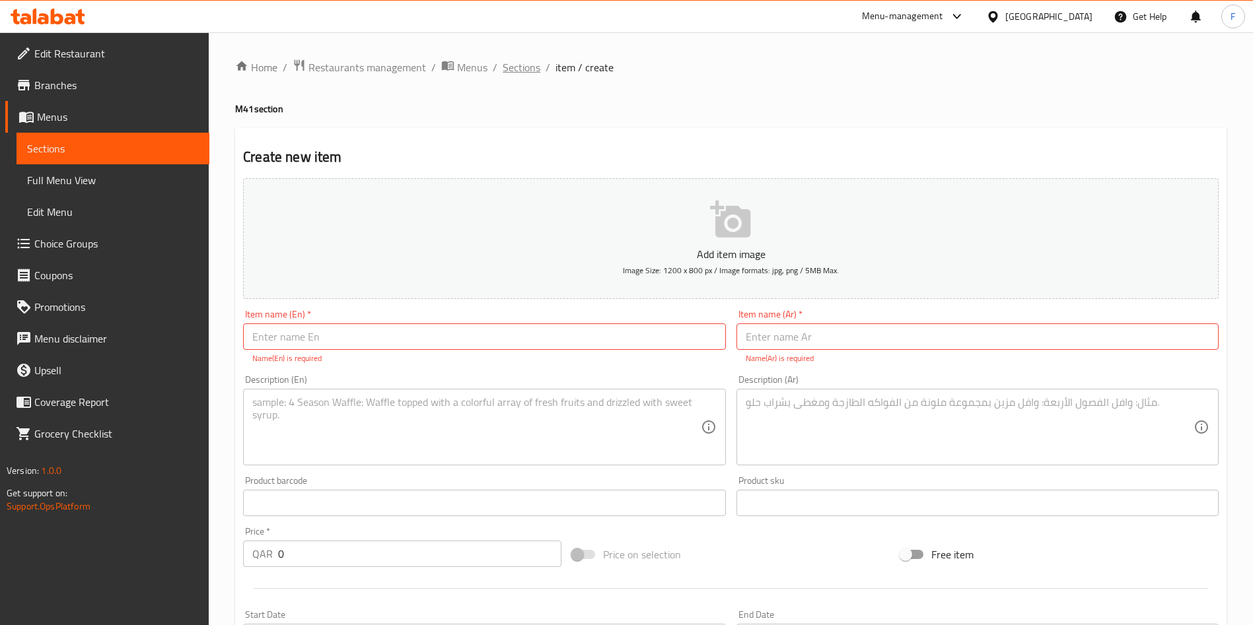
click at [508, 67] on span "Sections" at bounding box center [522, 67] width 38 height 16
